Goal: Task Accomplishment & Management: Complete application form

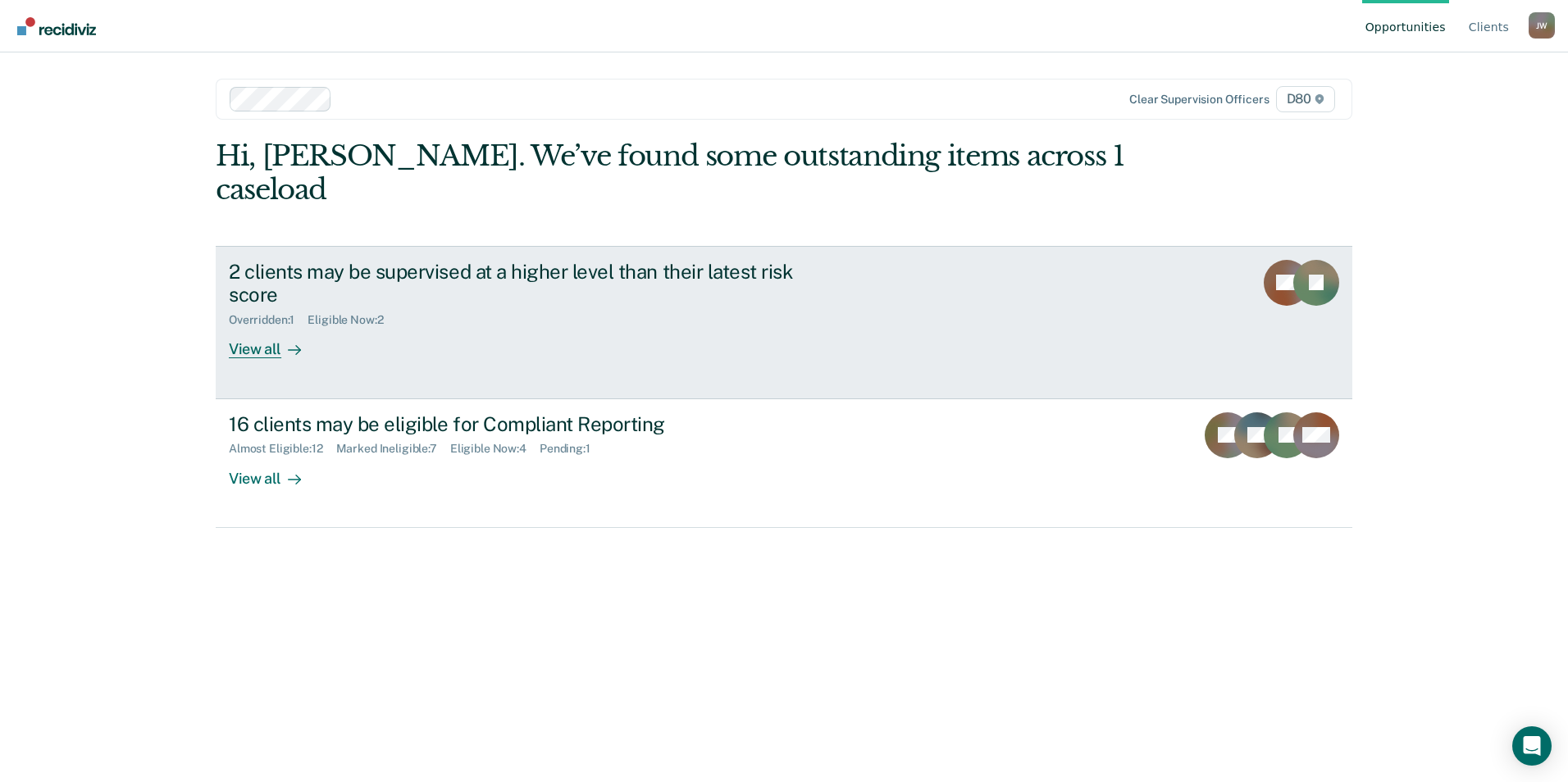
click at [262, 327] on div "View all" at bounding box center [274, 343] width 92 height 32
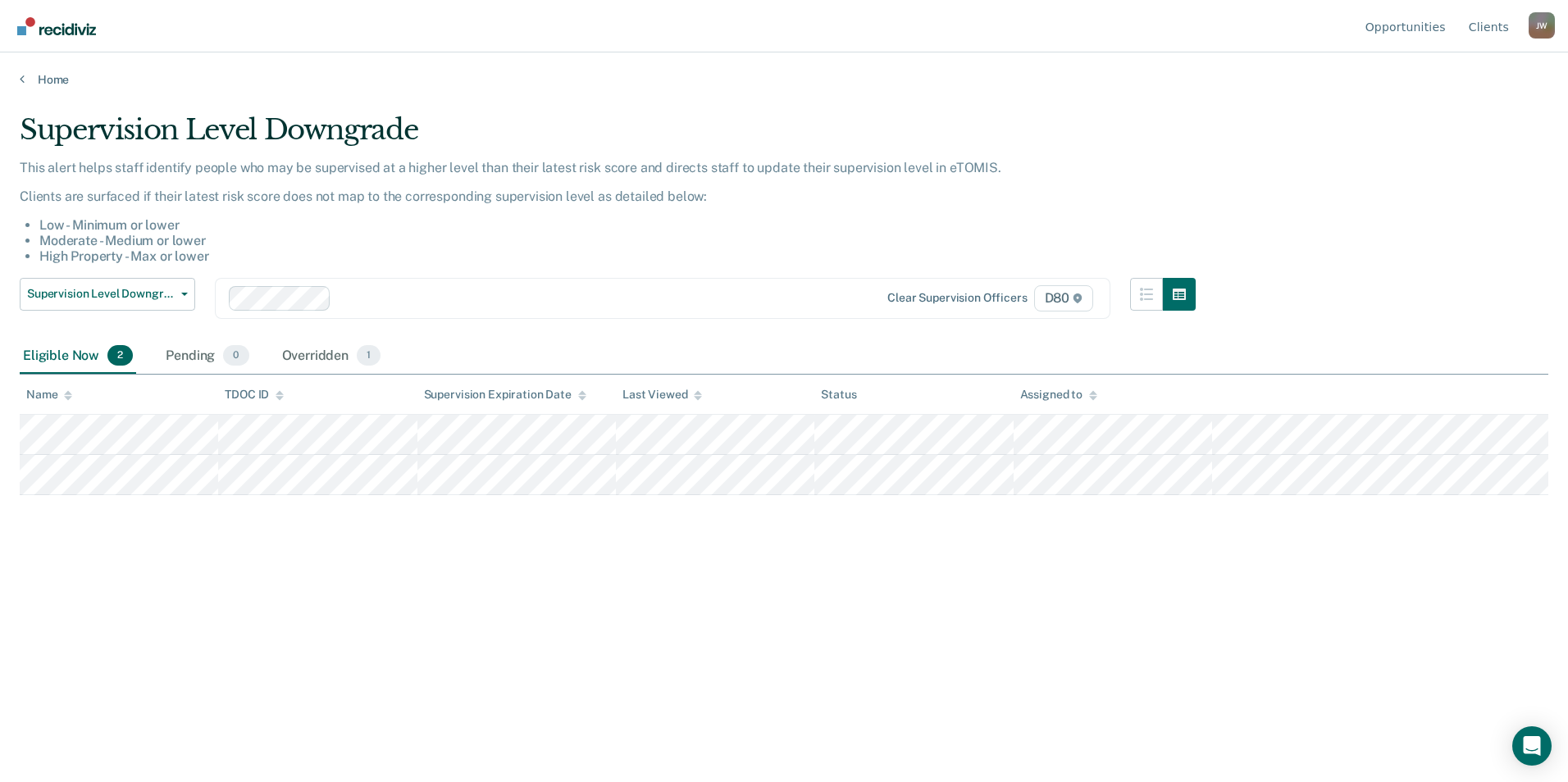
click at [75, 358] on div "Eligible Now 2" at bounding box center [78, 356] width 116 height 36
click at [51, 74] on link "Home" at bounding box center [784, 79] width 1529 height 15
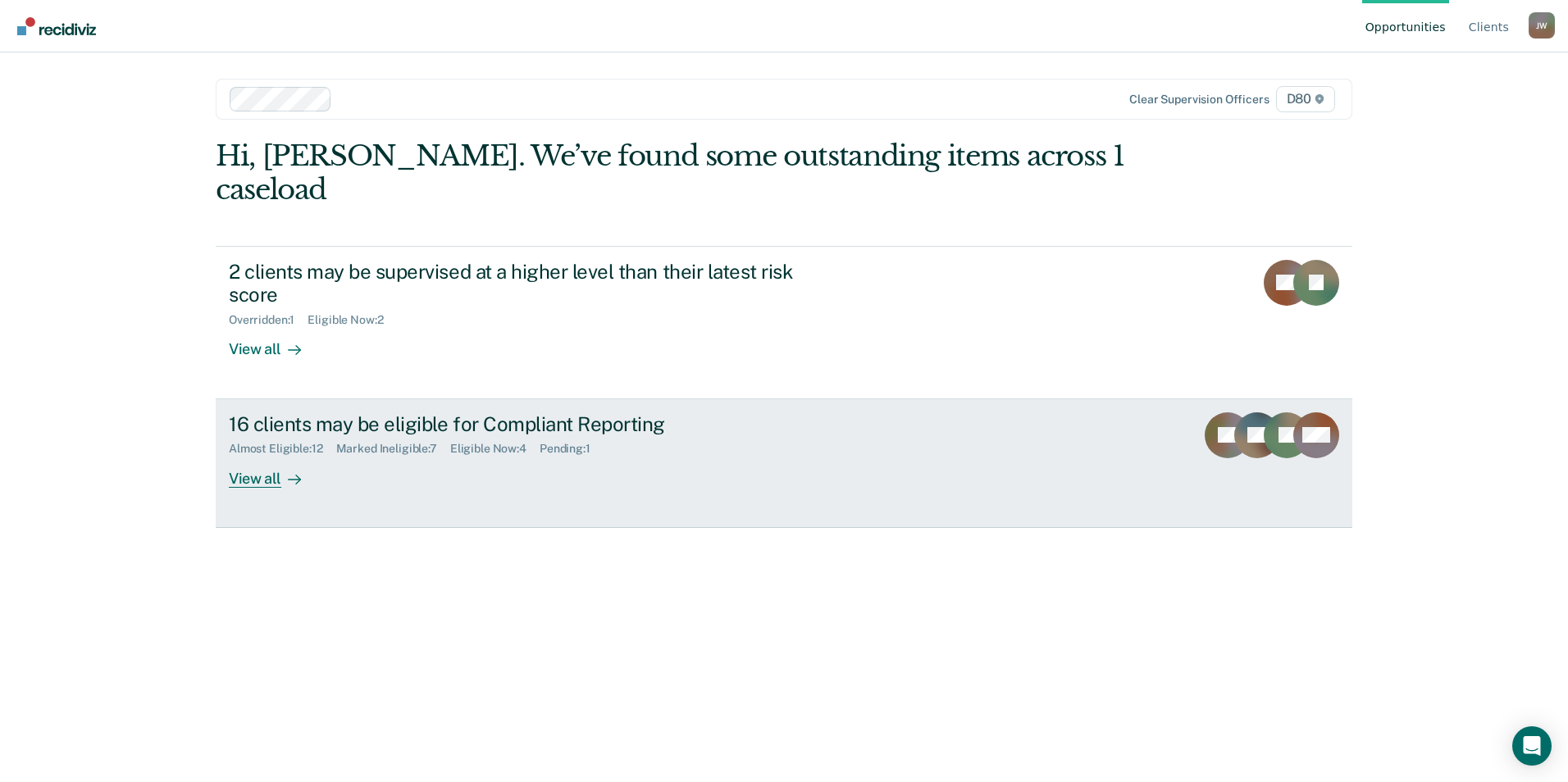
click at [374, 436] on div "Almost Eligible : 12 Marked Ineligible : 7 Eligible Now : 4 Pending : 1" at bounding box center [517, 446] width 576 height 21
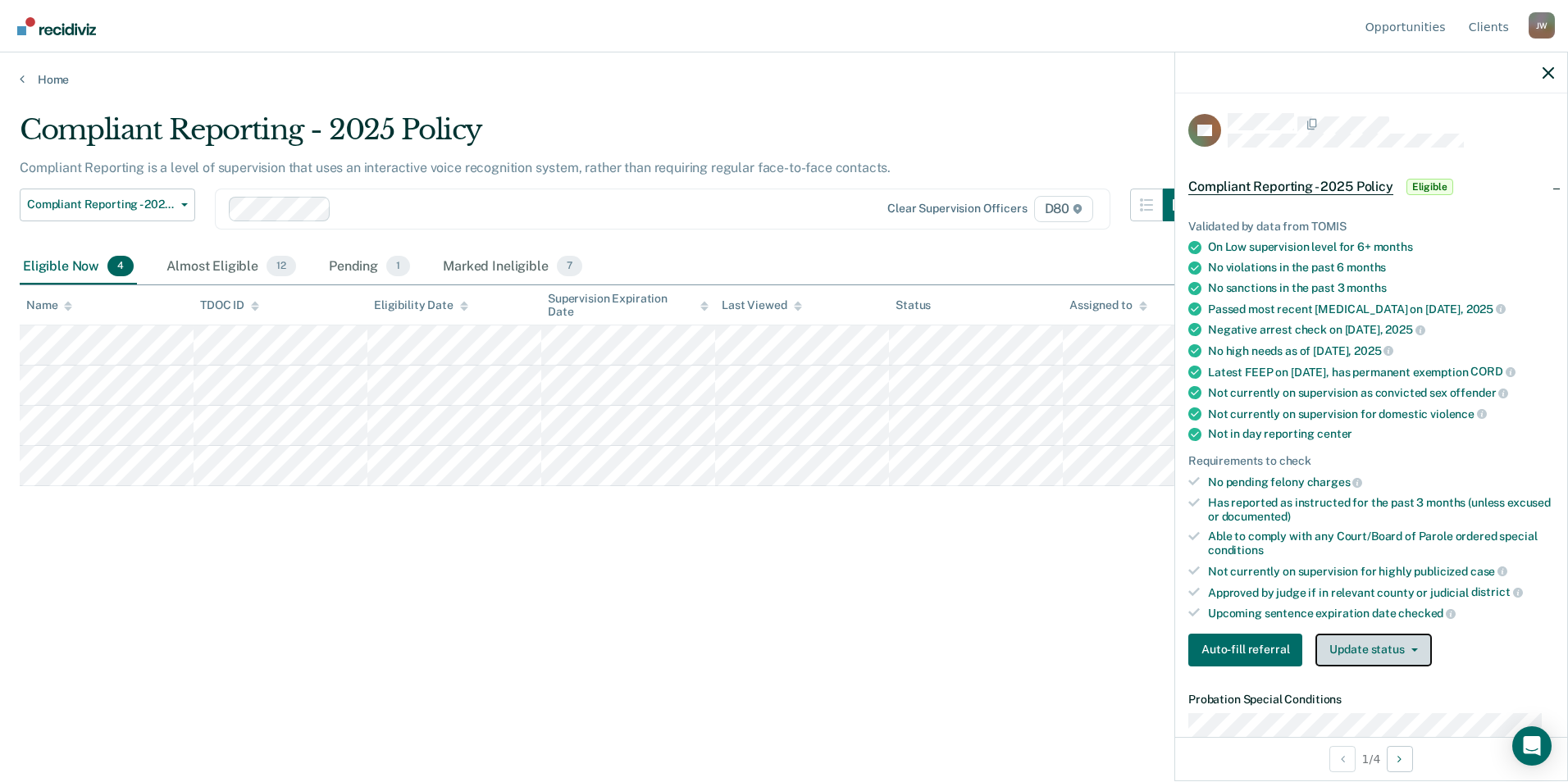
click at [1406, 666] on button "Update status" at bounding box center [1373, 650] width 115 height 33
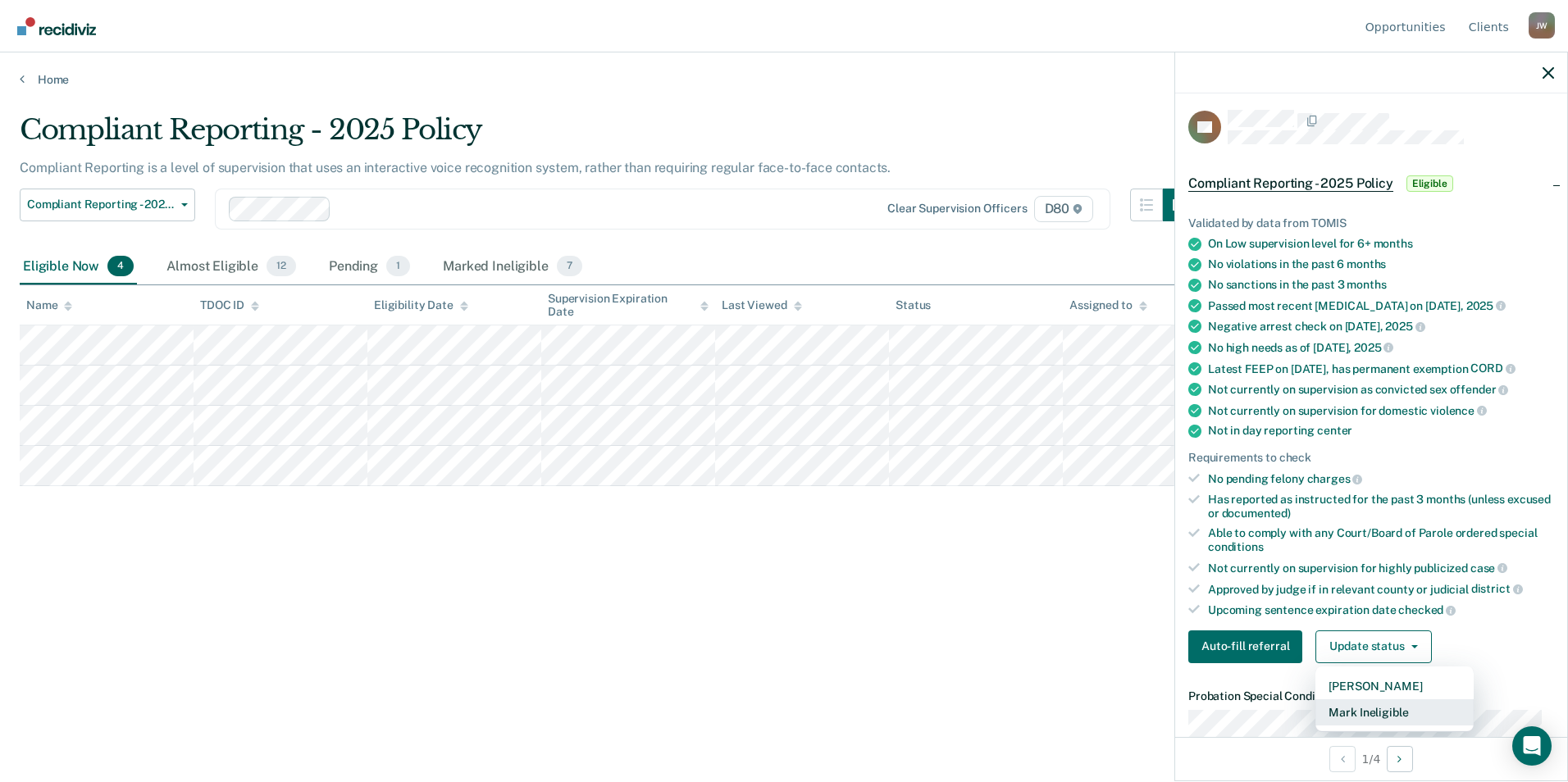
click at [1397, 724] on button "Mark Ineligible" at bounding box center [1394, 712] width 158 height 27
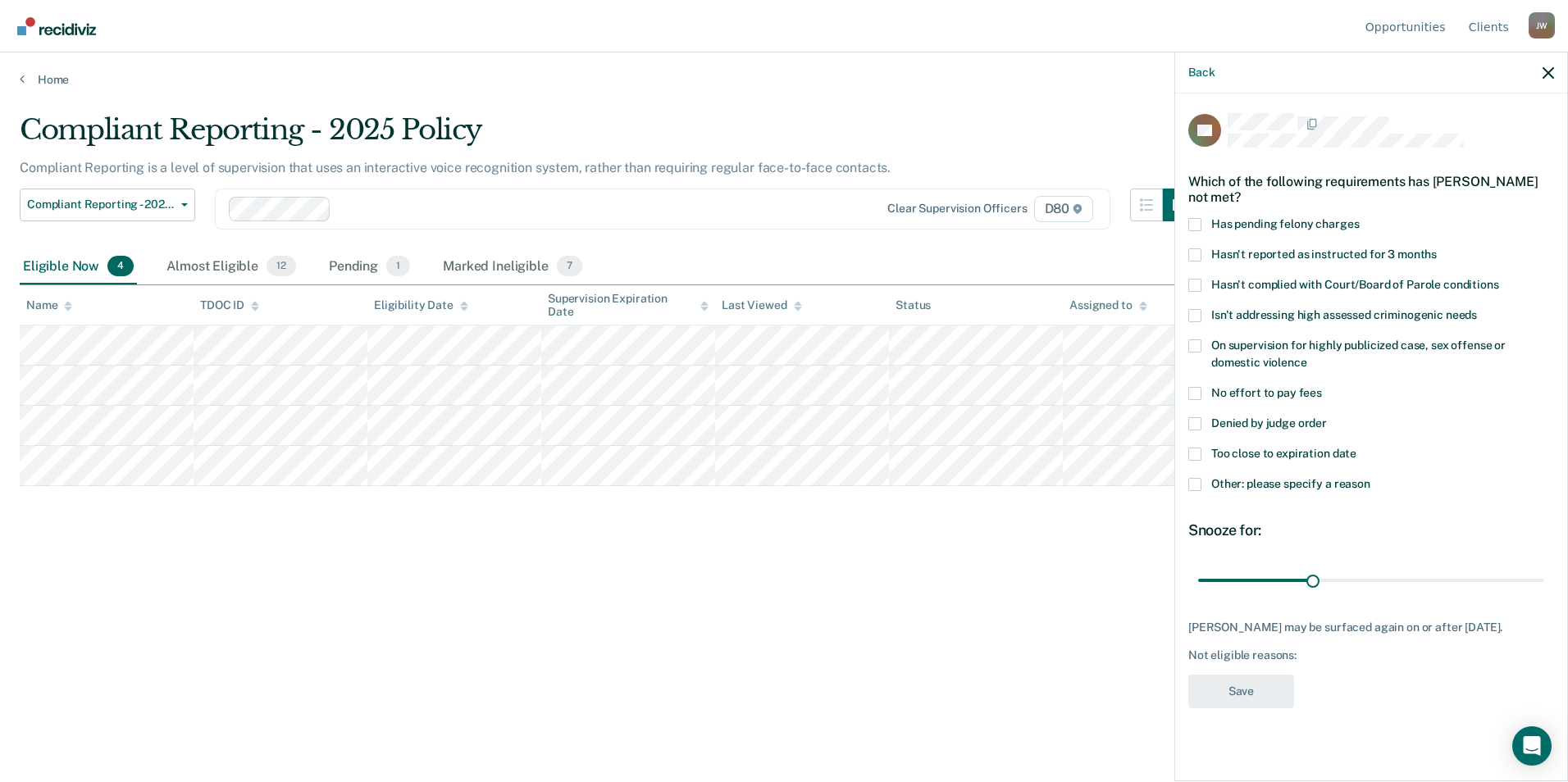
click at [1225, 478] on label "Other: please specify a reason" at bounding box center [1371, 486] width 366 height 17
click at [1370, 478] on input "Other: please specify a reason" at bounding box center [1370, 478] width 0 height 0
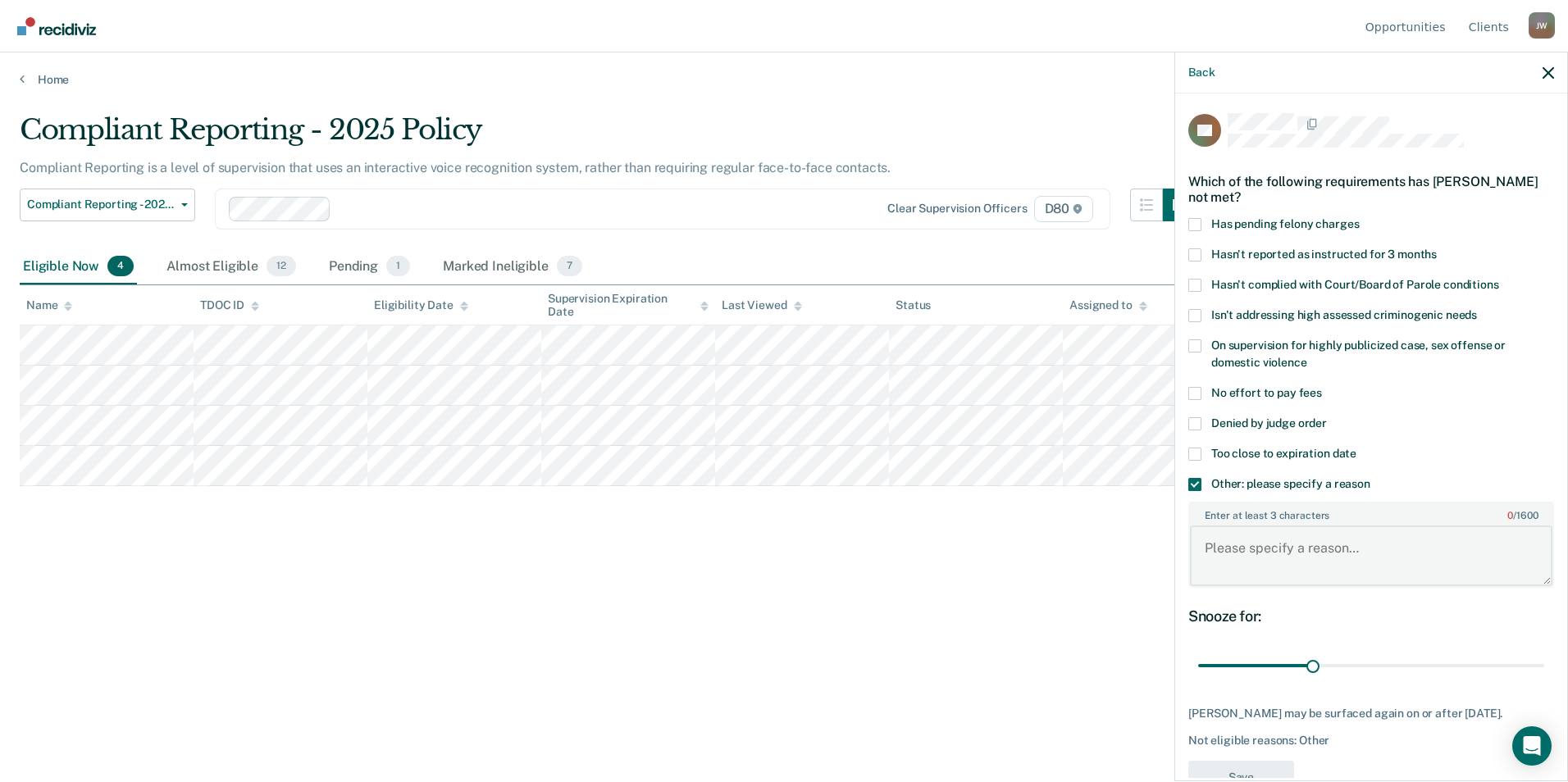
click at [1309, 555] on textarea "Enter at least 3 characters 0 / 1600" at bounding box center [1372, 556] width 363 height 61
type textarea "D"
type textarea "Wants to remain in person for accountability"
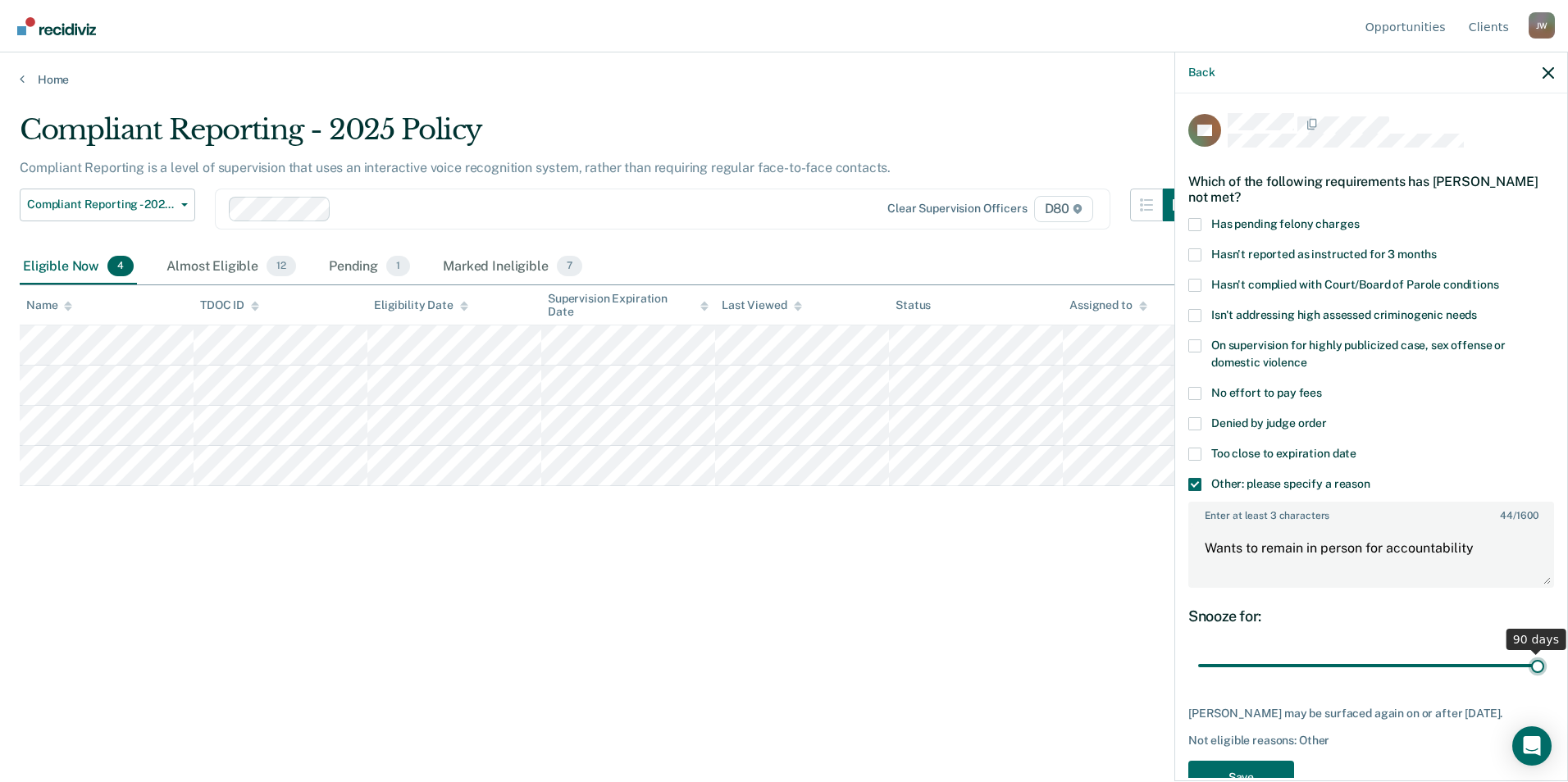
drag, startPoint x: 1307, startPoint y: 666, endPoint x: 1570, endPoint y: 650, distance: 263.5
type input "90"
click at [1544, 652] on input "range" at bounding box center [1371, 666] width 346 height 29
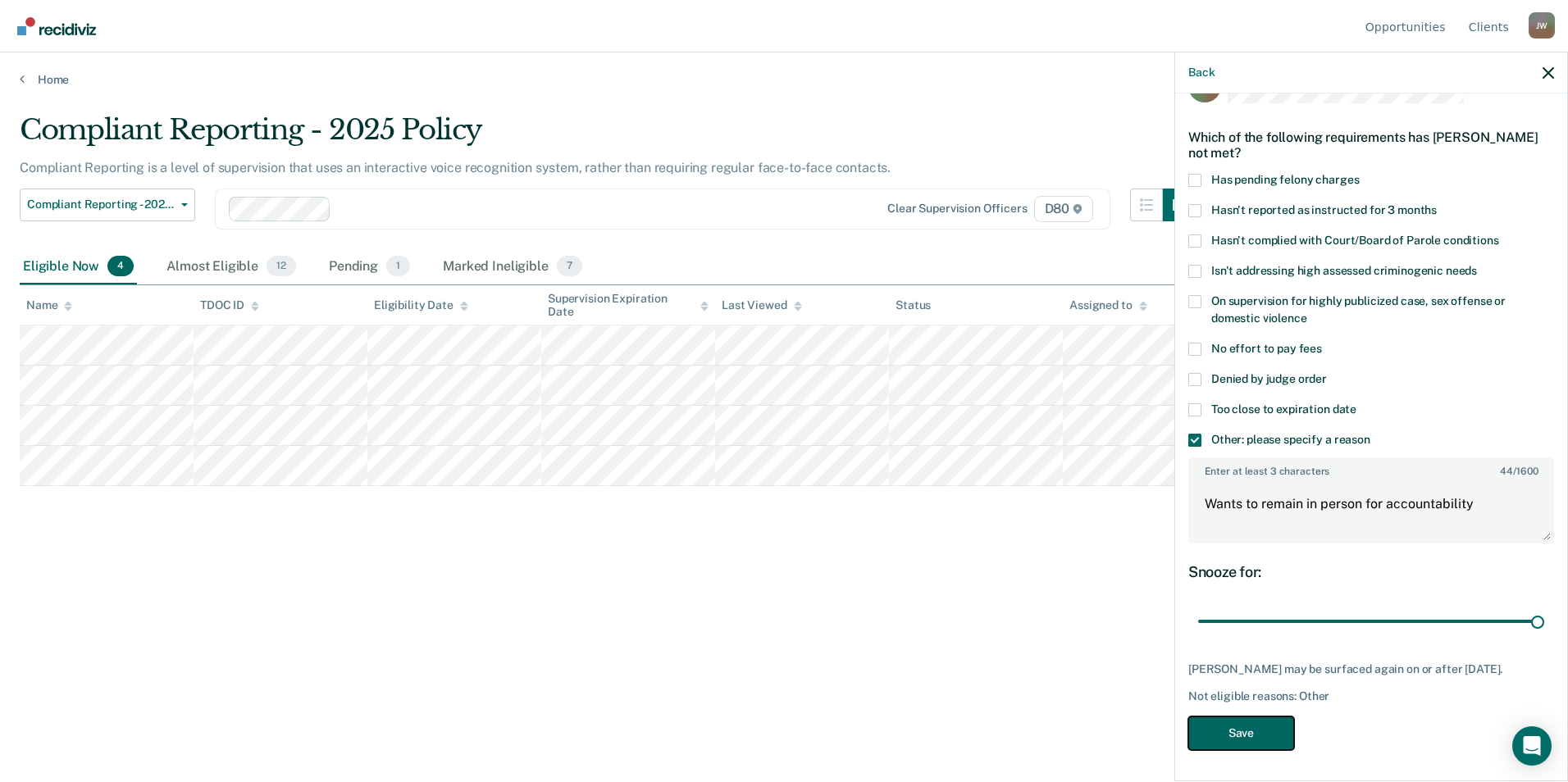
click at [1258, 734] on button "Save" at bounding box center [1241, 734] width 106 height 34
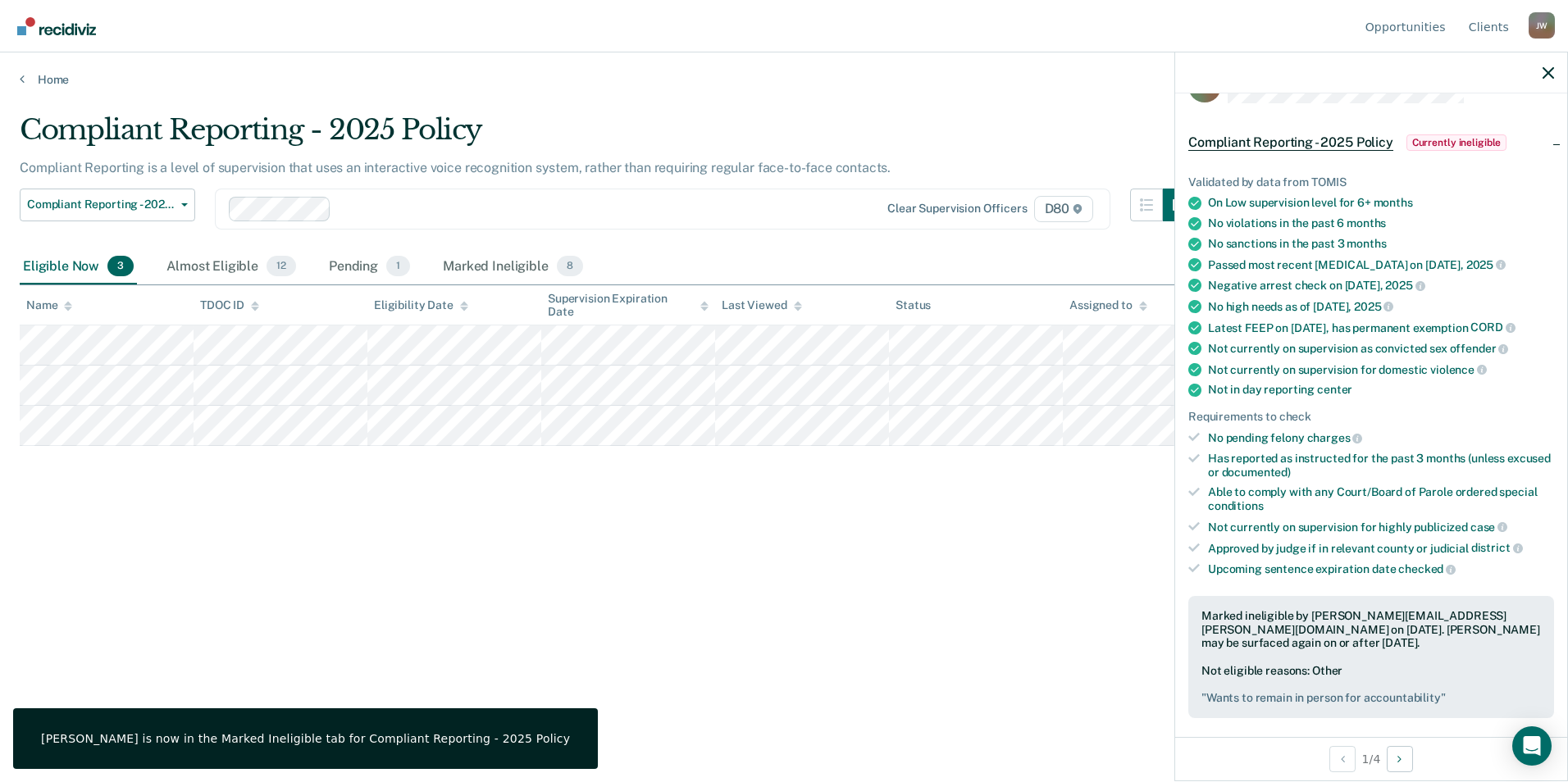
click at [451, 539] on div "Compliant Reporting - 2025 Policy Compliant Reporting is a level of supervision…" at bounding box center [784, 387] width 1529 height 546
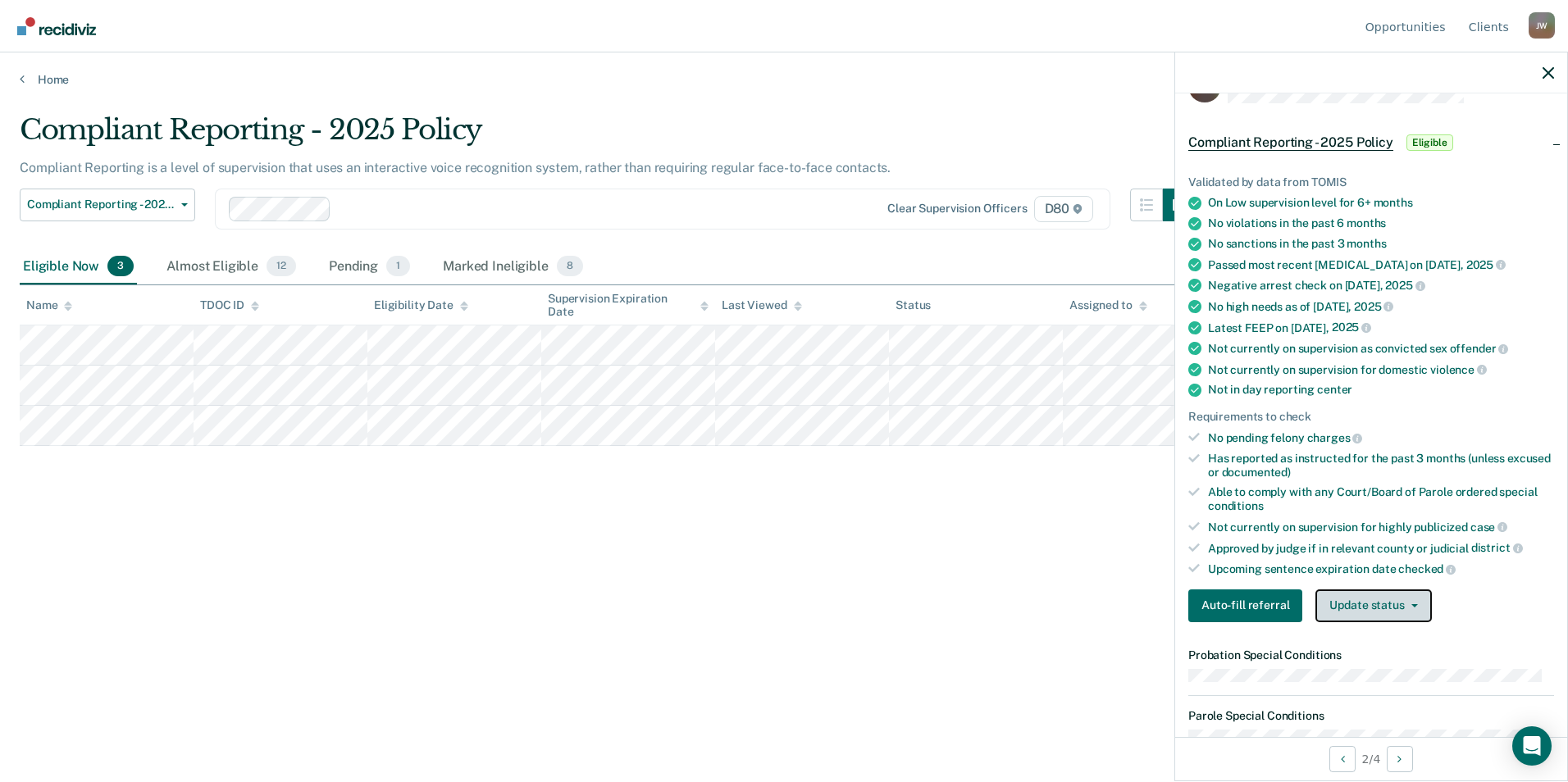
click at [1366, 603] on button "Update status" at bounding box center [1373, 605] width 115 height 33
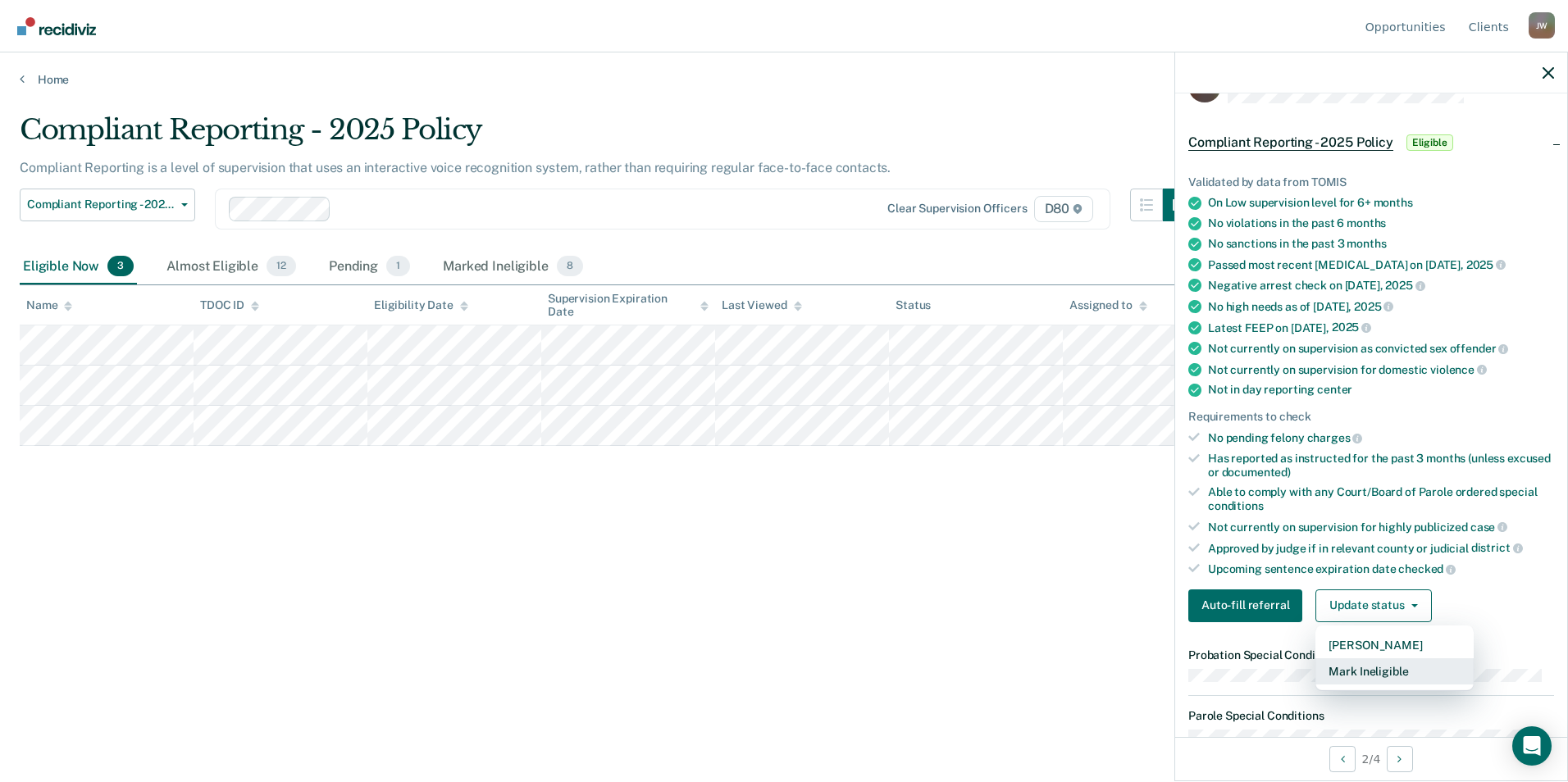
click at [1380, 668] on button "Mark Ineligible" at bounding box center [1394, 672] width 158 height 27
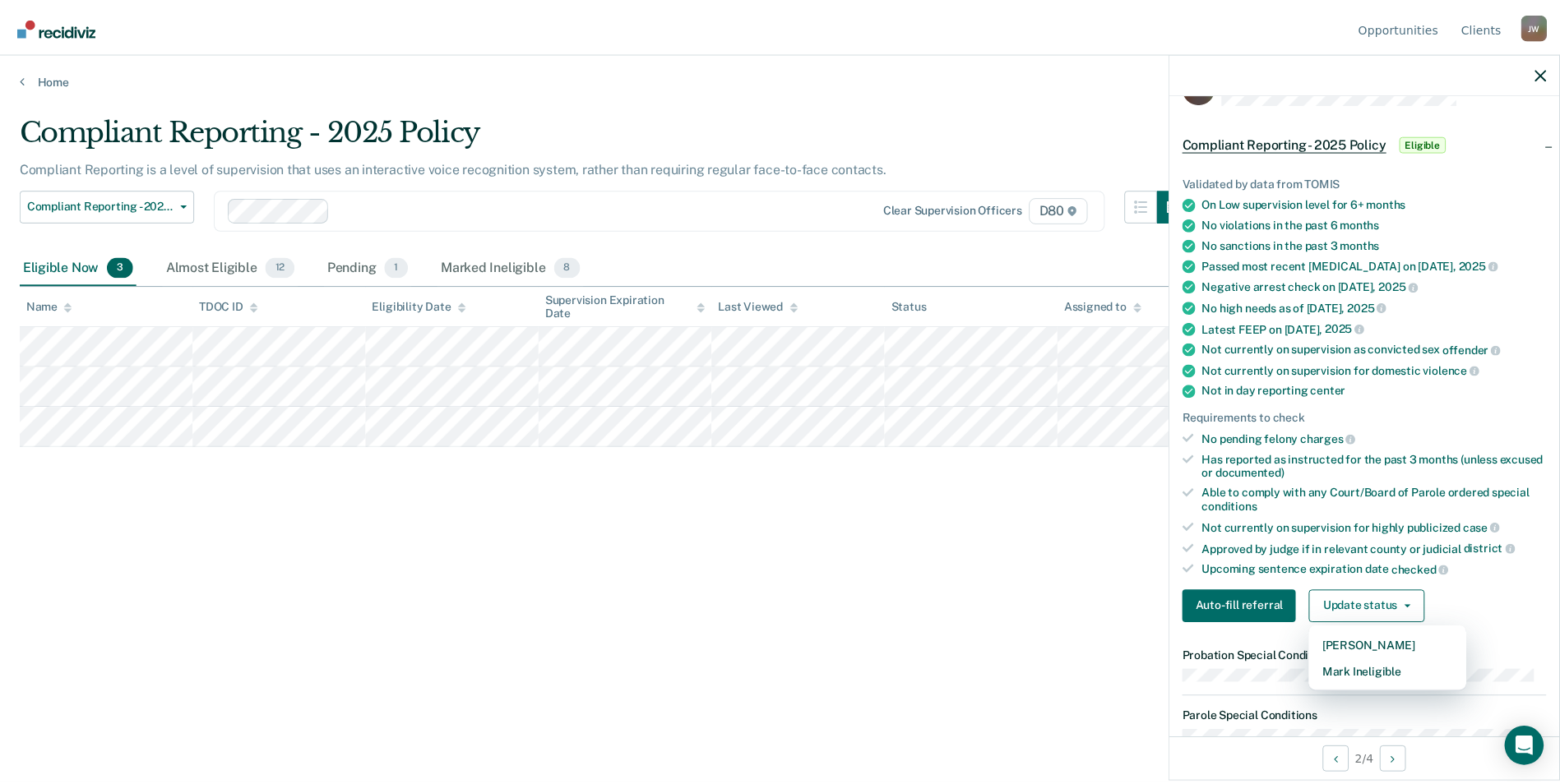
scroll to position [0, 0]
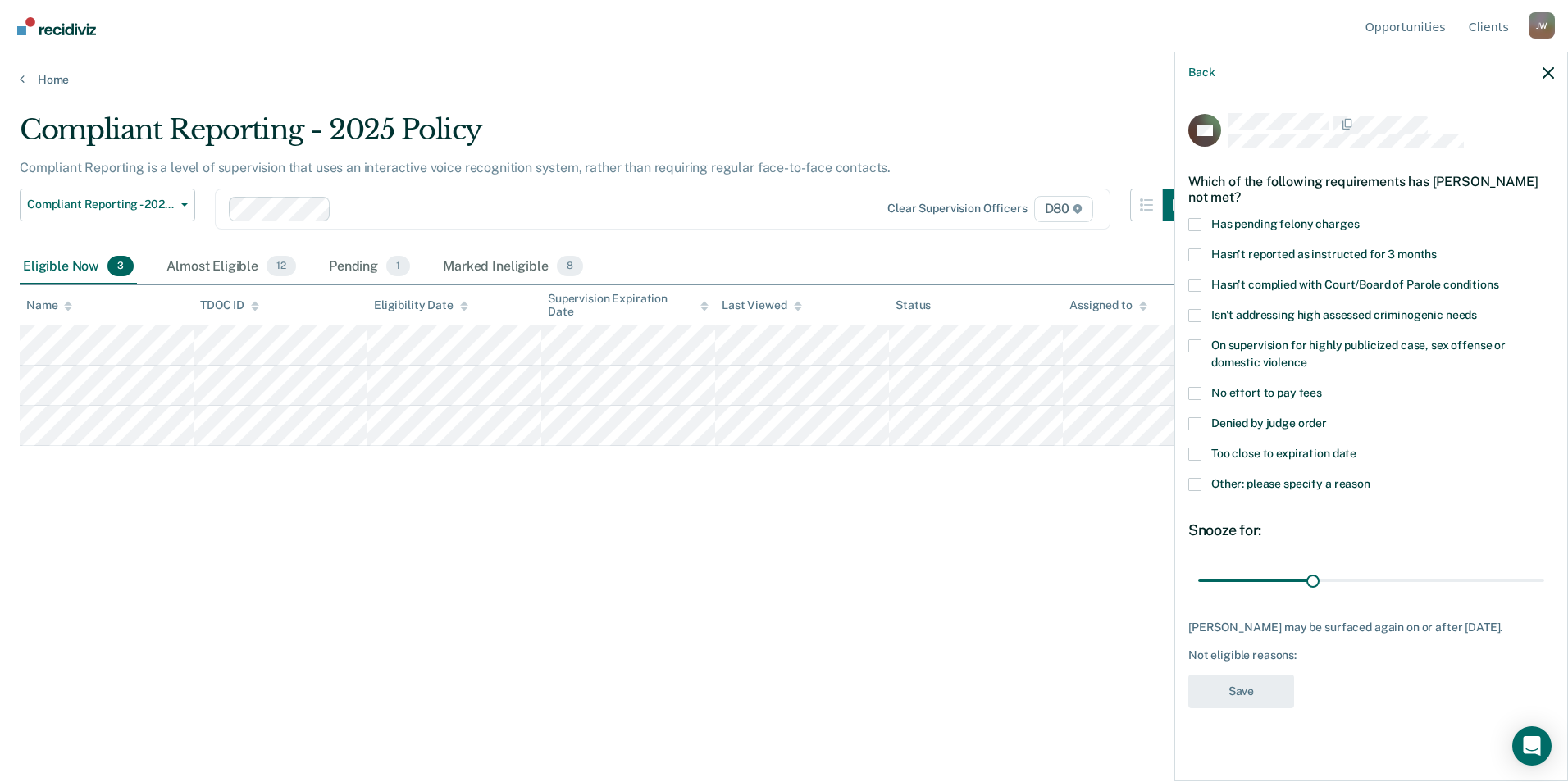
click at [1248, 421] on span "Denied by judge order" at bounding box center [1268, 422] width 115 height 13
click at [1326, 417] on input "Denied by judge order" at bounding box center [1326, 417] width 0 height 0
drag, startPoint x: 1317, startPoint y: 577, endPoint x: 1570, endPoint y: 568, distance: 253.2
type input "90"
click at [1544, 568] on input "range" at bounding box center [1371, 580] width 346 height 29
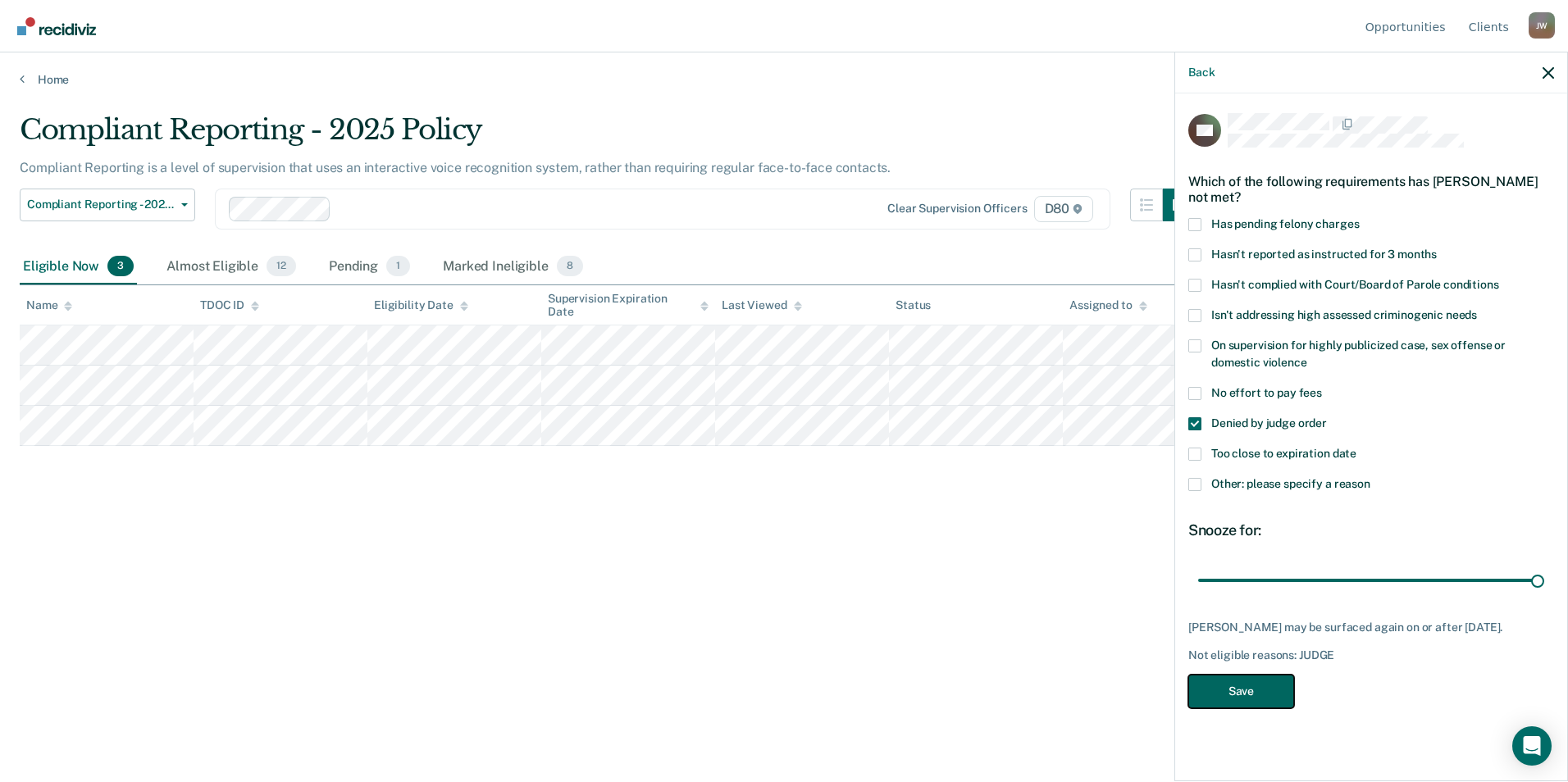
click at [1254, 697] on button "Save" at bounding box center [1241, 691] width 106 height 34
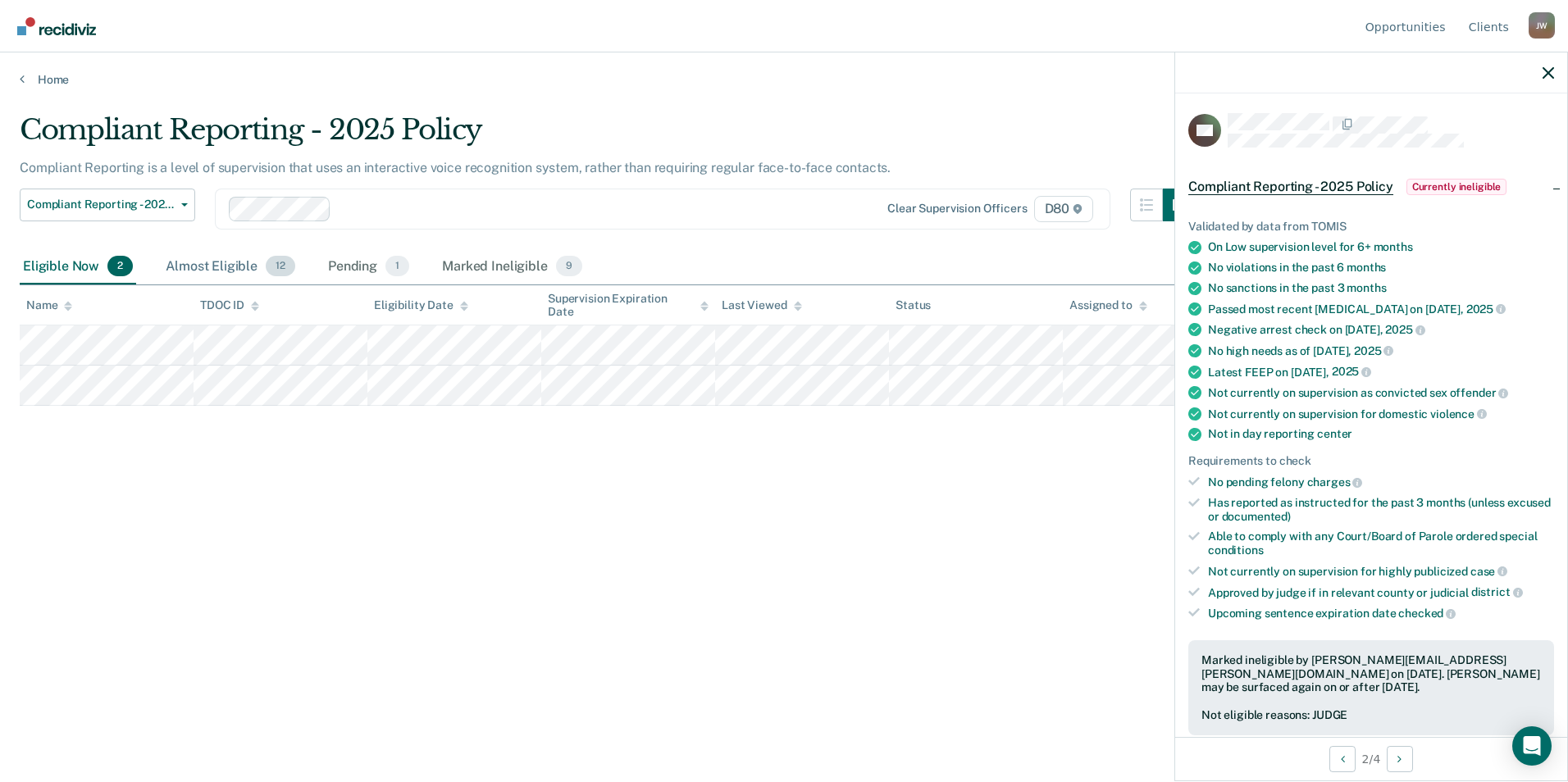
click at [195, 260] on div "Almost Eligible 12" at bounding box center [231, 267] width 136 height 36
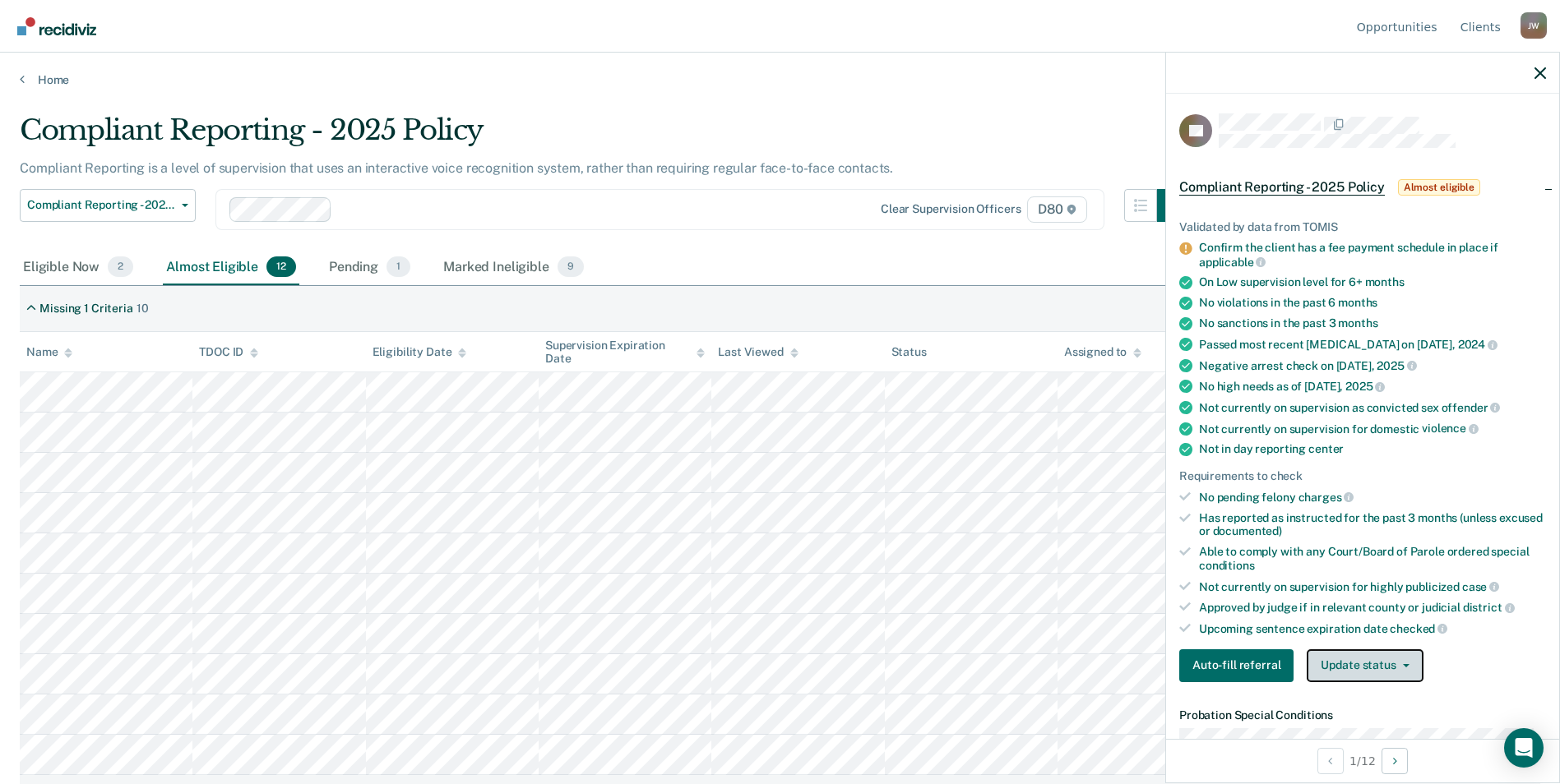
click at [1393, 659] on button "Update status" at bounding box center [1364, 665] width 116 height 33
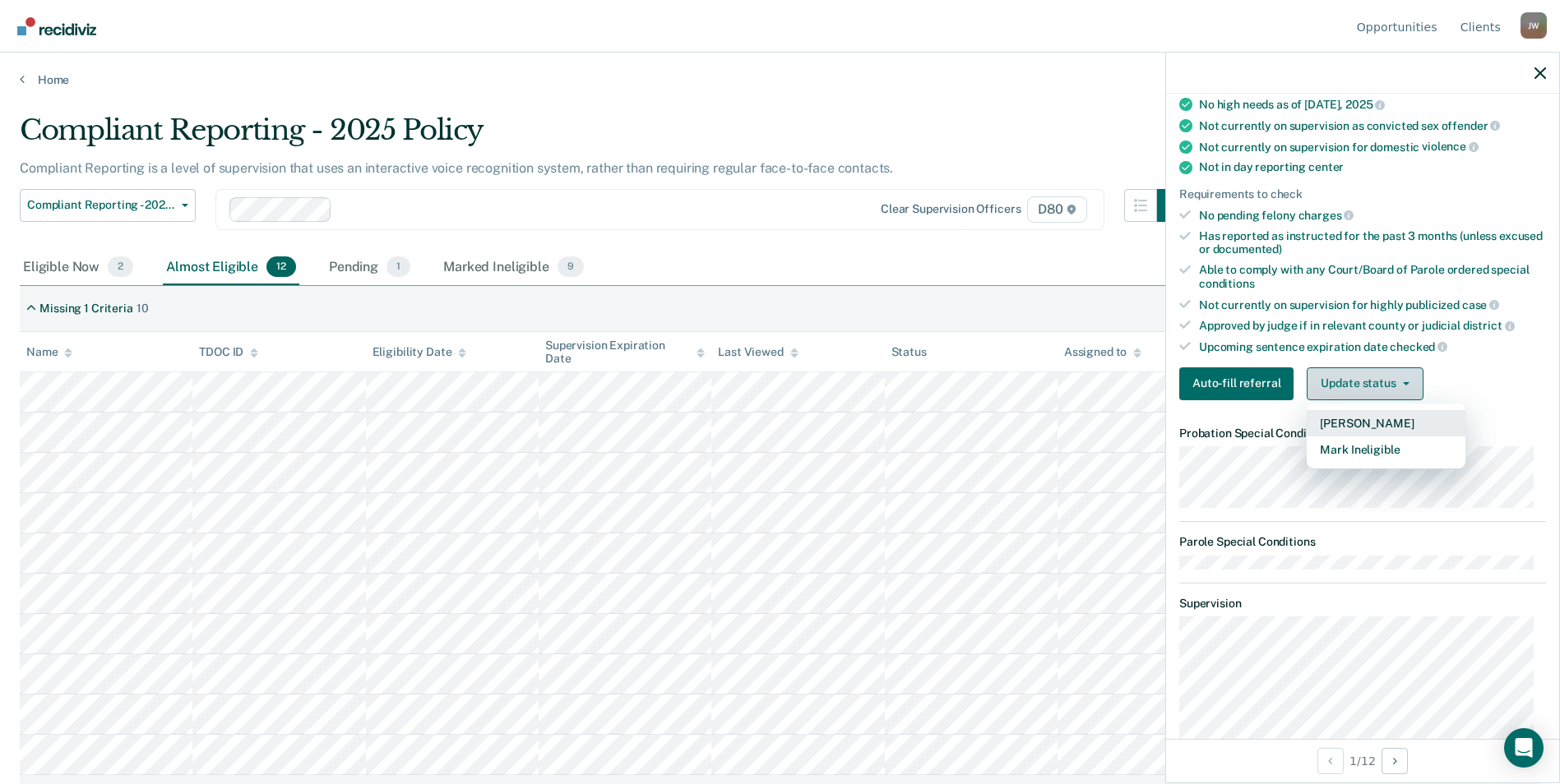
scroll to position [329, 0]
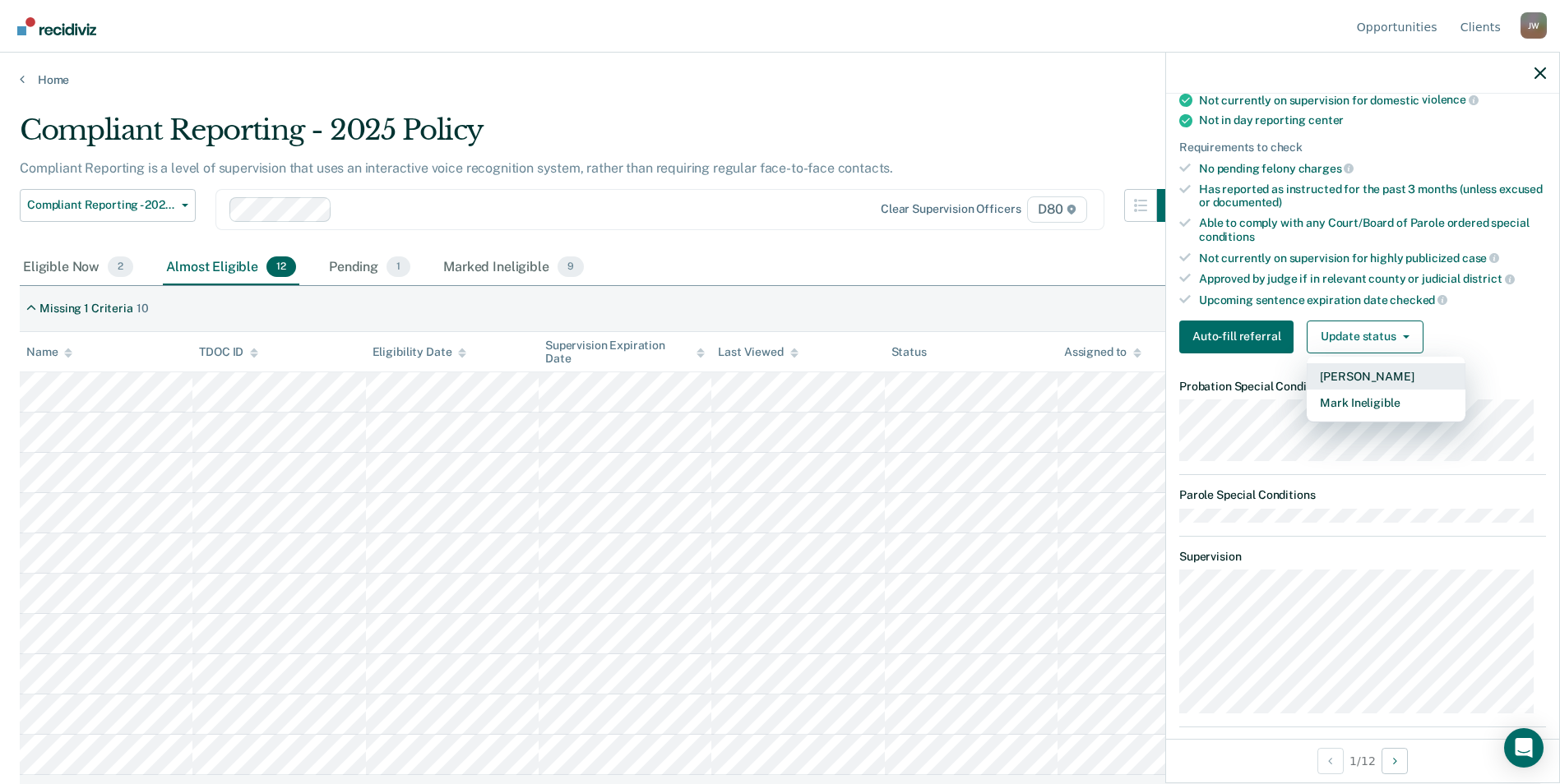
click at [1354, 373] on button "[PERSON_NAME]" at bounding box center [1386, 377] width 158 height 27
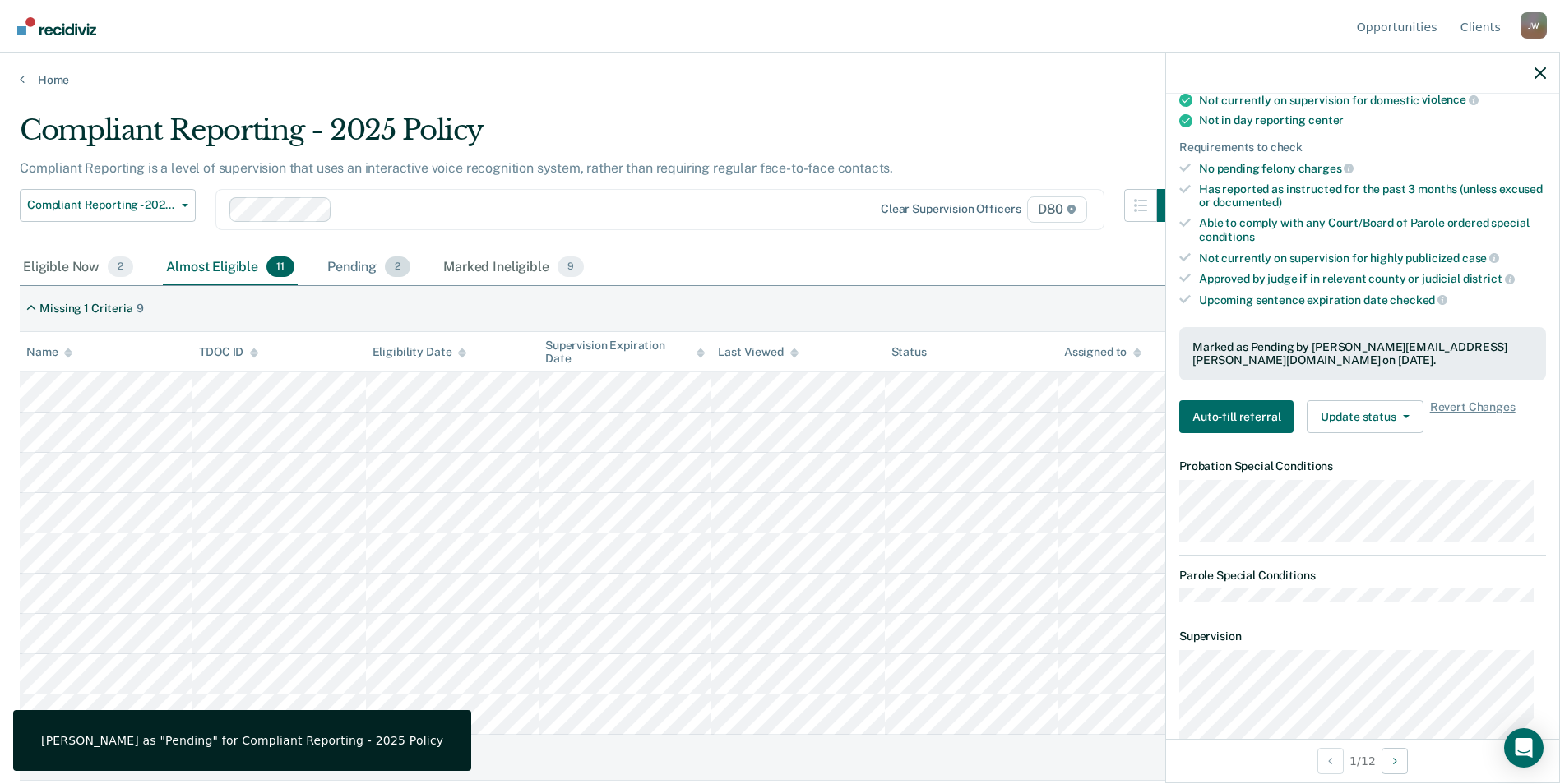
click at [357, 261] on div "Pending 2" at bounding box center [369, 268] width 90 height 37
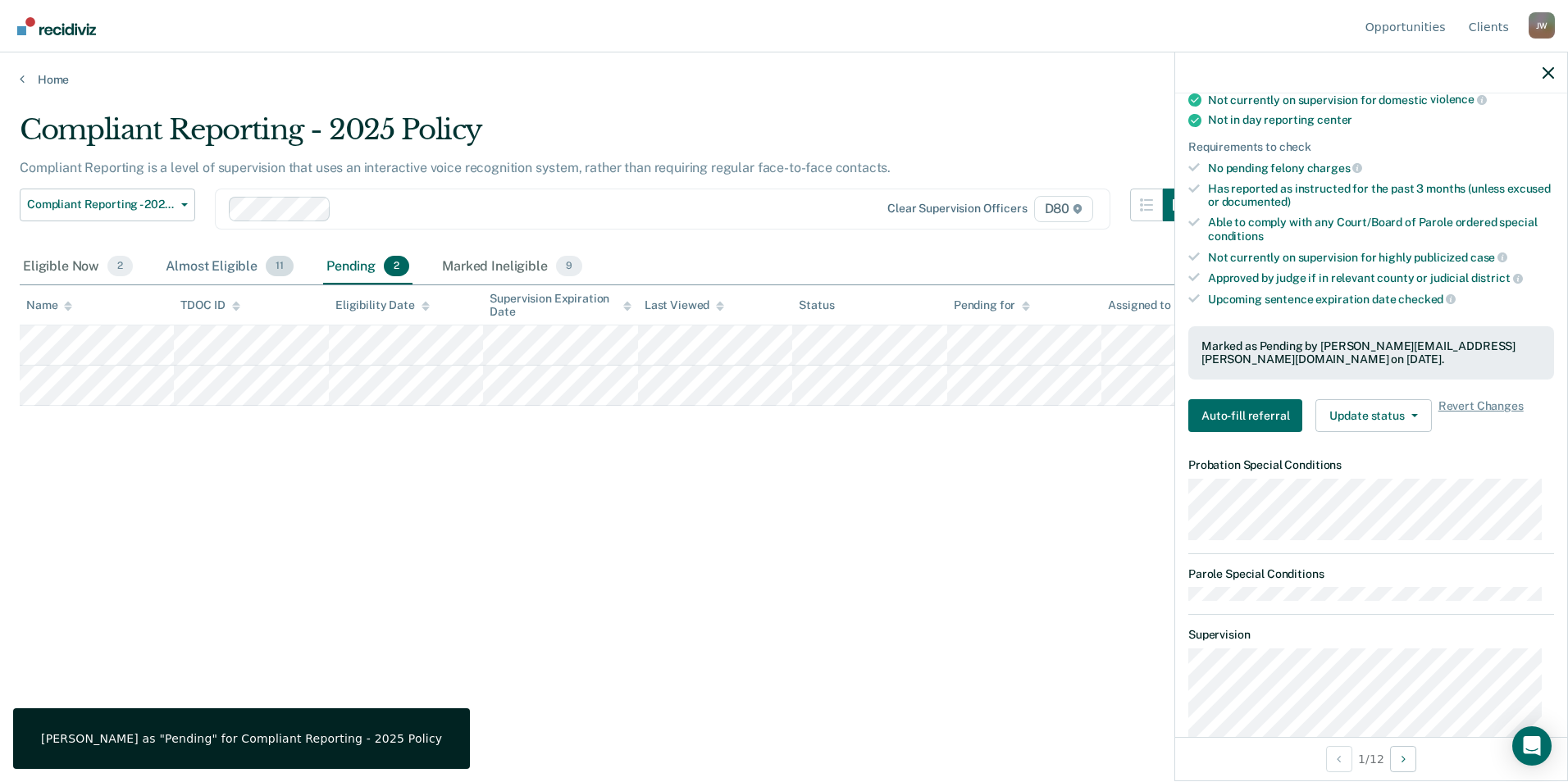
click at [230, 265] on div "Almost Eligible 11" at bounding box center [230, 267] width 134 height 36
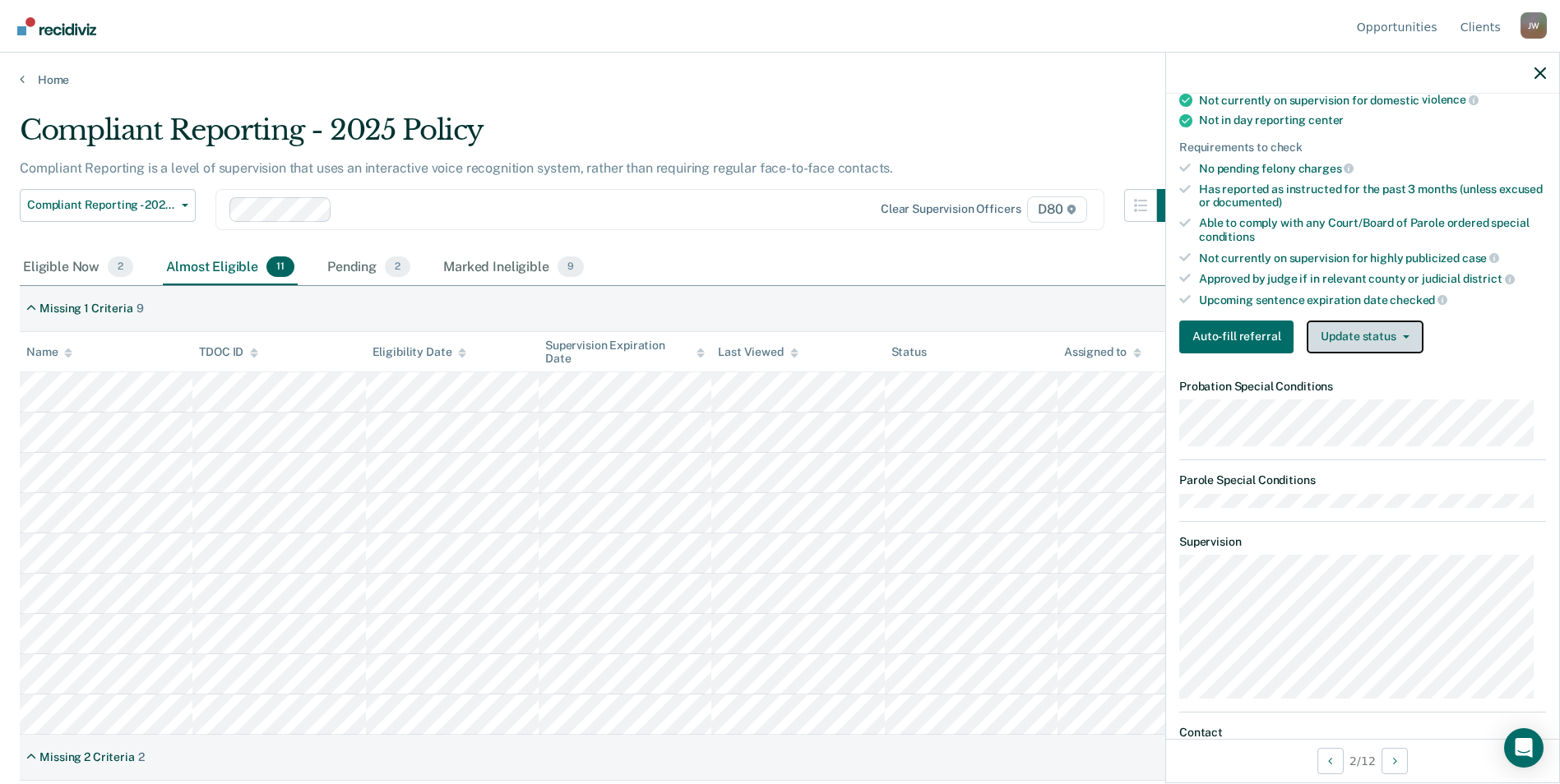
click at [1388, 339] on button "Update status" at bounding box center [1364, 336] width 116 height 33
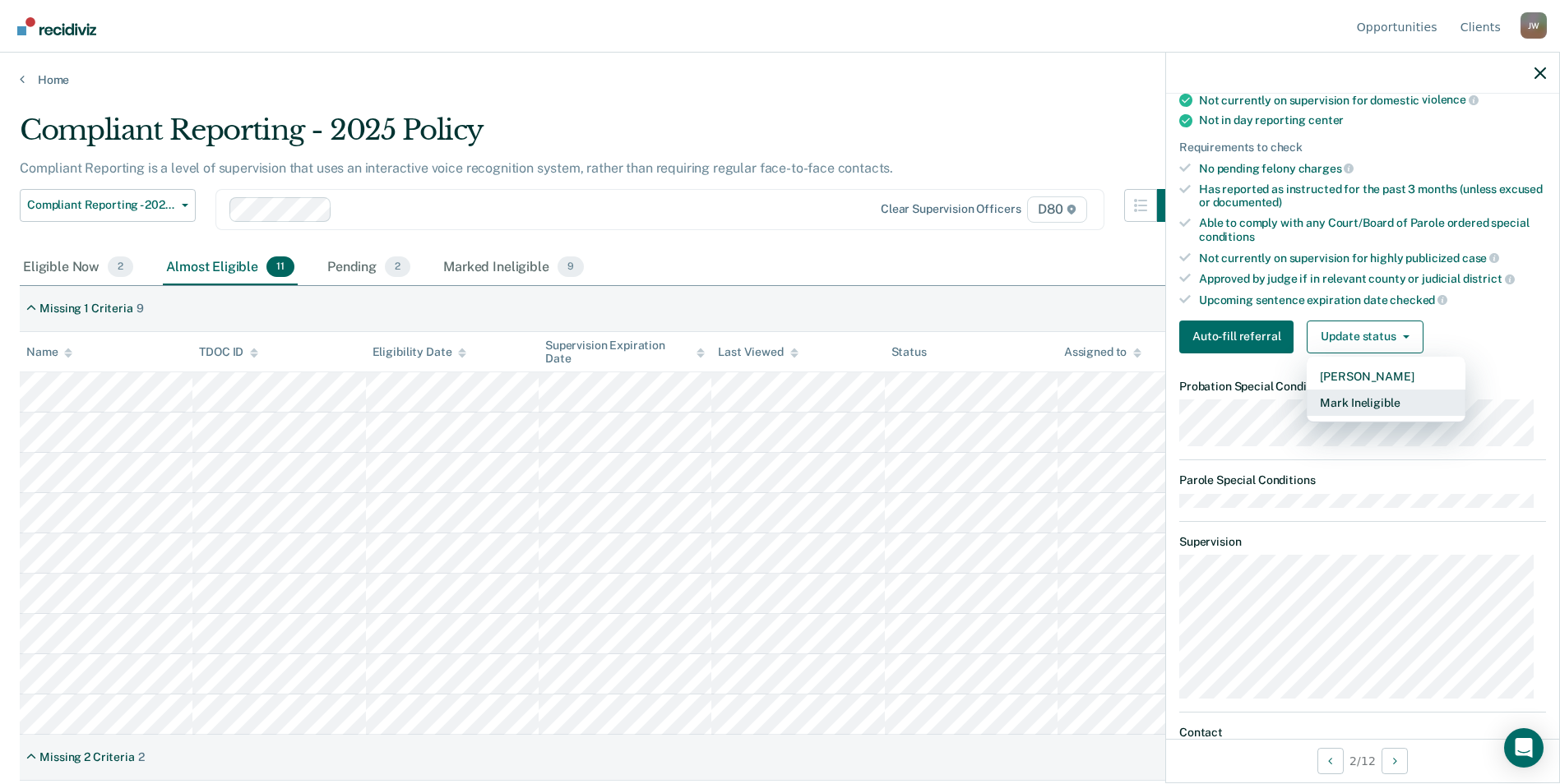
click at [1379, 401] on button "Mark Ineligible" at bounding box center [1386, 402] width 158 height 27
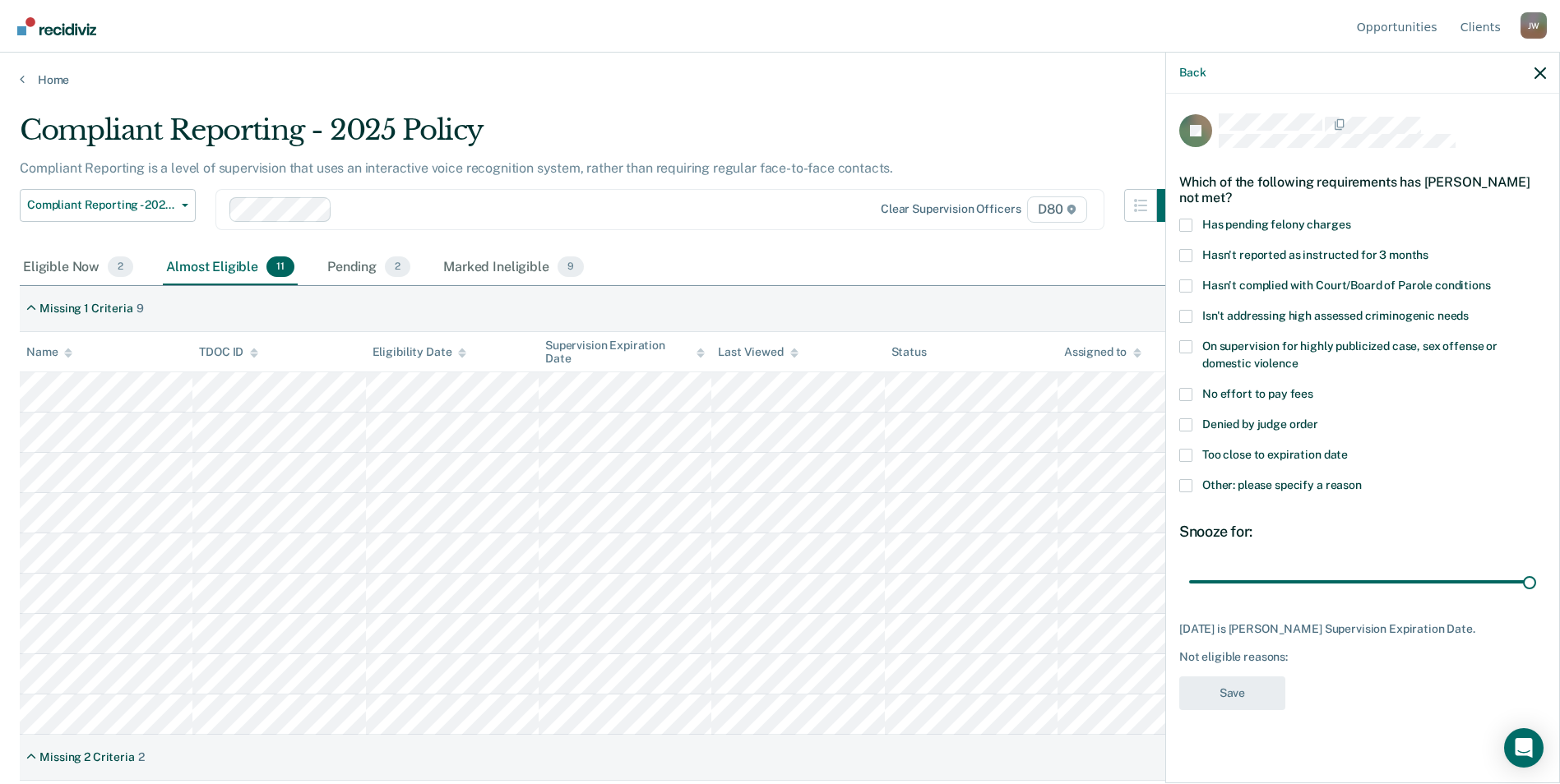
scroll to position [0, 0]
click at [1190, 420] on span at bounding box center [1185, 424] width 13 height 13
click at [1319, 418] on input "Denied by judge order" at bounding box center [1319, 418] width 0 height 0
click at [1245, 695] on button "Save" at bounding box center [1232, 693] width 106 height 34
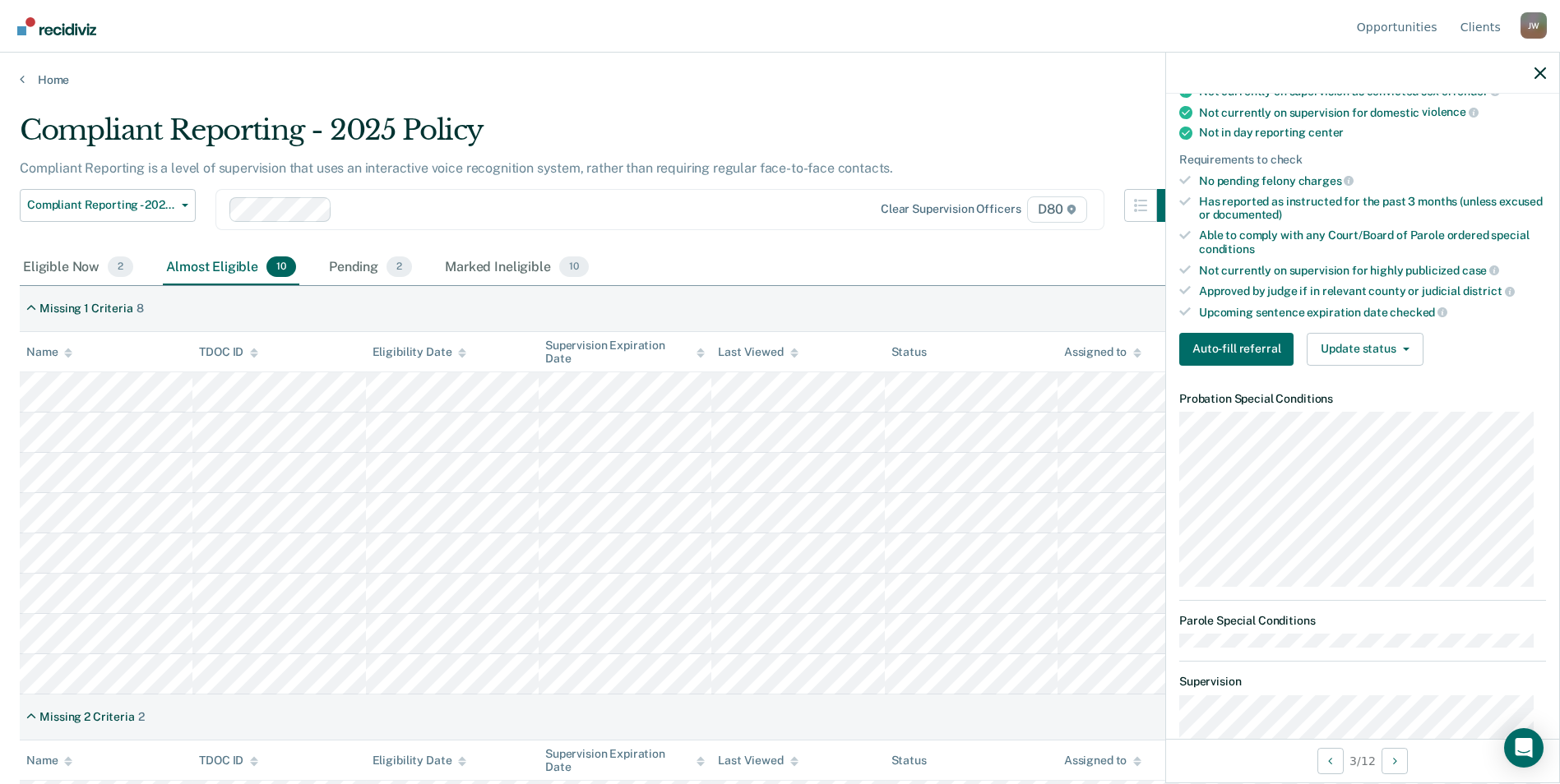
scroll to position [329, 0]
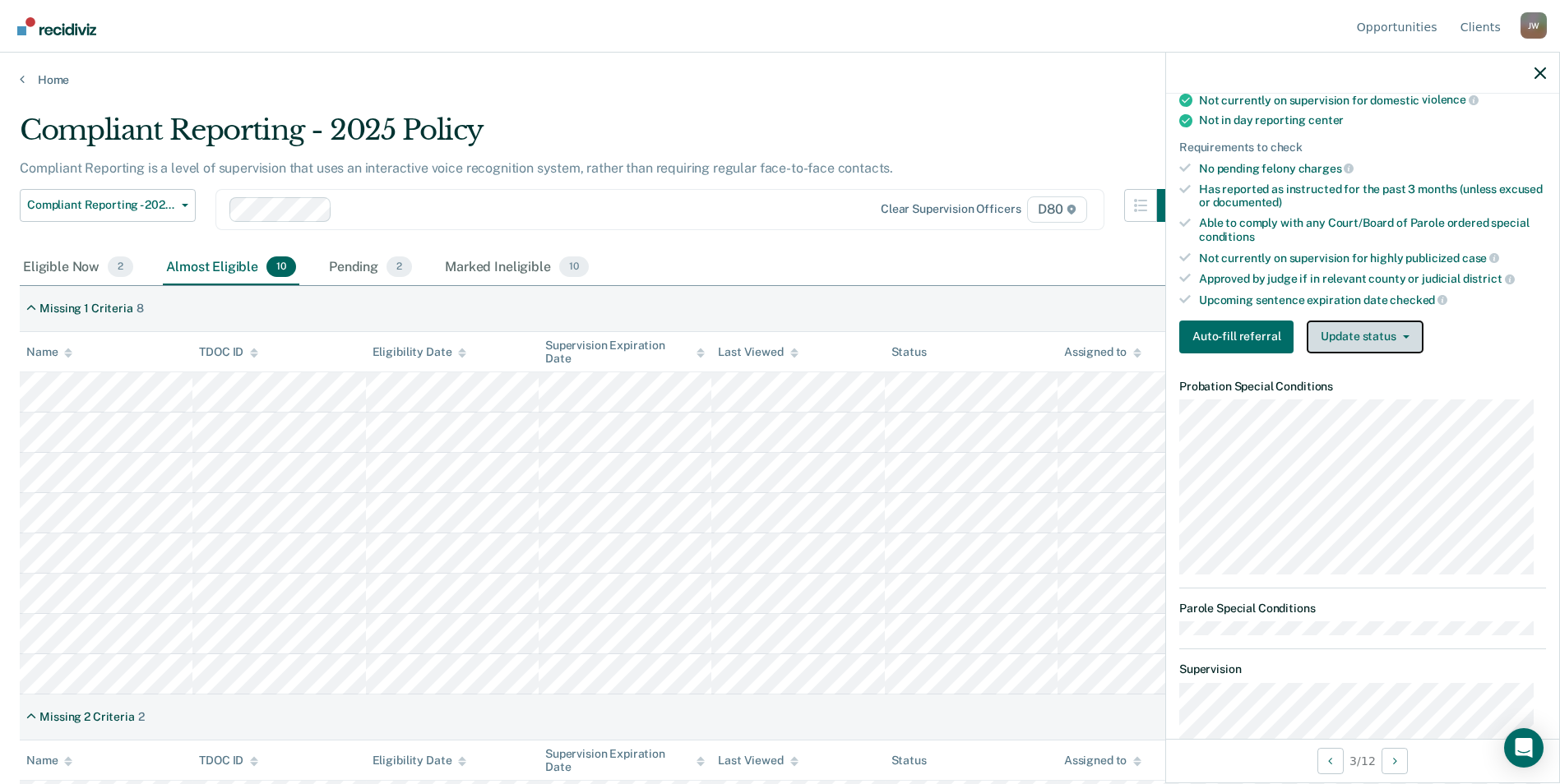
click at [1376, 346] on button "Update status" at bounding box center [1364, 336] width 116 height 33
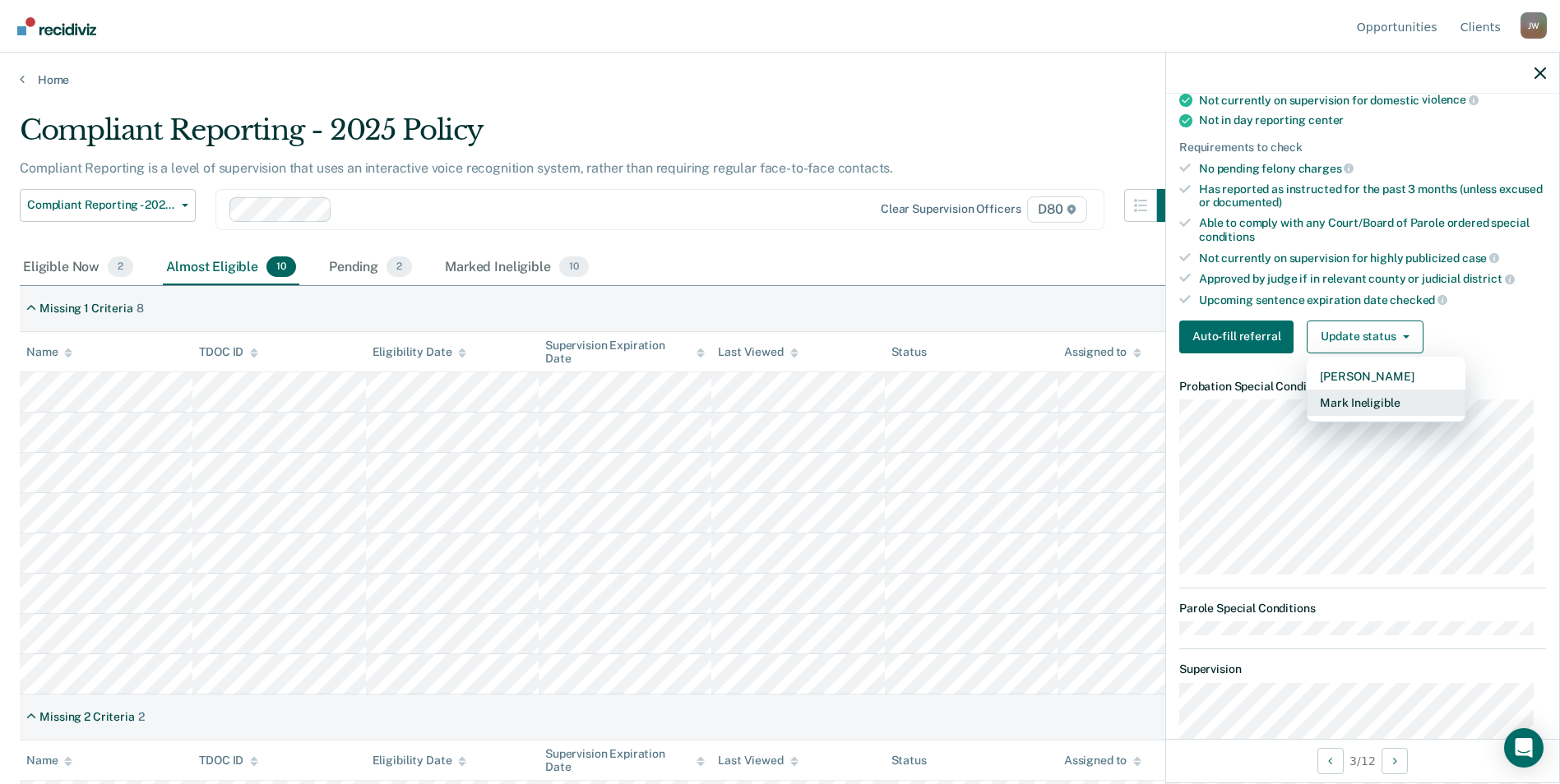
click at [1378, 403] on button "Mark Ineligible" at bounding box center [1386, 402] width 158 height 27
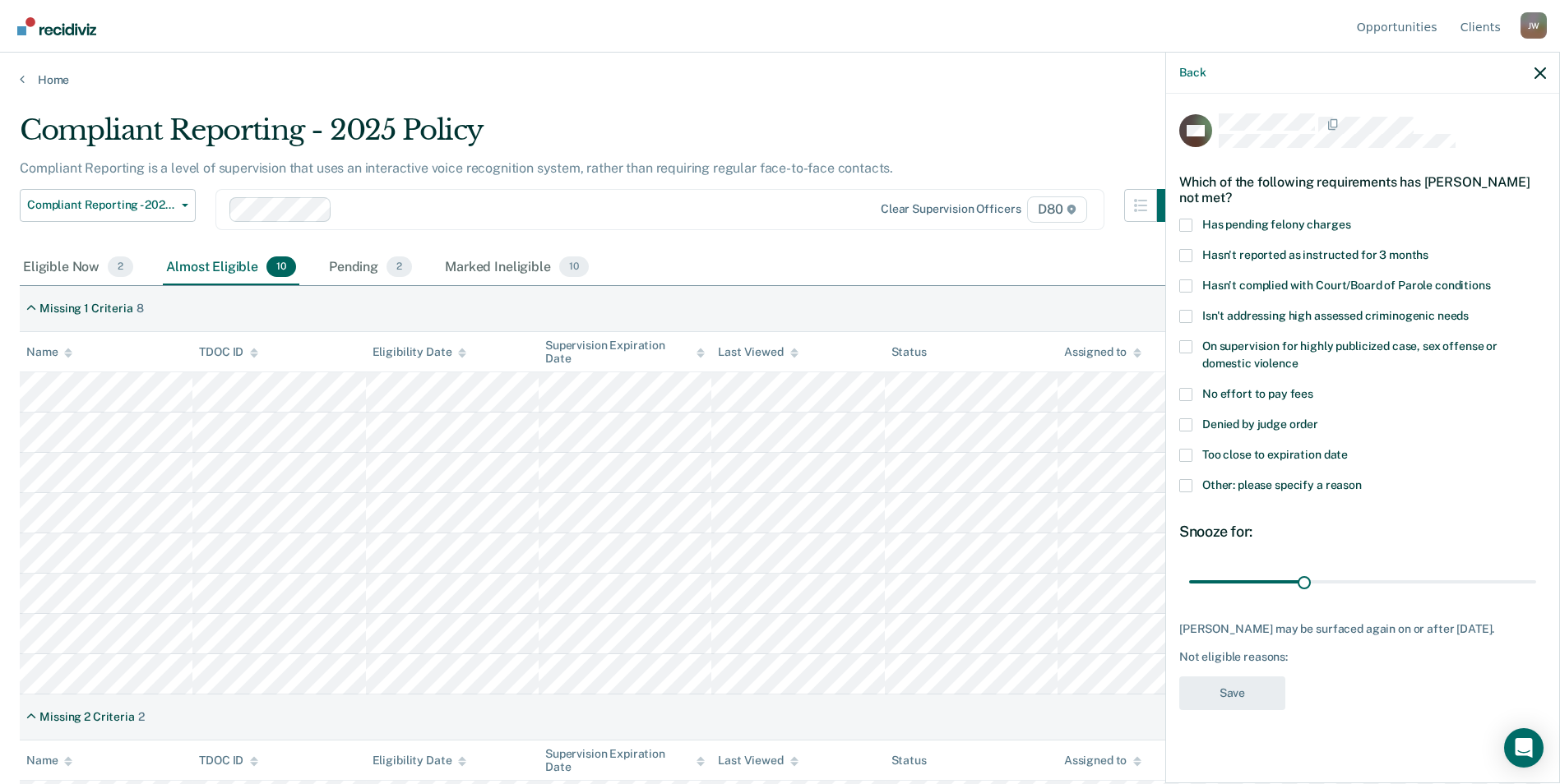
click at [1189, 481] on span at bounding box center [1185, 485] width 13 height 13
click at [1362, 479] on input "Other: please specify a reason" at bounding box center [1362, 479] width 0 height 0
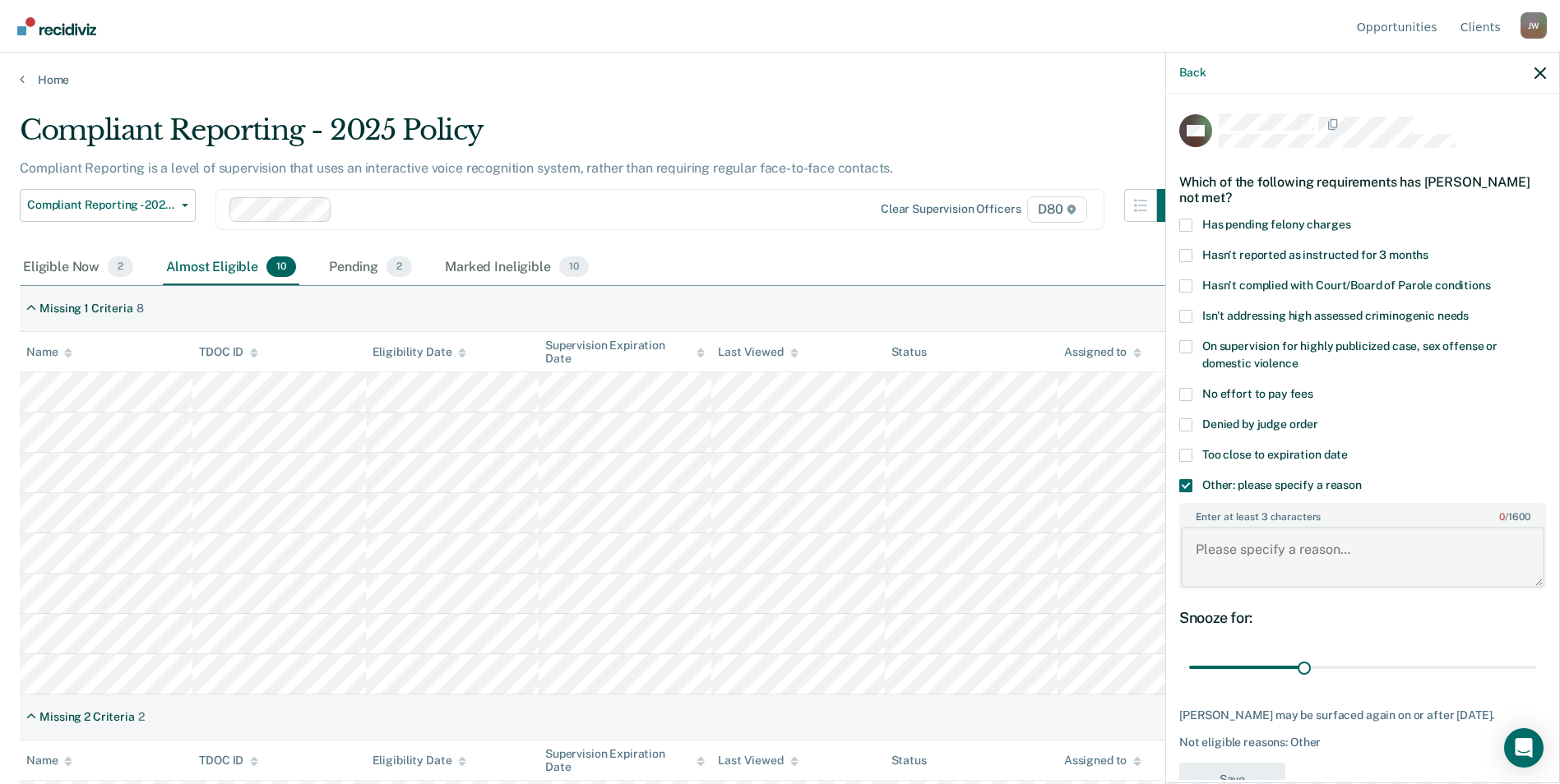
click at [1269, 547] on textarea "Enter at least 3 characters 0 / 1600" at bounding box center [1363, 558] width 364 height 61
type textarea "Wants to remain on in person reporting"
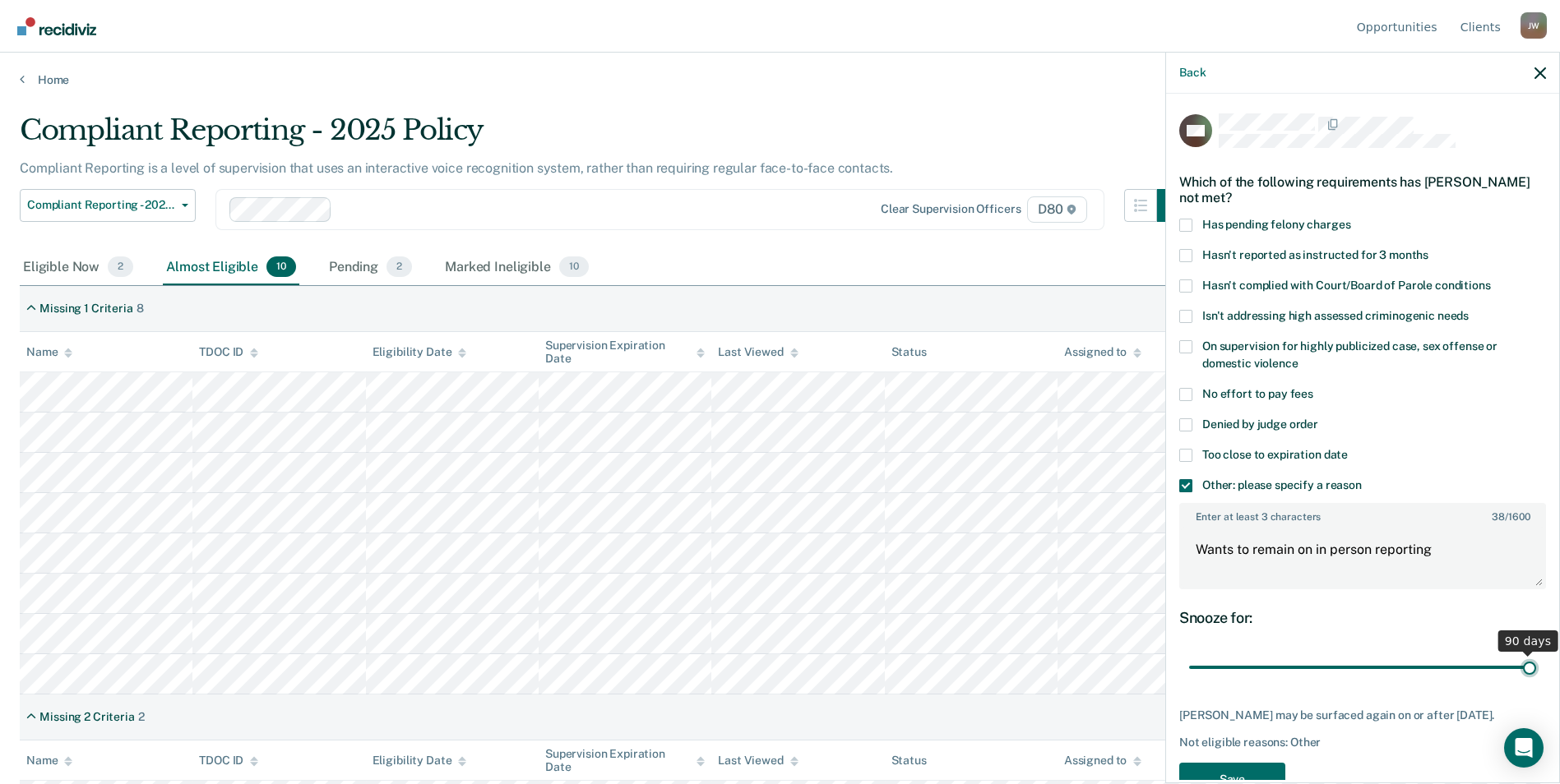
drag, startPoint x: 1296, startPoint y: 668, endPoint x: 1575, endPoint y: 661, distance: 279.1
type input "90"
click at [1536, 661] on input "range" at bounding box center [1362, 667] width 347 height 29
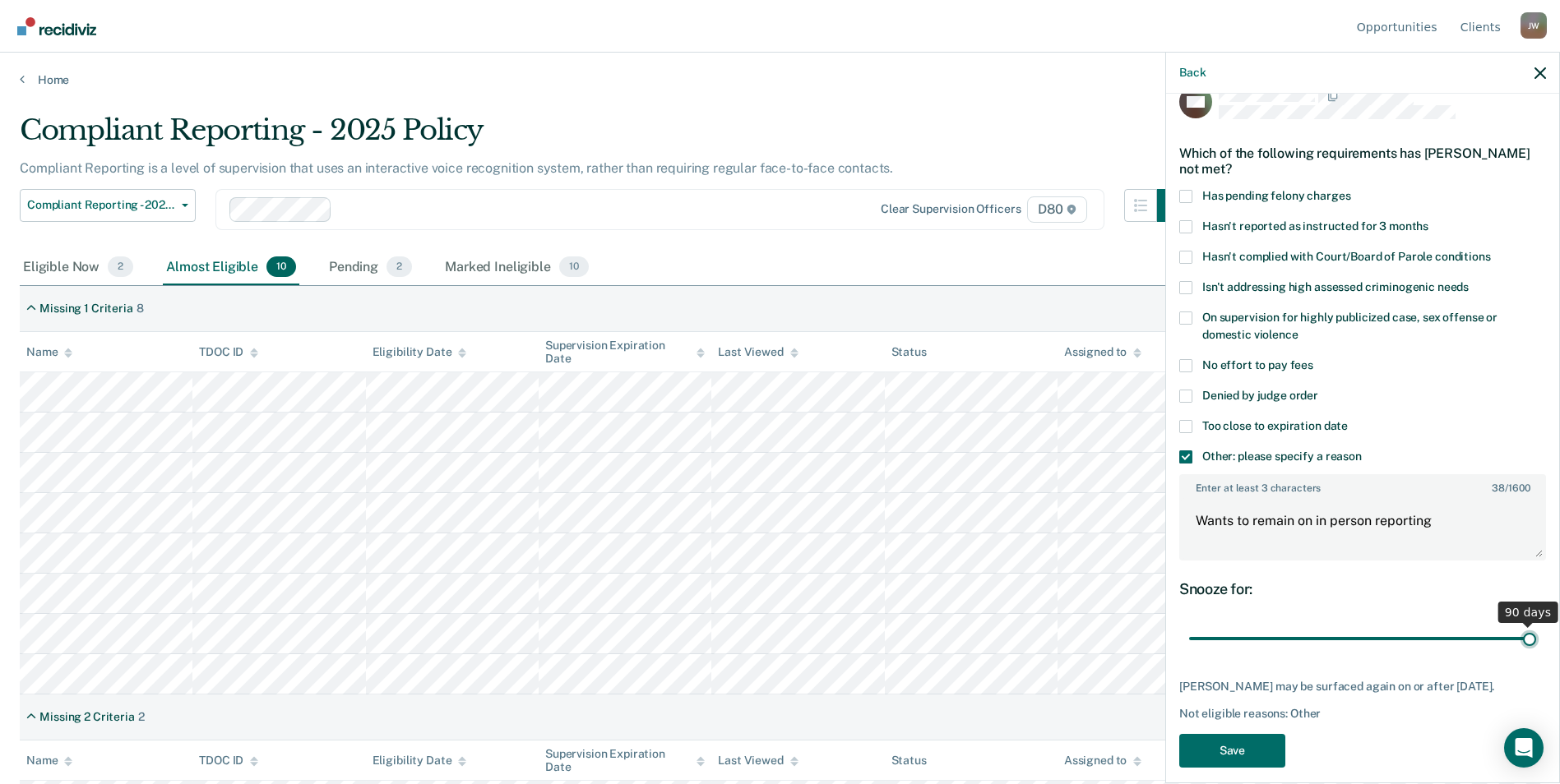
scroll to position [44, 0]
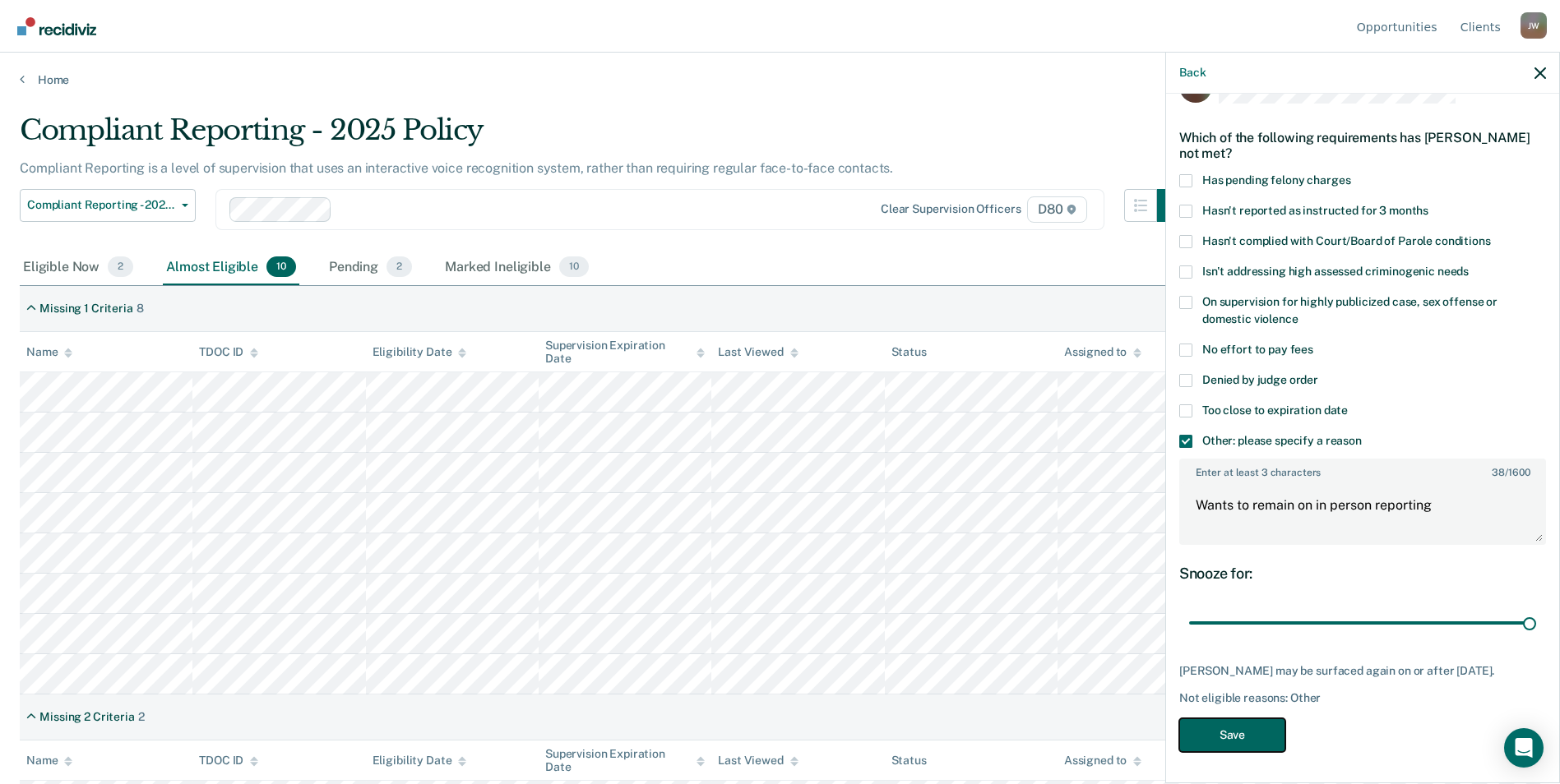
click at [1270, 725] on button "Save" at bounding box center [1232, 736] width 106 height 34
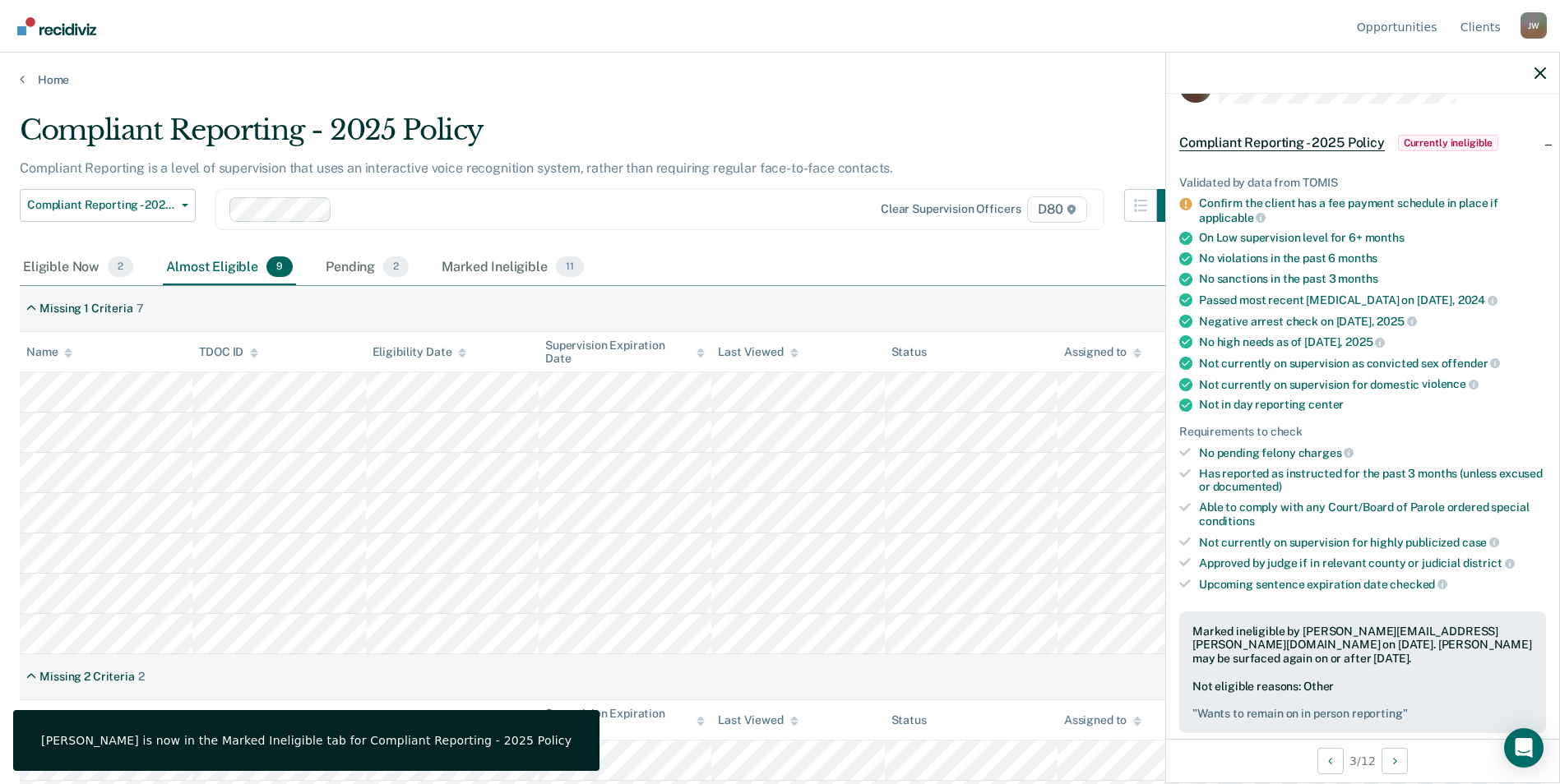
scroll to position [37, 0]
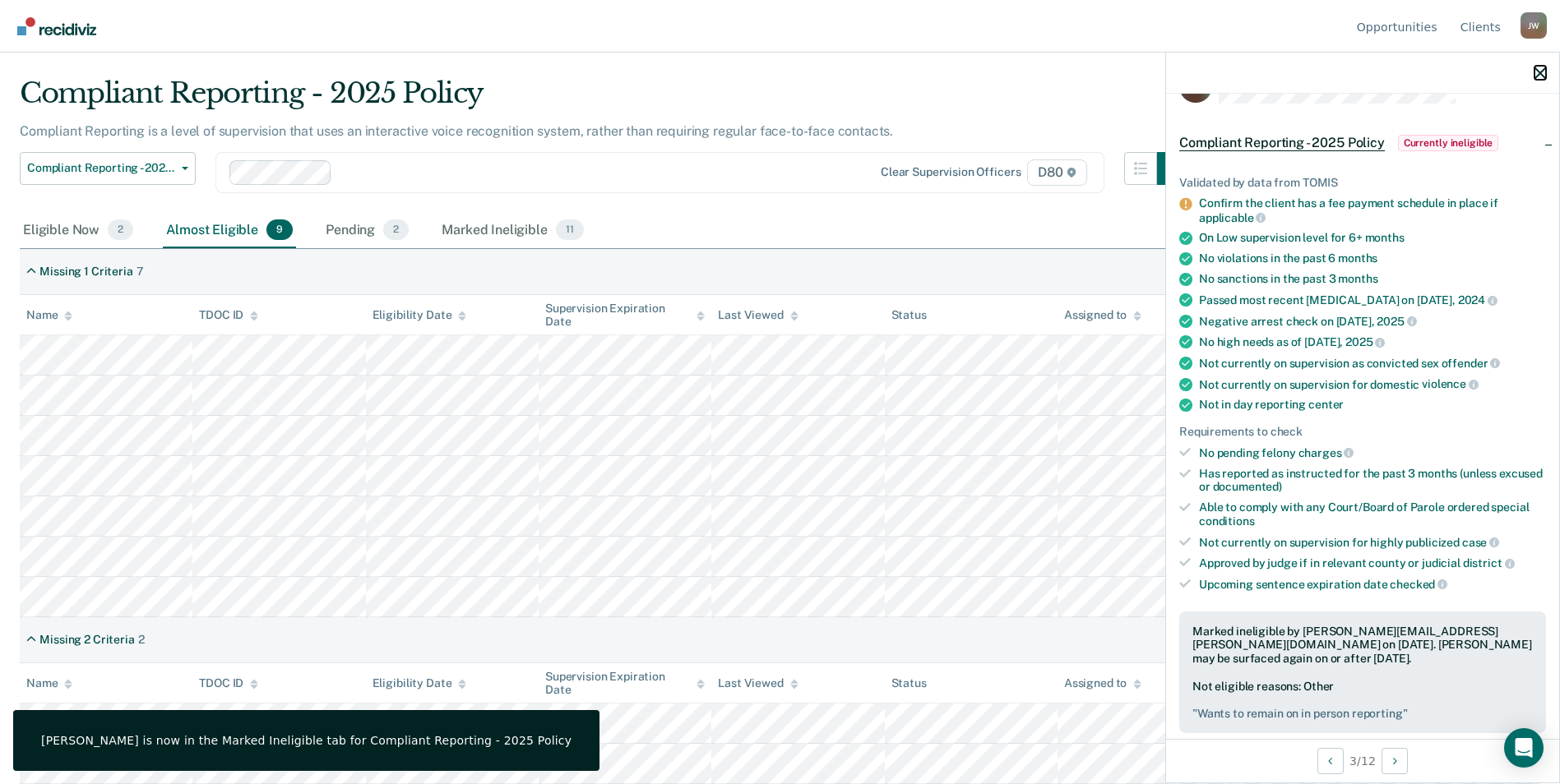
click at [1536, 68] on icon "button" at bounding box center [1541, 73] width 12 height 12
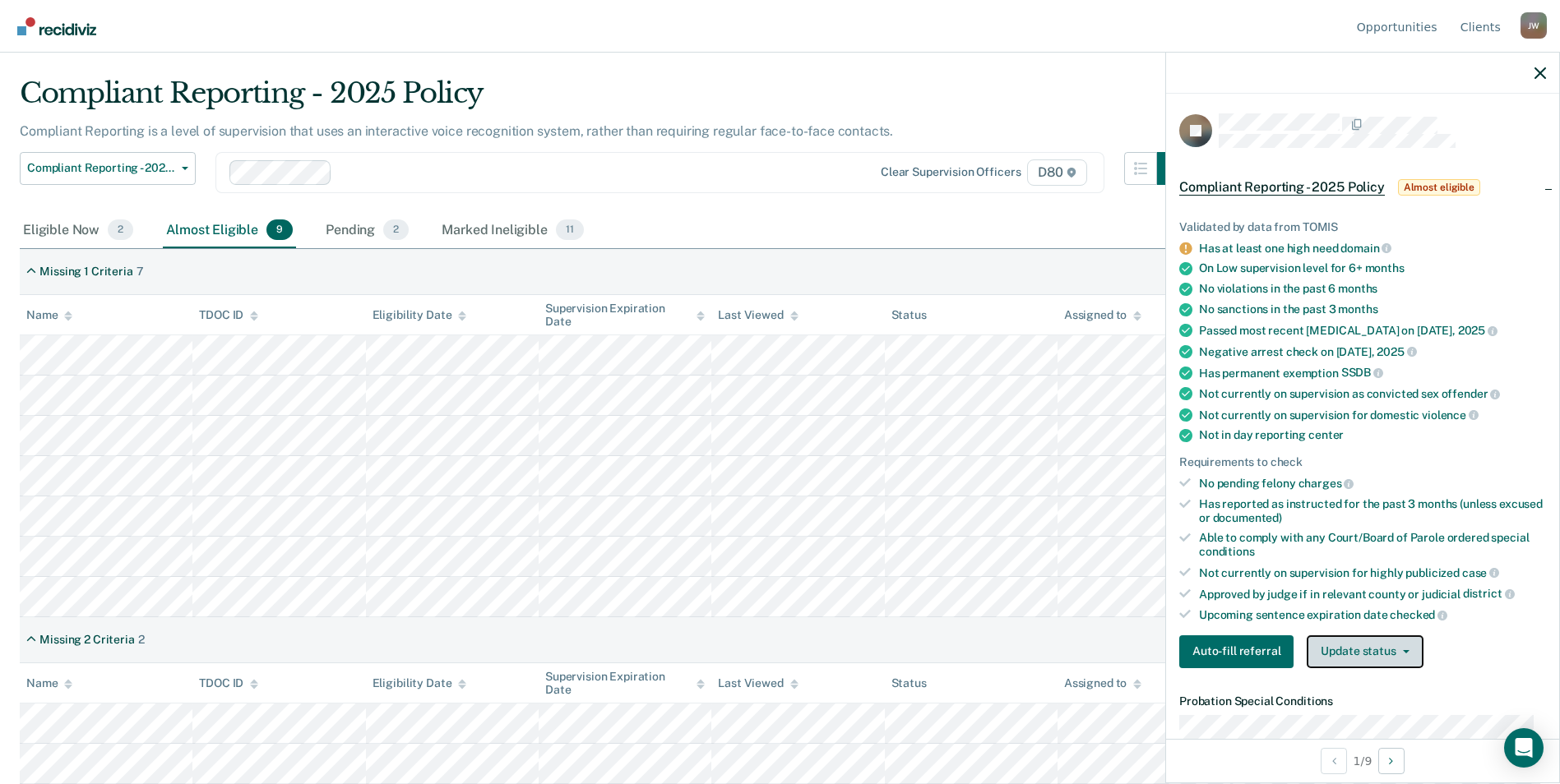
click at [1399, 651] on span "button" at bounding box center [1403, 652] width 13 height 3
click at [1384, 709] on button "Mark Ineligible" at bounding box center [1386, 718] width 158 height 27
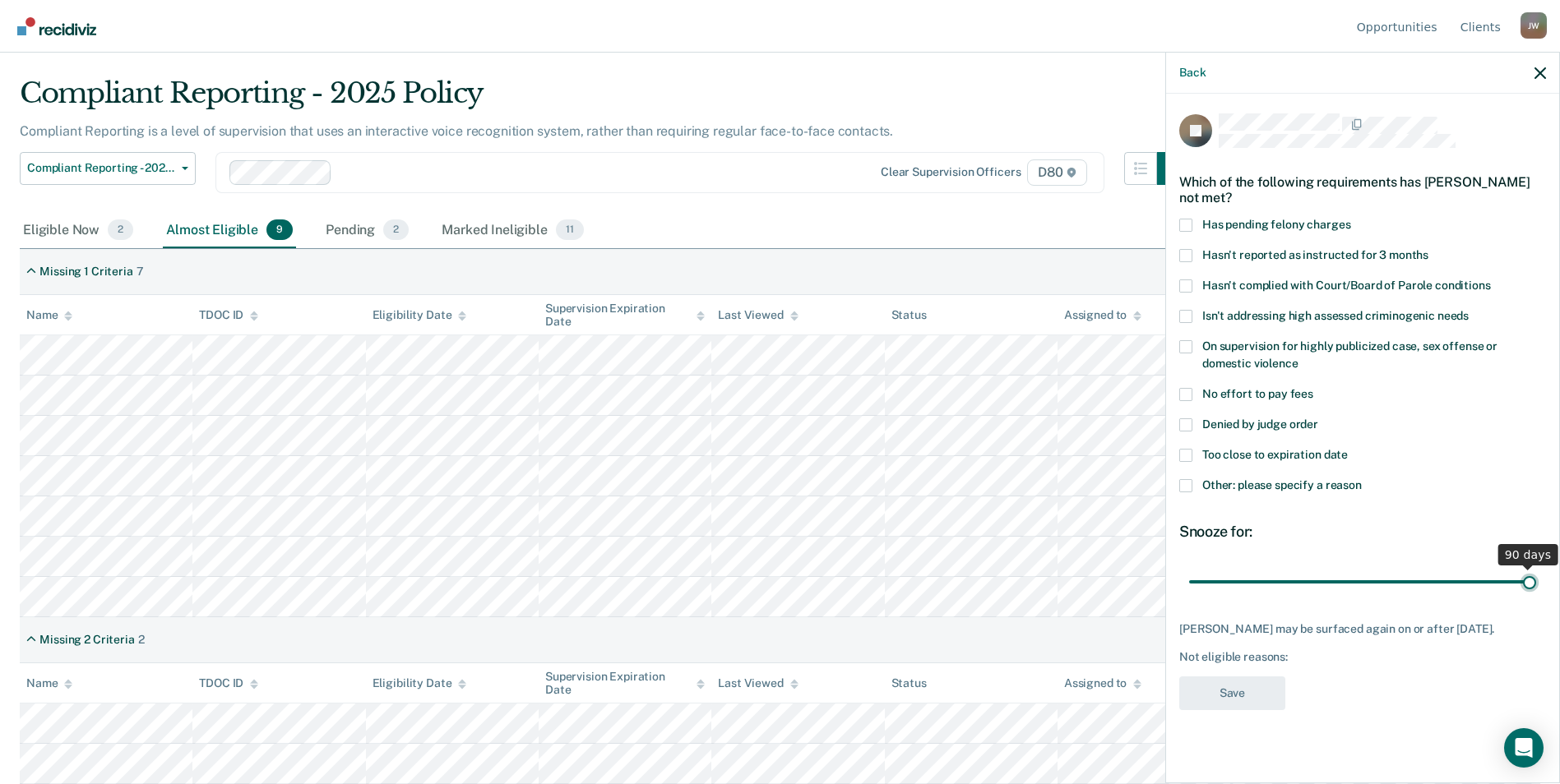
drag, startPoint x: 1312, startPoint y: 580, endPoint x: 1575, endPoint y: 566, distance: 263.4
type input "90"
click at [1536, 567] on input "range" at bounding box center [1362, 581] width 347 height 29
click at [1186, 422] on span at bounding box center [1185, 424] width 13 height 13
click at [1319, 418] on input "Denied by judge order" at bounding box center [1319, 418] width 0 height 0
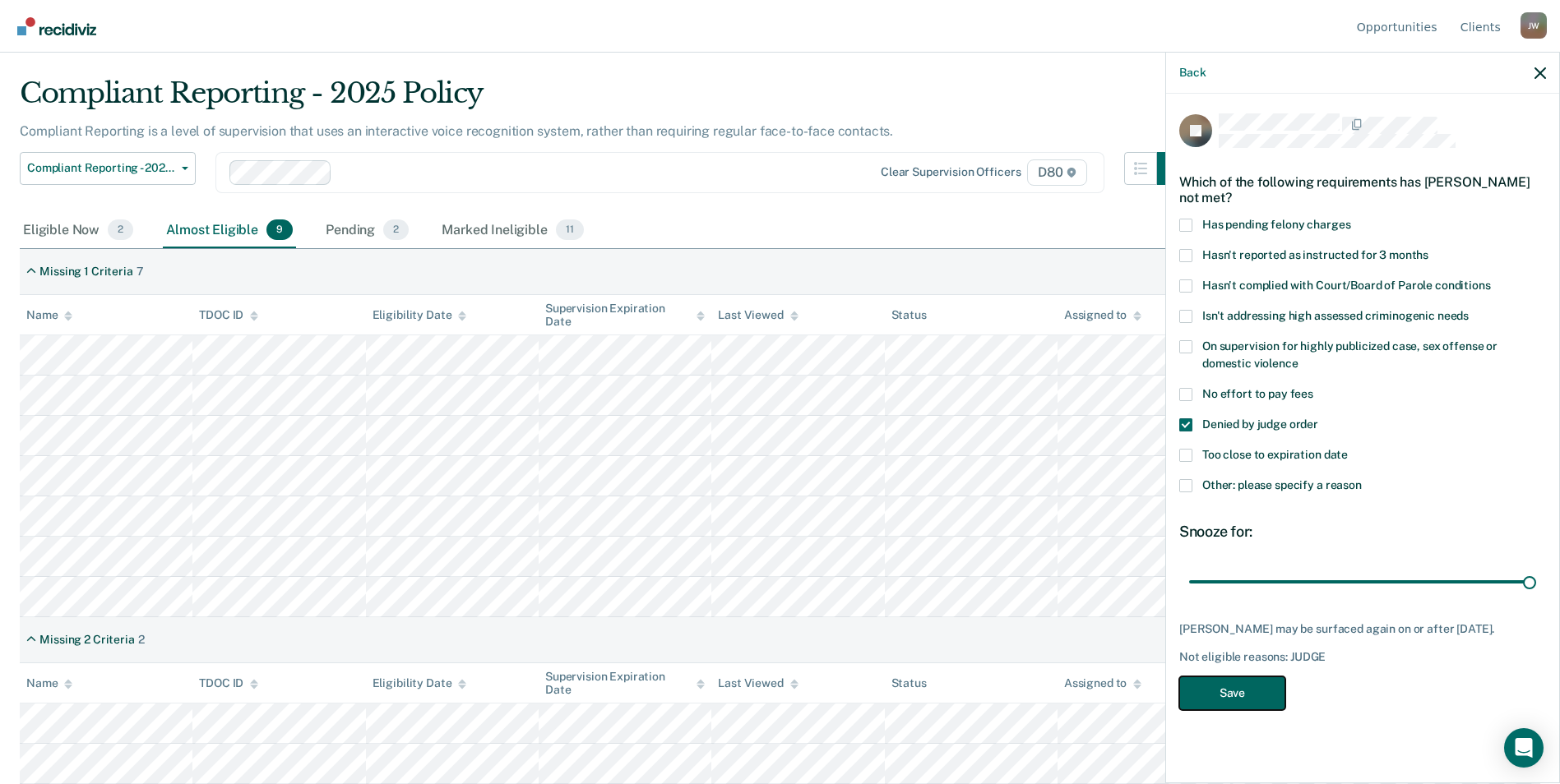
click at [1239, 692] on button "Save" at bounding box center [1232, 693] width 106 height 34
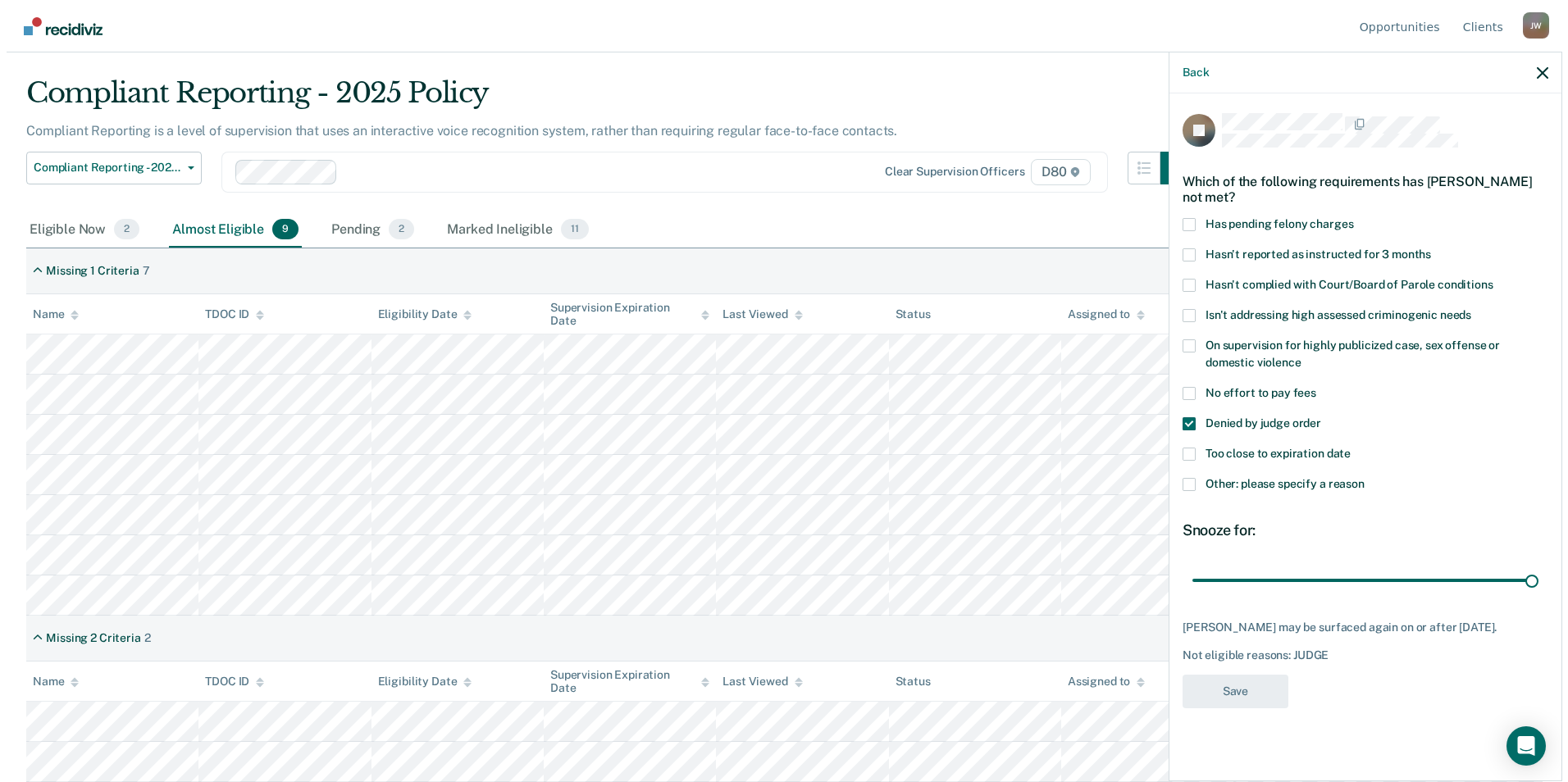
scroll to position [0, 0]
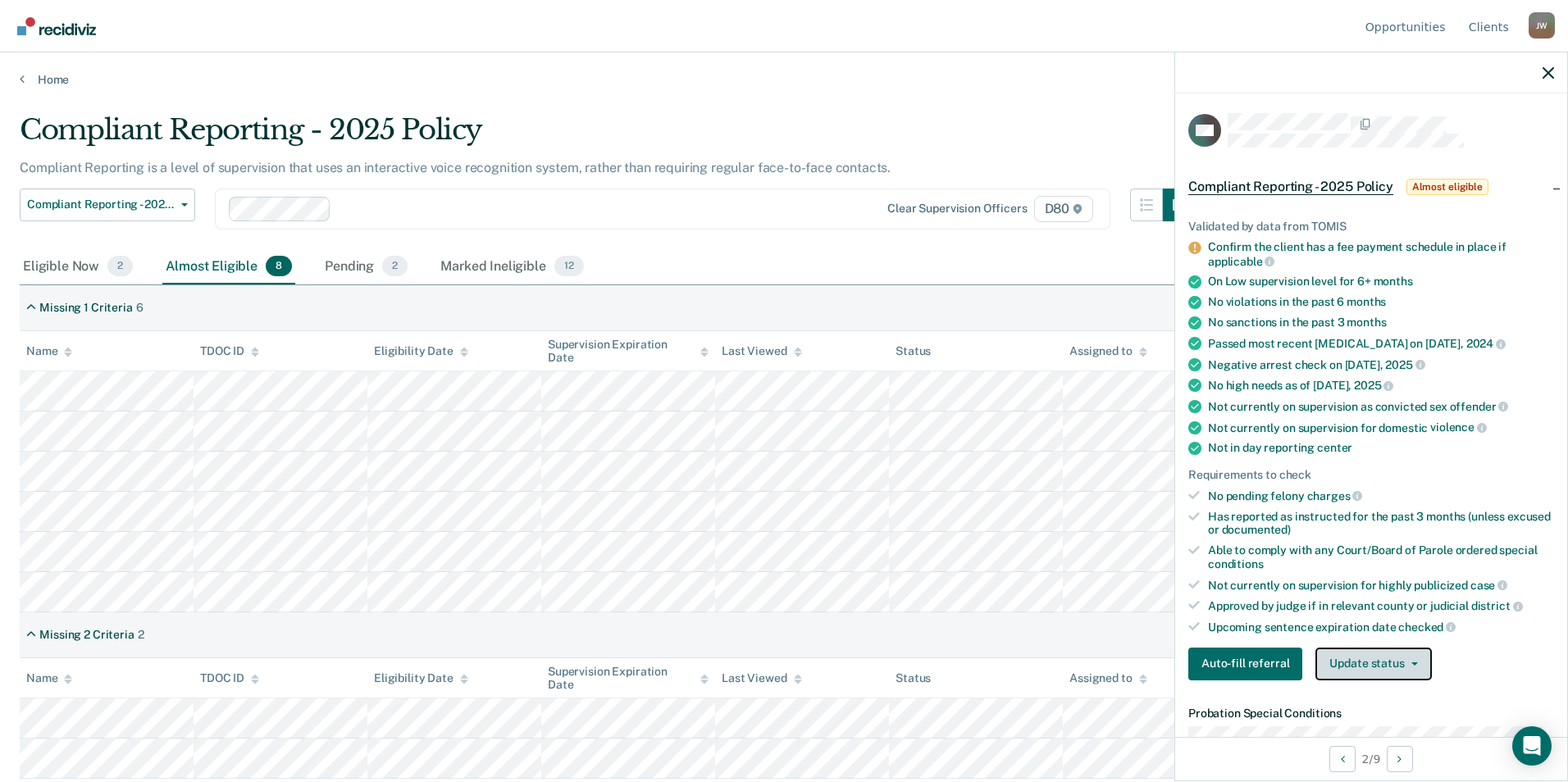
click at [1390, 663] on button "Update status" at bounding box center [1373, 664] width 115 height 33
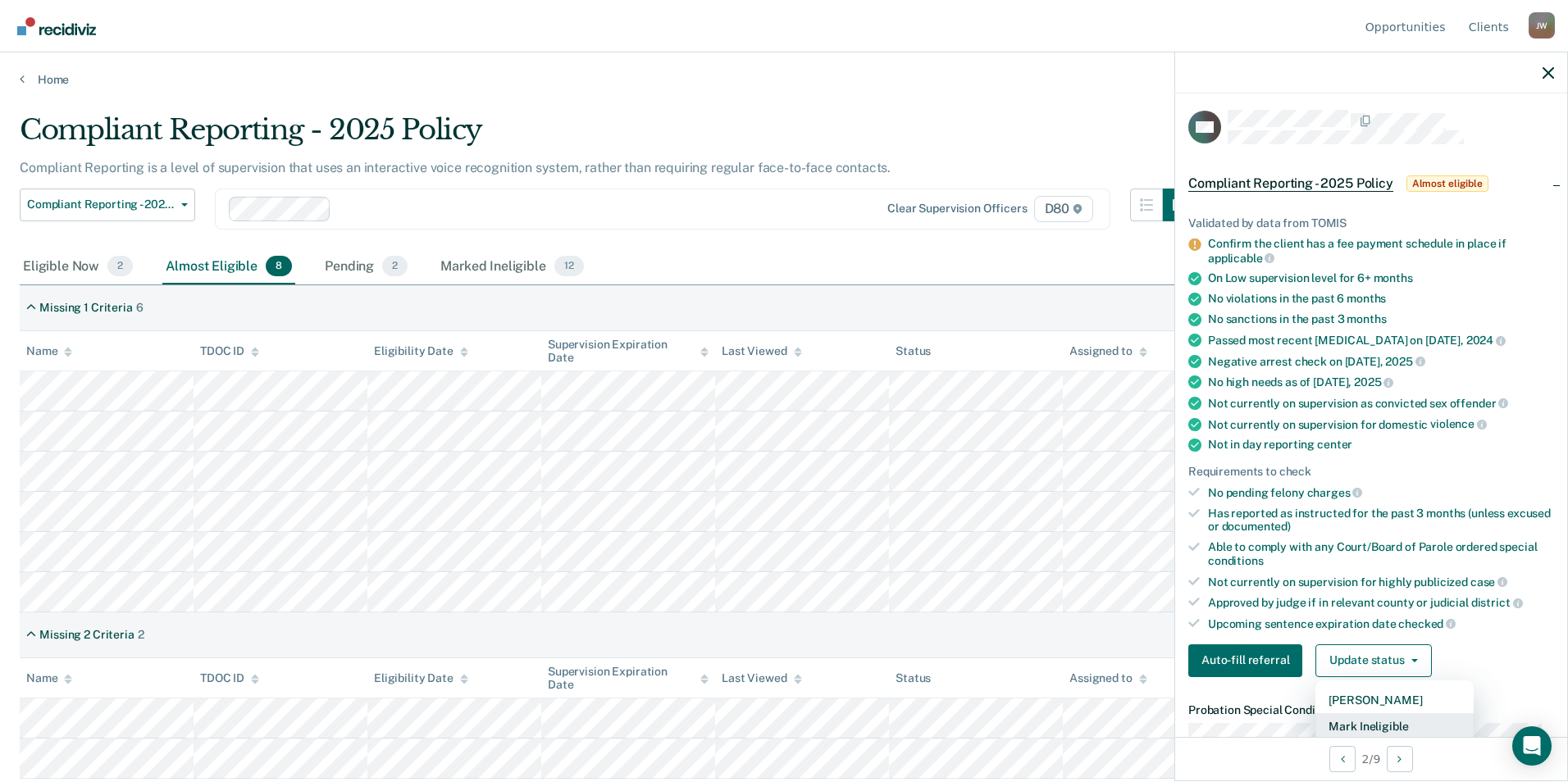
click at [1404, 726] on button "Mark Ineligible" at bounding box center [1394, 726] width 158 height 27
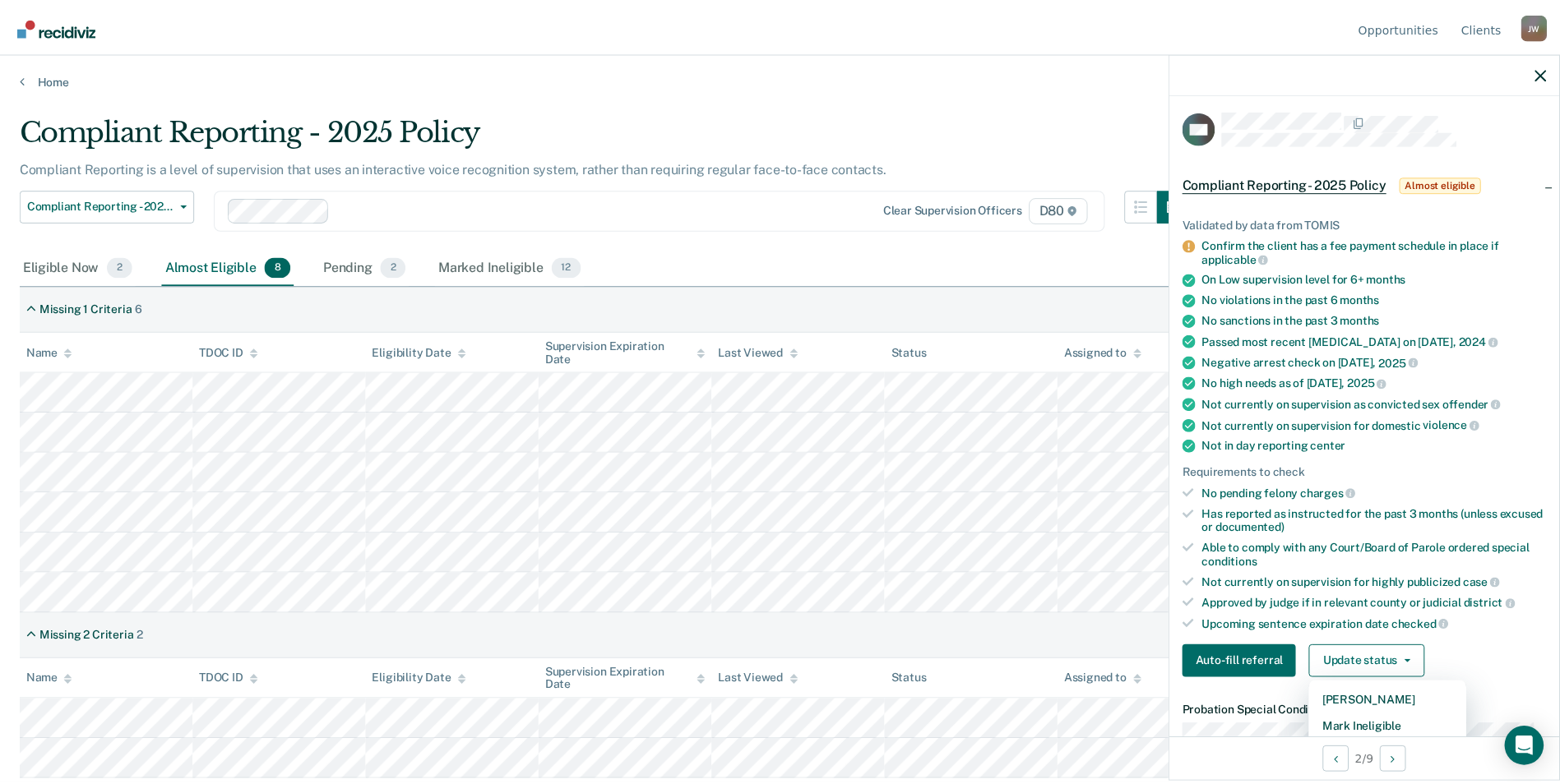
scroll to position [0, 0]
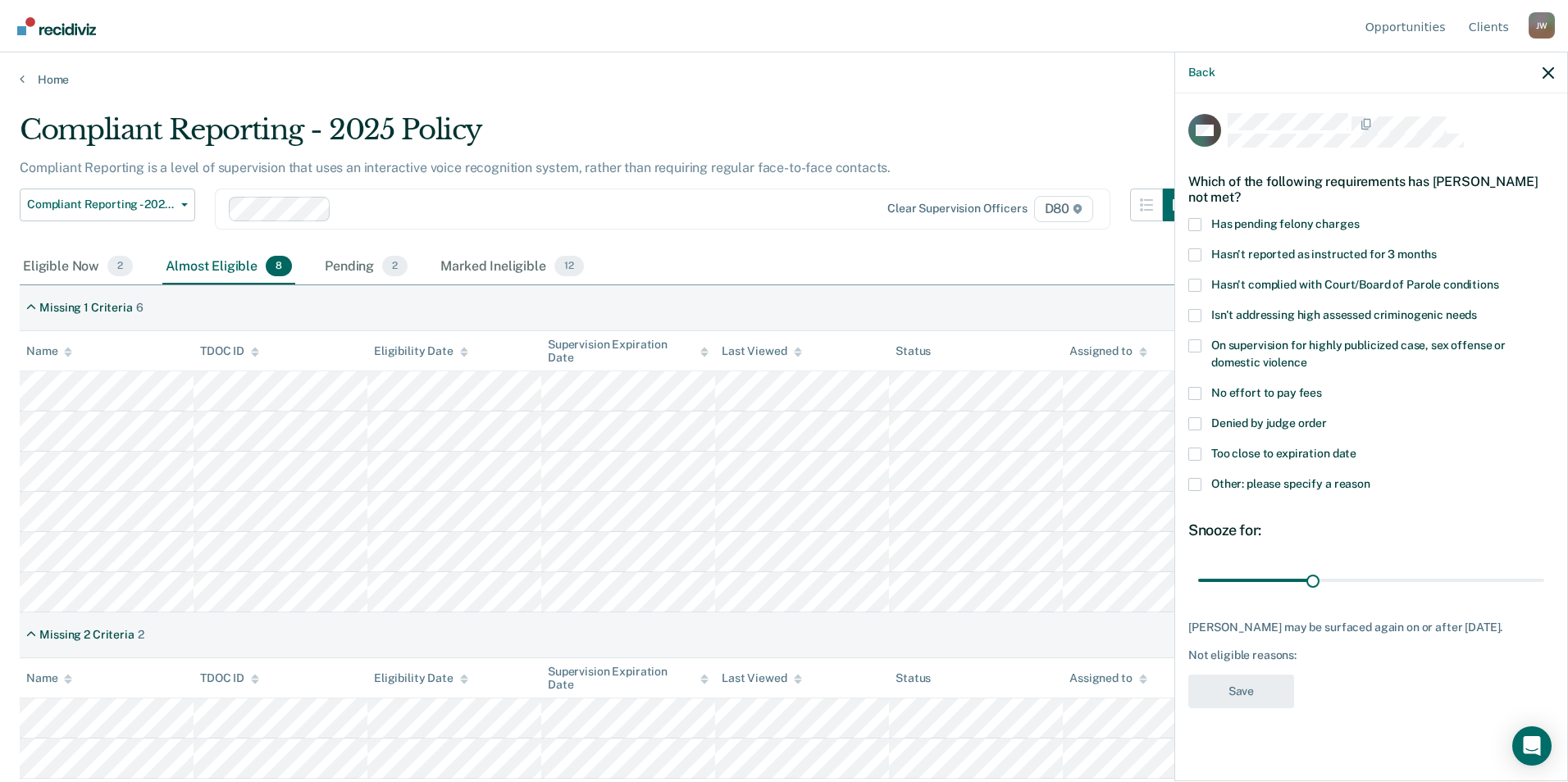
click at [1197, 282] on span at bounding box center [1194, 285] width 13 height 13
click at [1499, 279] on input "Hasn't complied with Court/Board of Parole conditions" at bounding box center [1499, 279] width 0 height 0
drag, startPoint x: 1312, startPoint y: 581, endPoint x: 1570, endPoint y: 578, distance: 258.0
type input "90"
click at [1544, 578] on input "range" at bounding box center [1371, 580] width 346 height 29
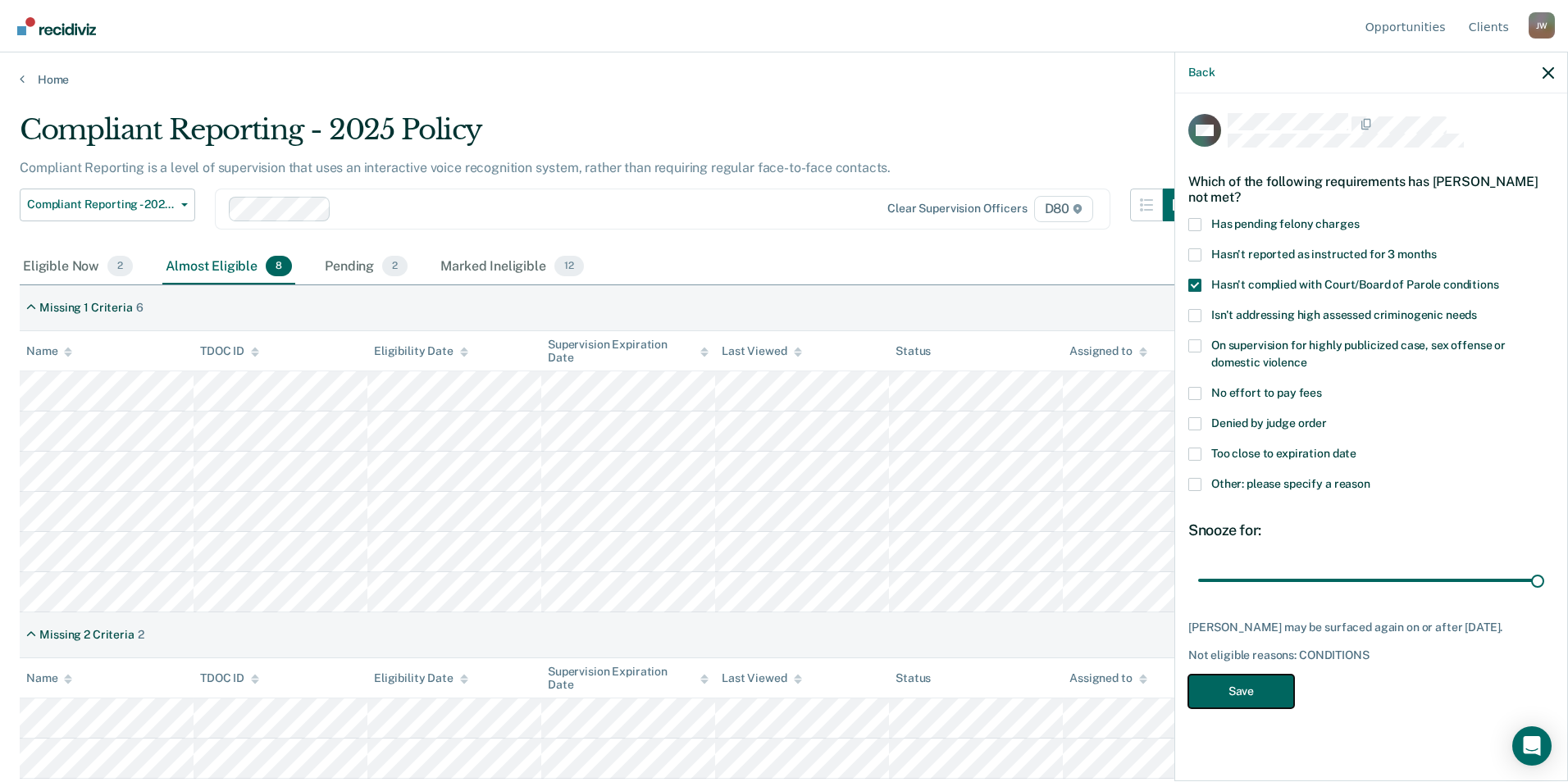
click at [1263, 696] on button "Save" at bounding box center [1241, 691] width 106 height 34
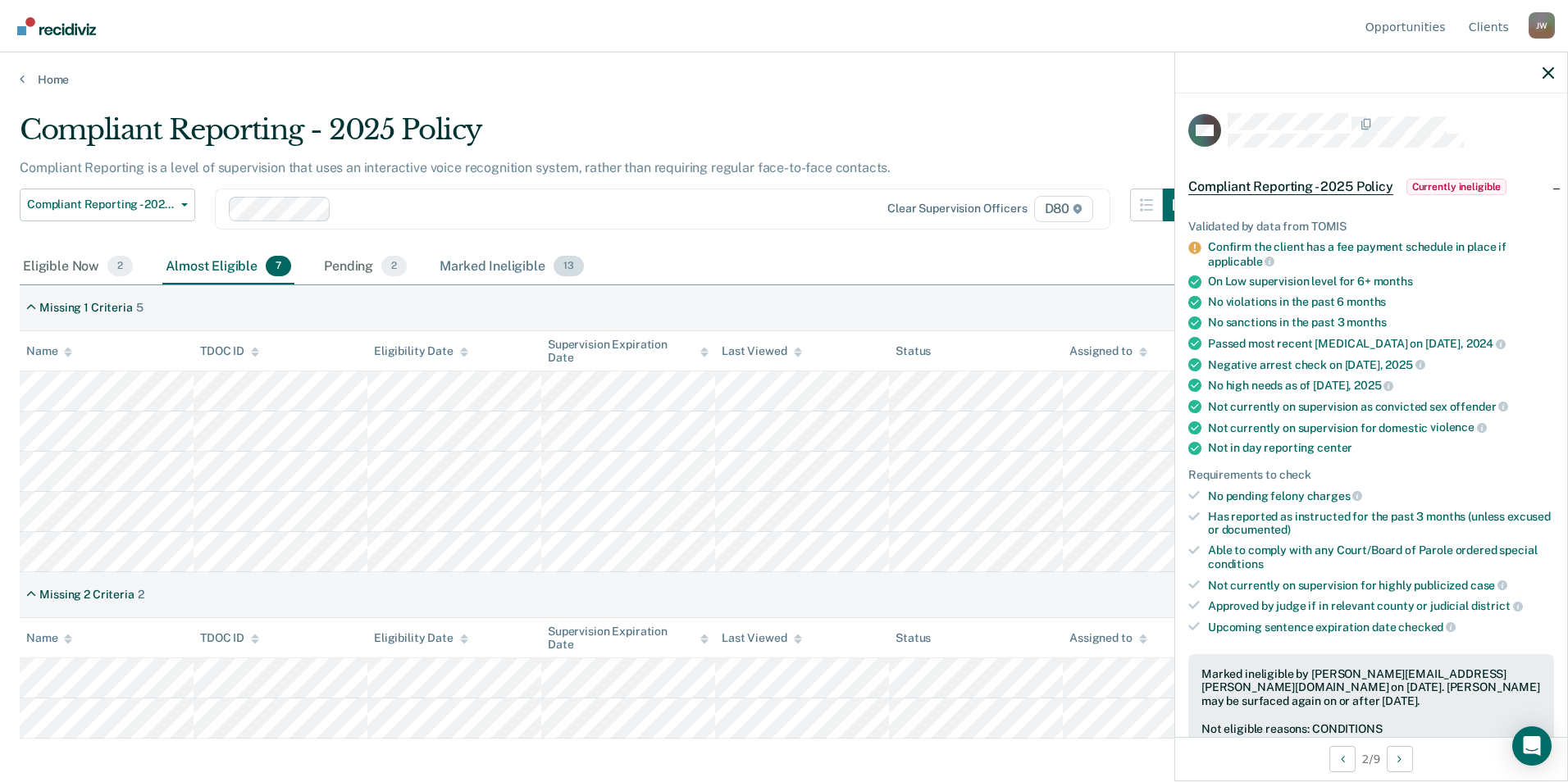
click at [514, 271] on div "Marked Ineligible 13" at bounding box center [511, 267] width 150 height 36
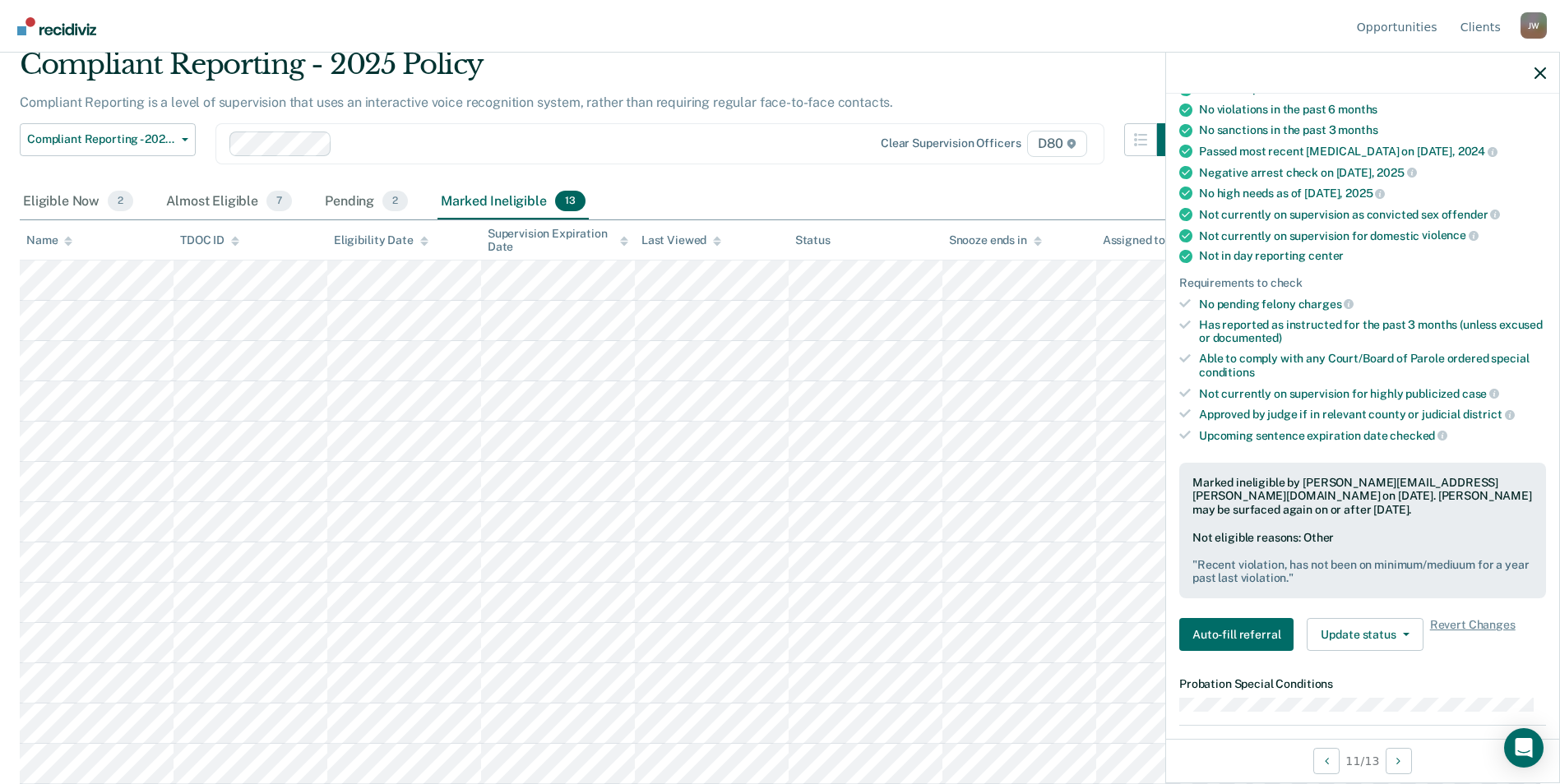
scroll to position [246, 0]
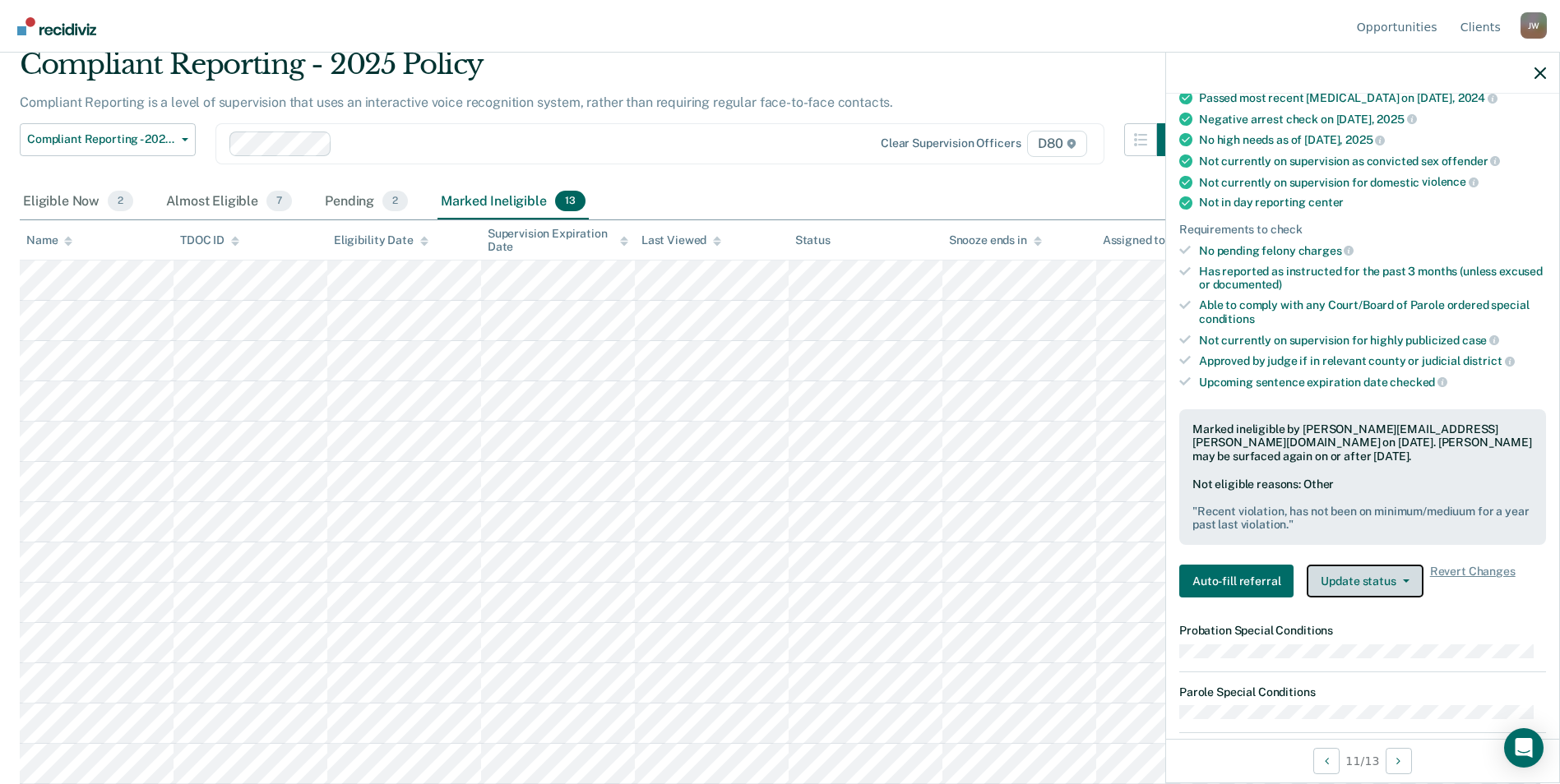
click at [1388, 578] on button "Update status" at bounding box center [1364, 580] width 116 height 33
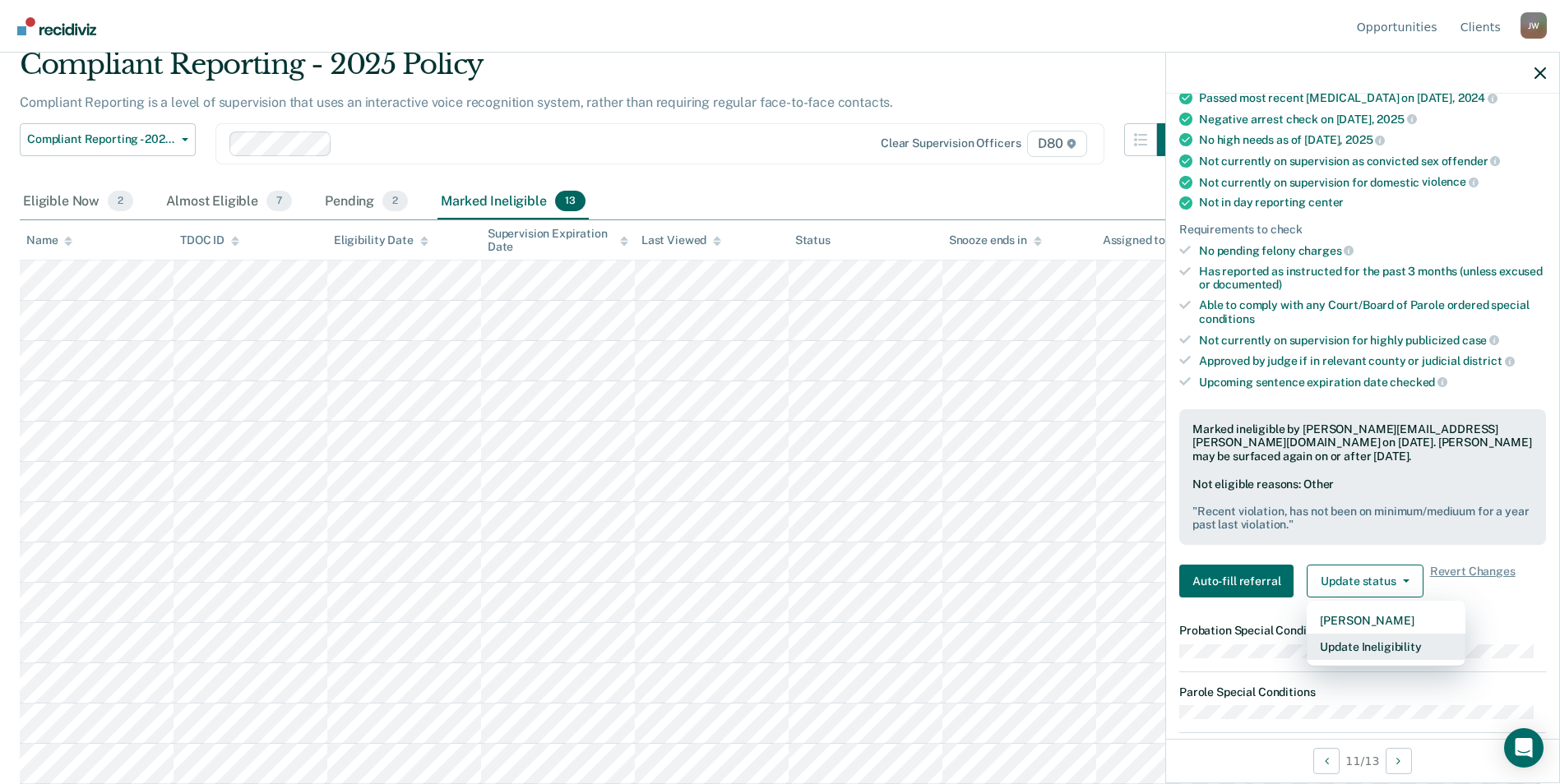
click at [1386, 644] on button "Update Ineligibility" at bounding box center [1386, 647] width 158 height 27
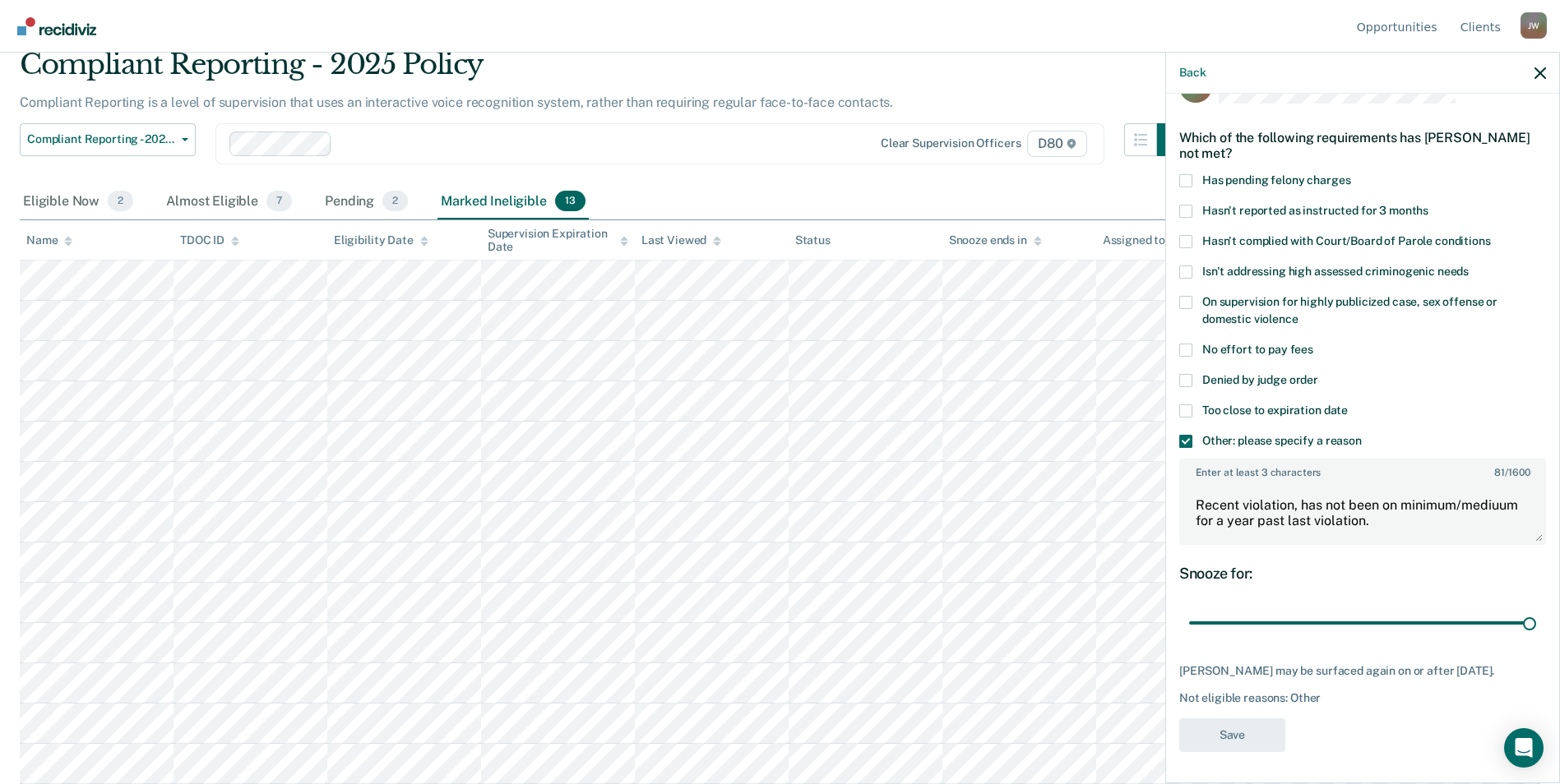
click at [1186, 438] on span at bounding box center [1185, 441] width 13 height 13
click at [1362, 435] on input "Other: please specify a reason" at bounding box center [1362, 435] width 0 height 0
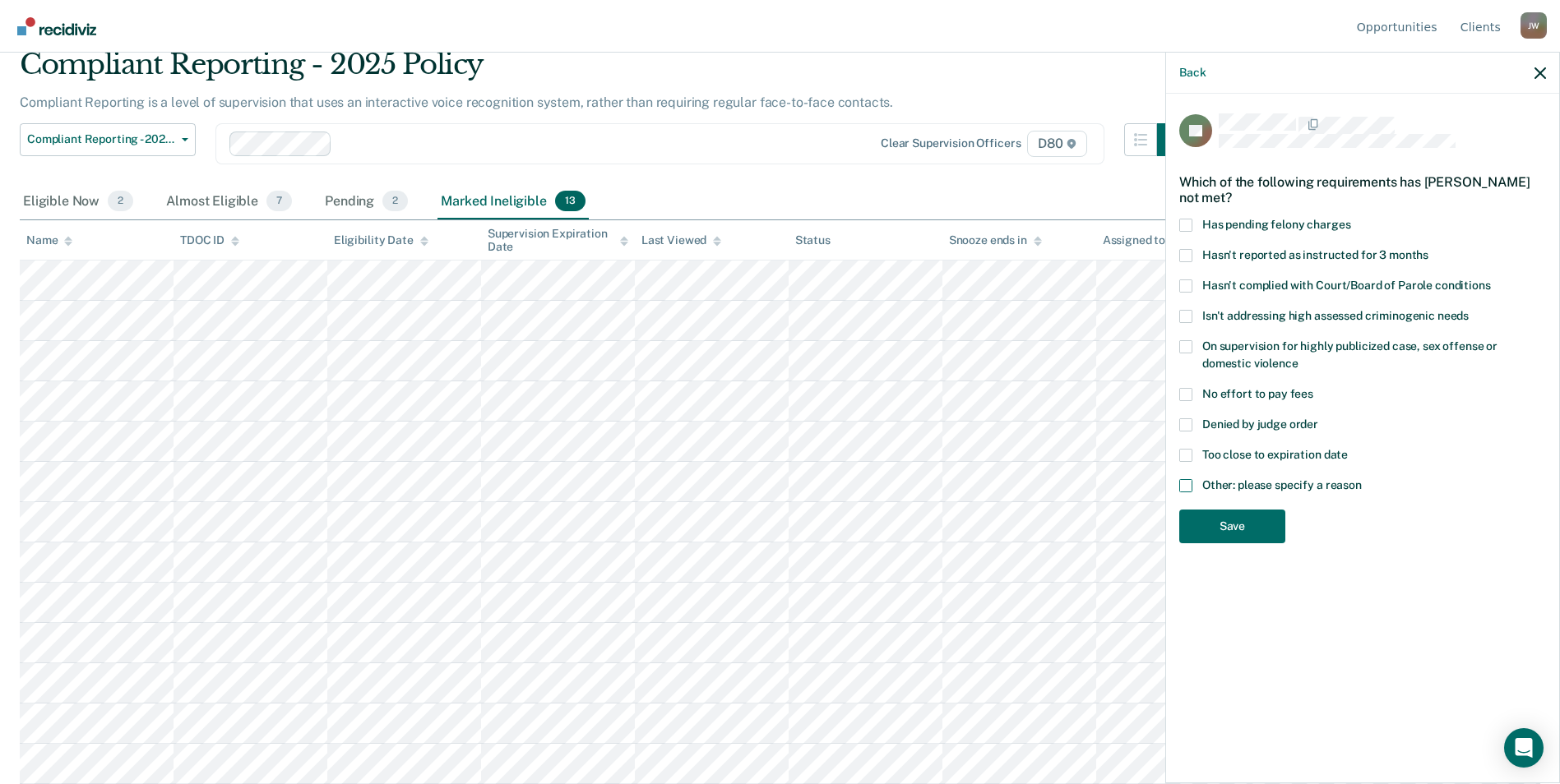
scroll to position [0, 0]
click at [1253, 533] on button "Save" at bounding box center [1232, 527] width 106 height 34
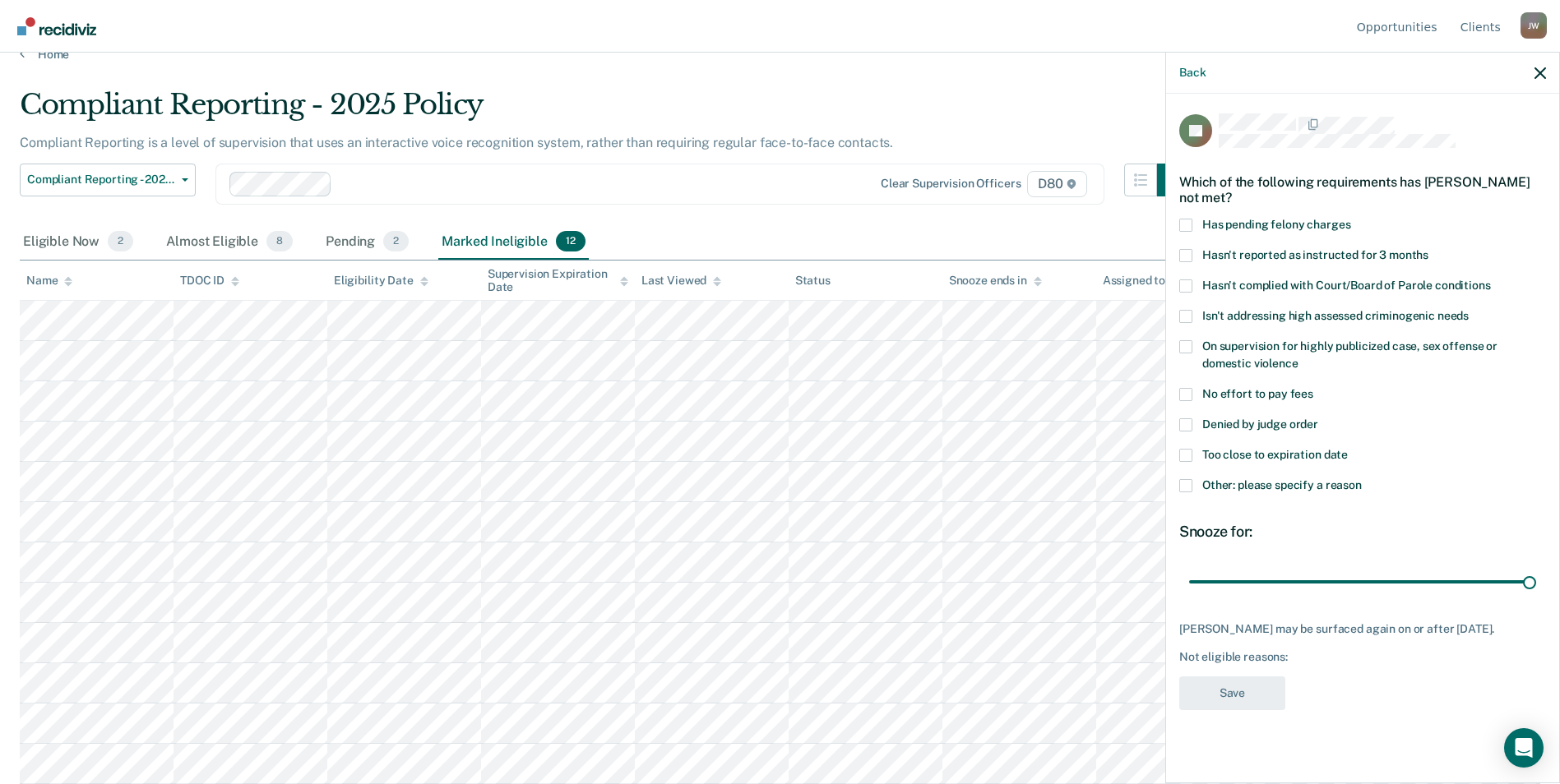
scroll to position [26, 0]
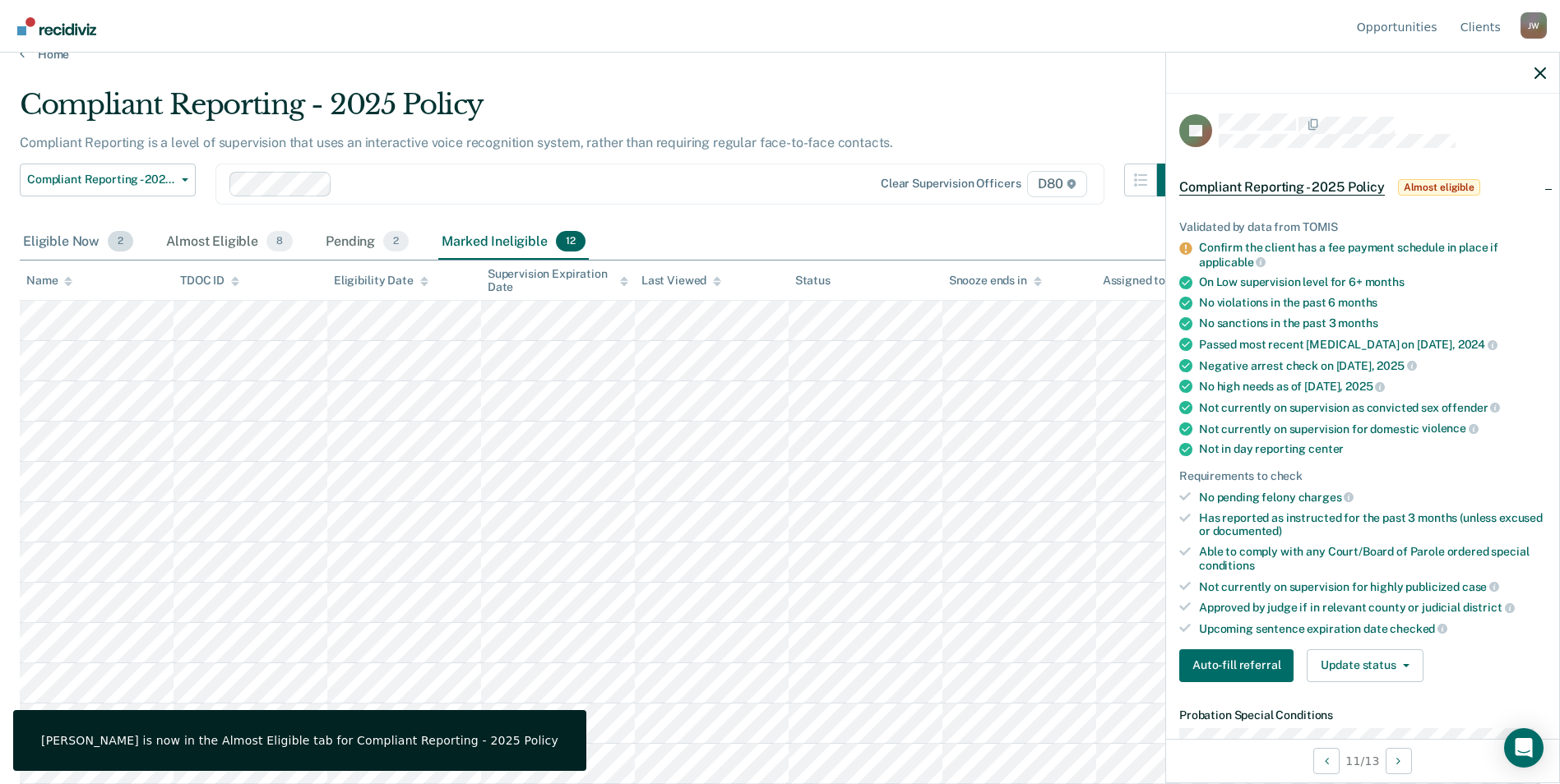
click at [73, 240] on div "Eligible Now 2" at bounding box center [78, 242] width 117 height 37
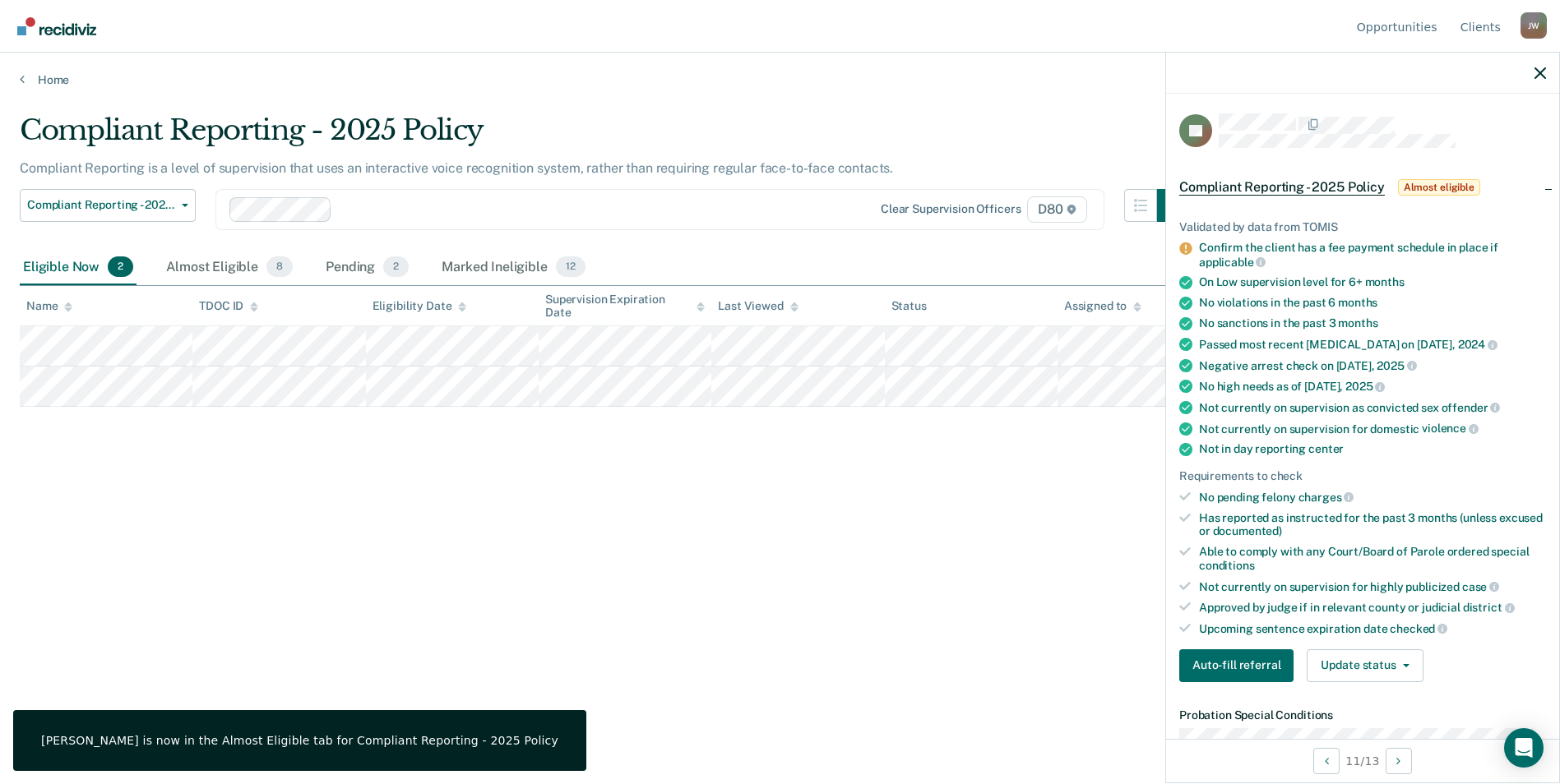
scroll to position [0, 0]
click at [178, 254] on div "Almost Eligible 8" at bounding box center [229, 268] width 134 height 37
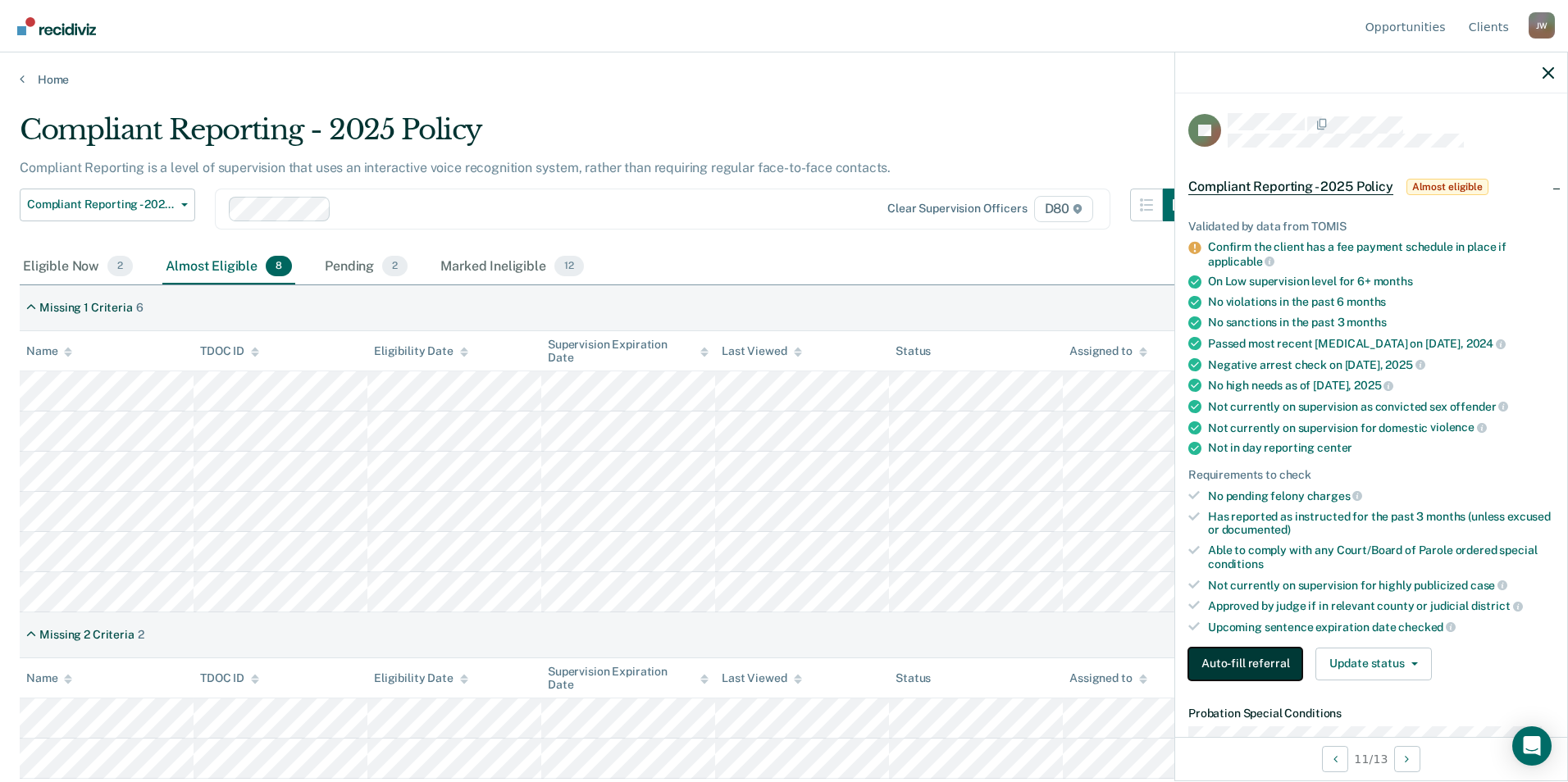
click at [1263, 667] on button "Auto-fill referral" at bounding box center [1246, 664] width 114 height 33
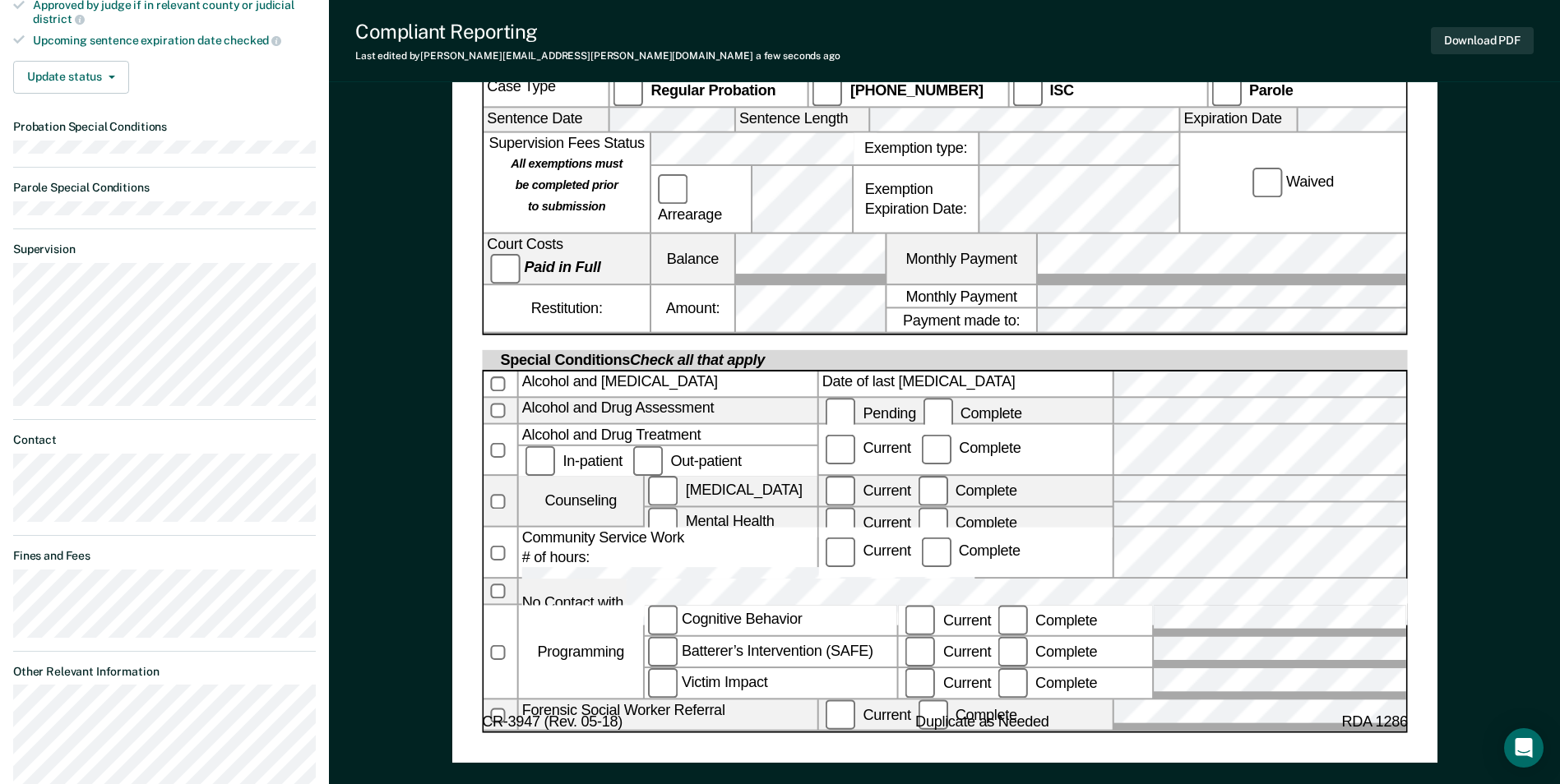
scroll to position [657, 0]
click at [818, 779] on span "Date" at bounding box center [827, 794] width 225 height 30
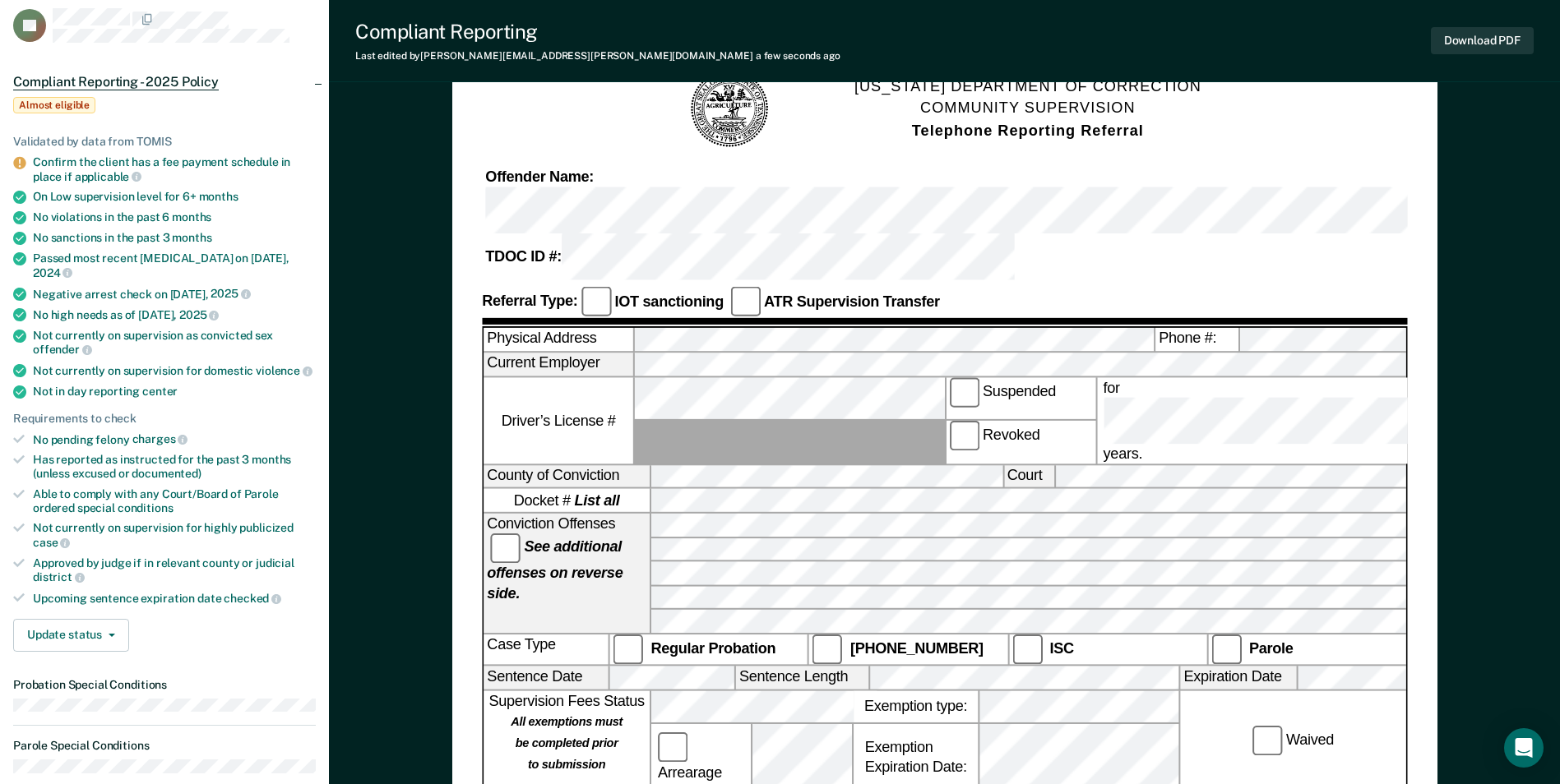
scroll to position [97, 0]
click at [1443, 418] on div "[US_STATE] DEPARTMENT OF CORRECTION COMMUNITY SUPERVISION Telephone Reporting R…" at bounding box center [945, 782] width 1232 height 1554
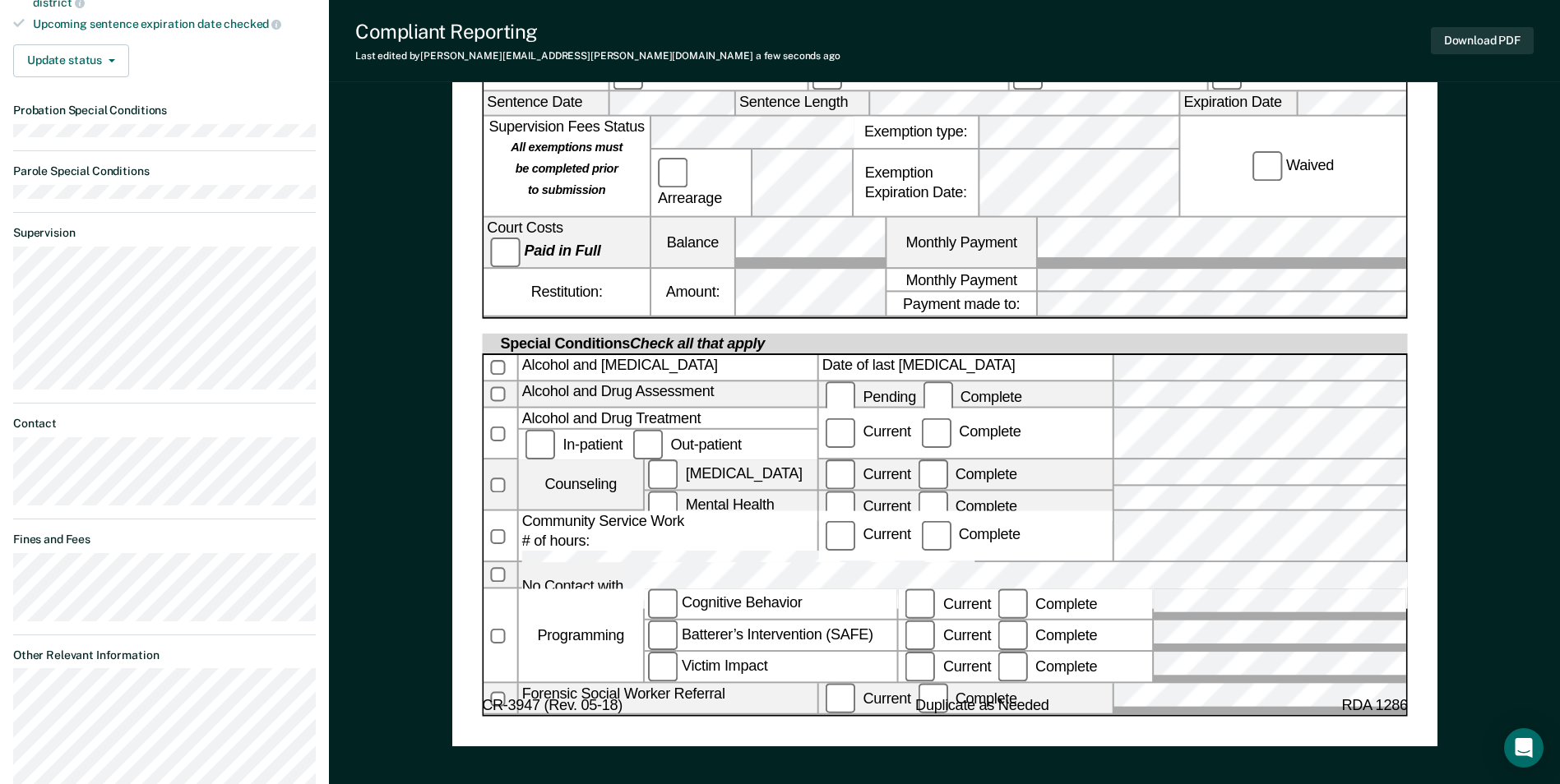
scroll to position [836, 0]
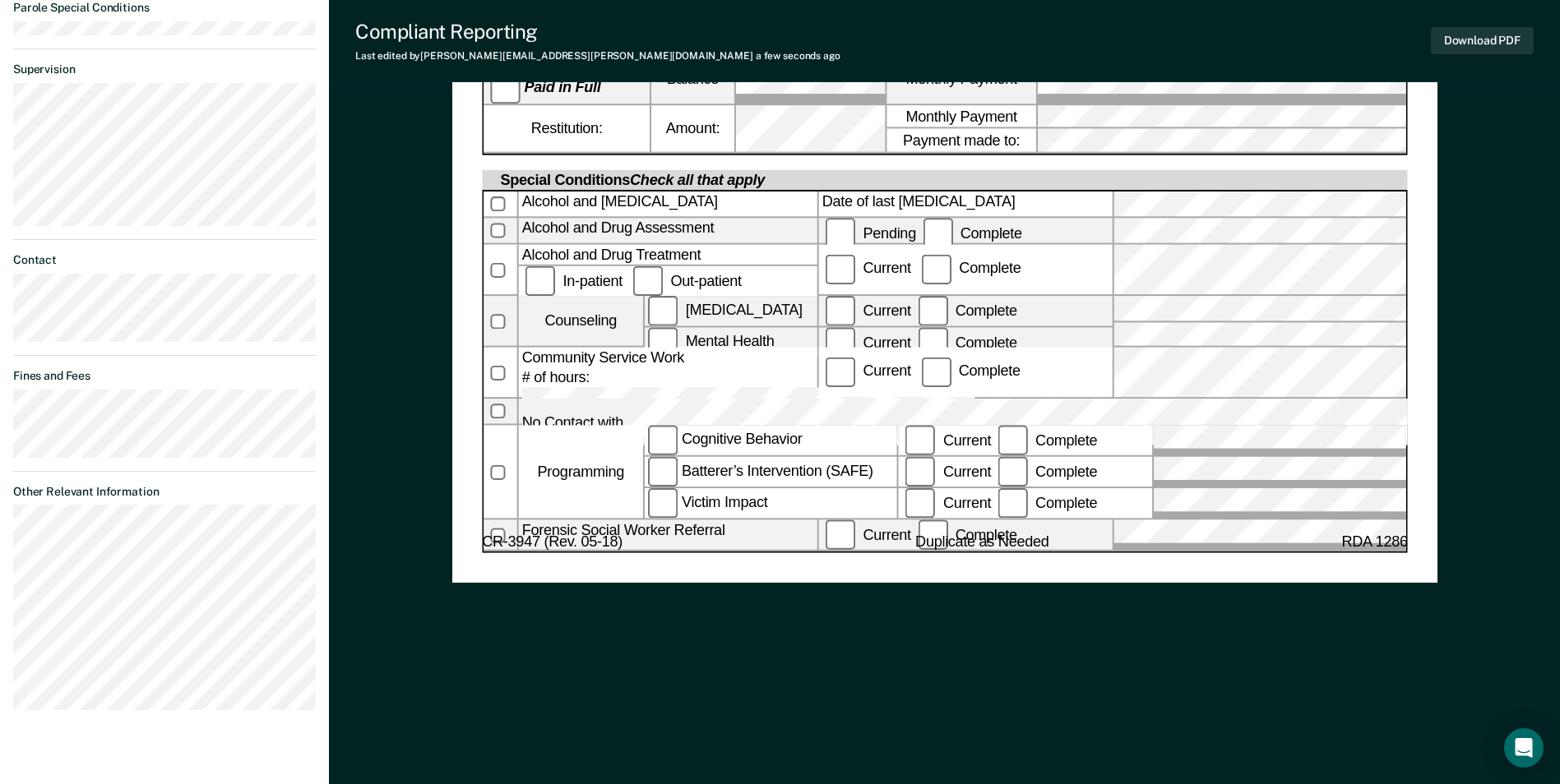
click at [1488, 39] on button "Download PDF" at bounding box center [1483, 40] width 103 height 27
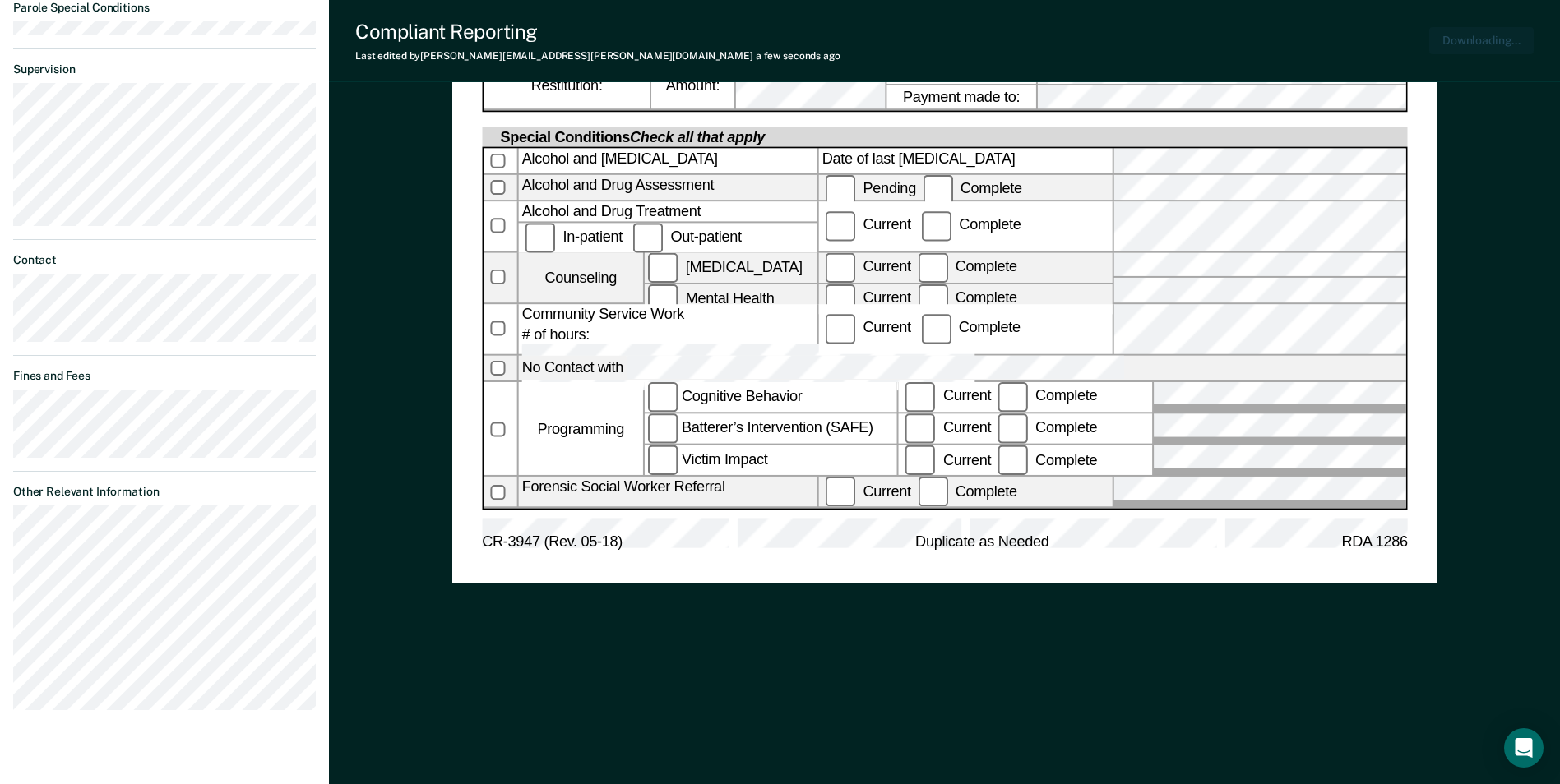
scroll to position [916, 0]
